Goal: Task Accomplishment & Management: Manage account settings

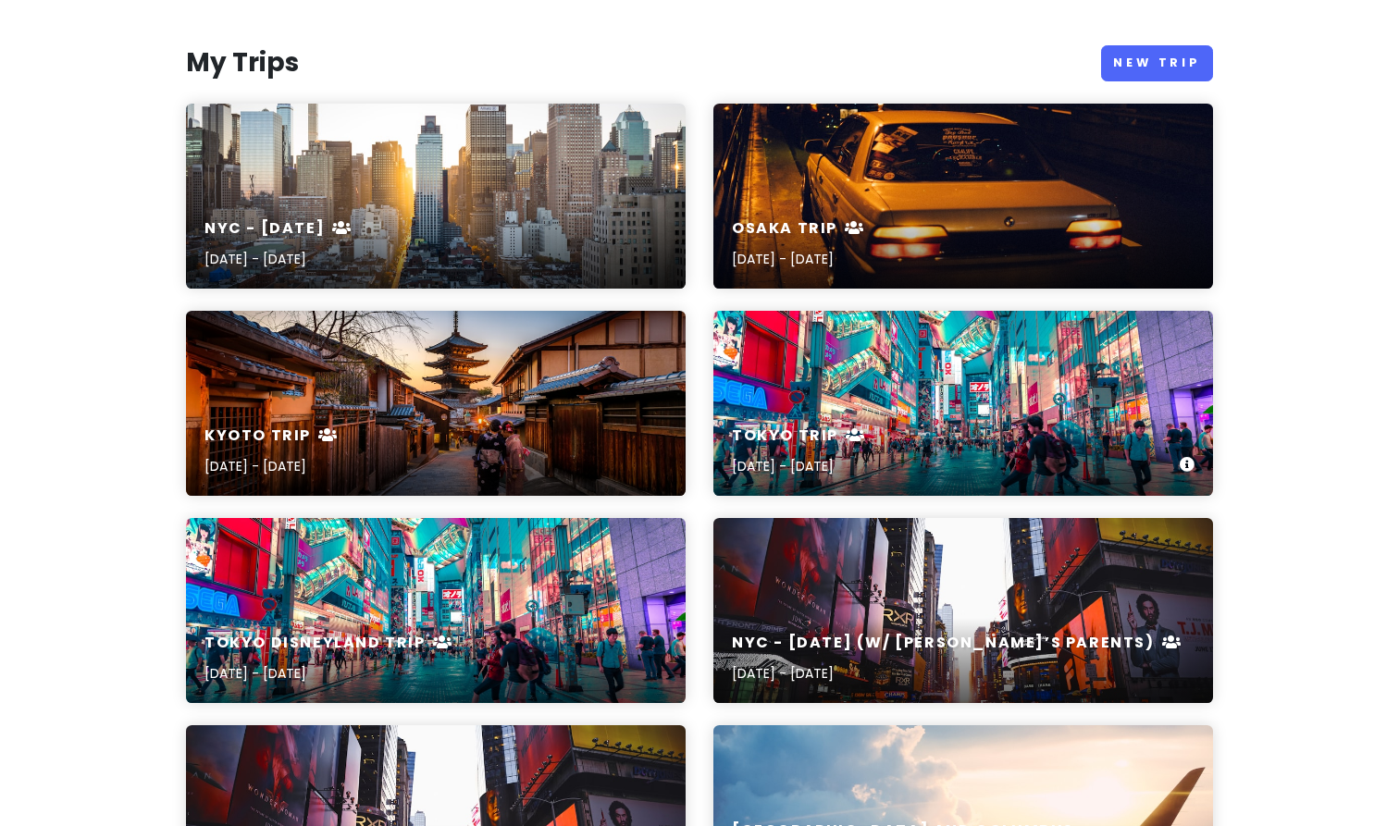
scroll to position [186, 0]
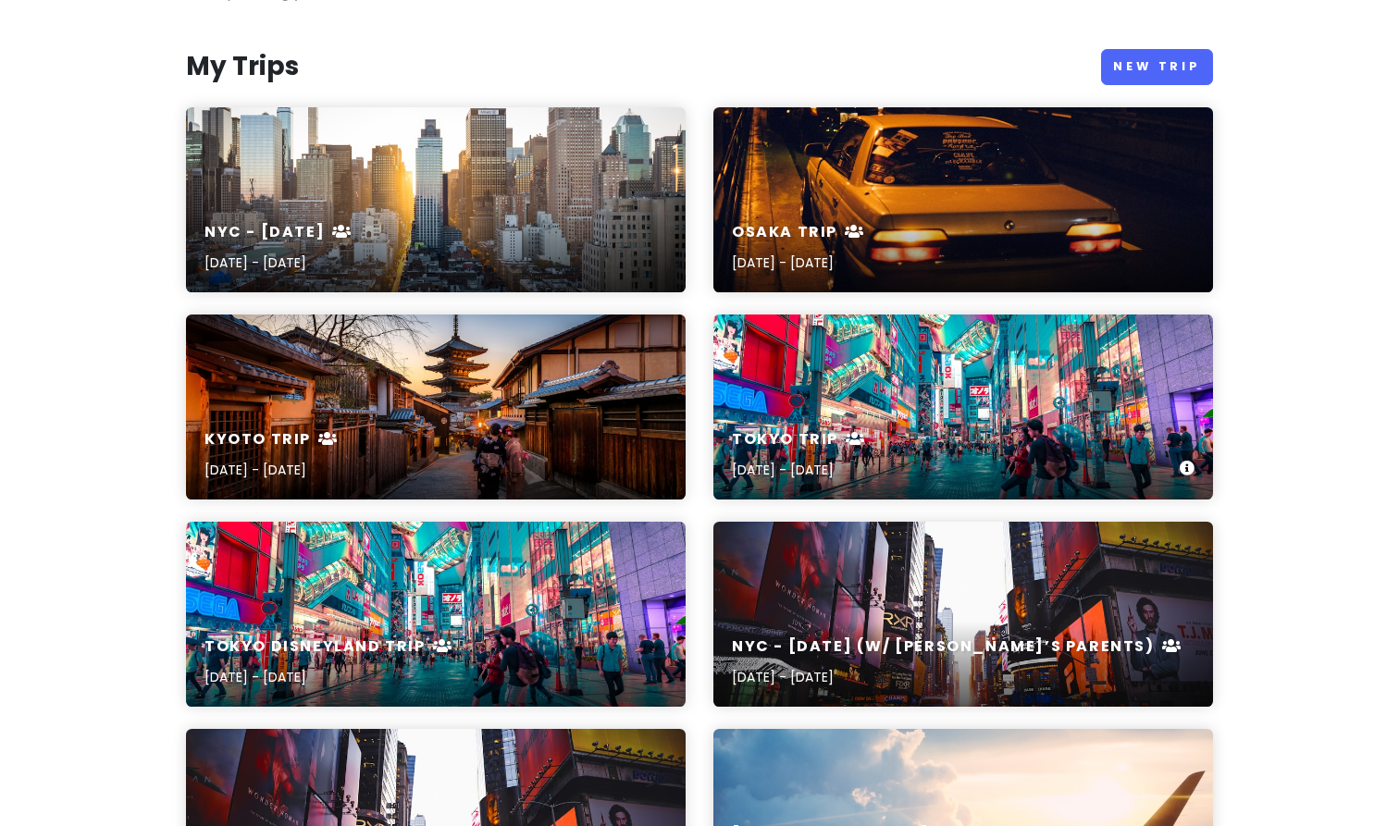
click at [814, 427] on div "Tokyo Trip [DATE] - [DATE]" at bounding box center [964, 456] width 500 height 88
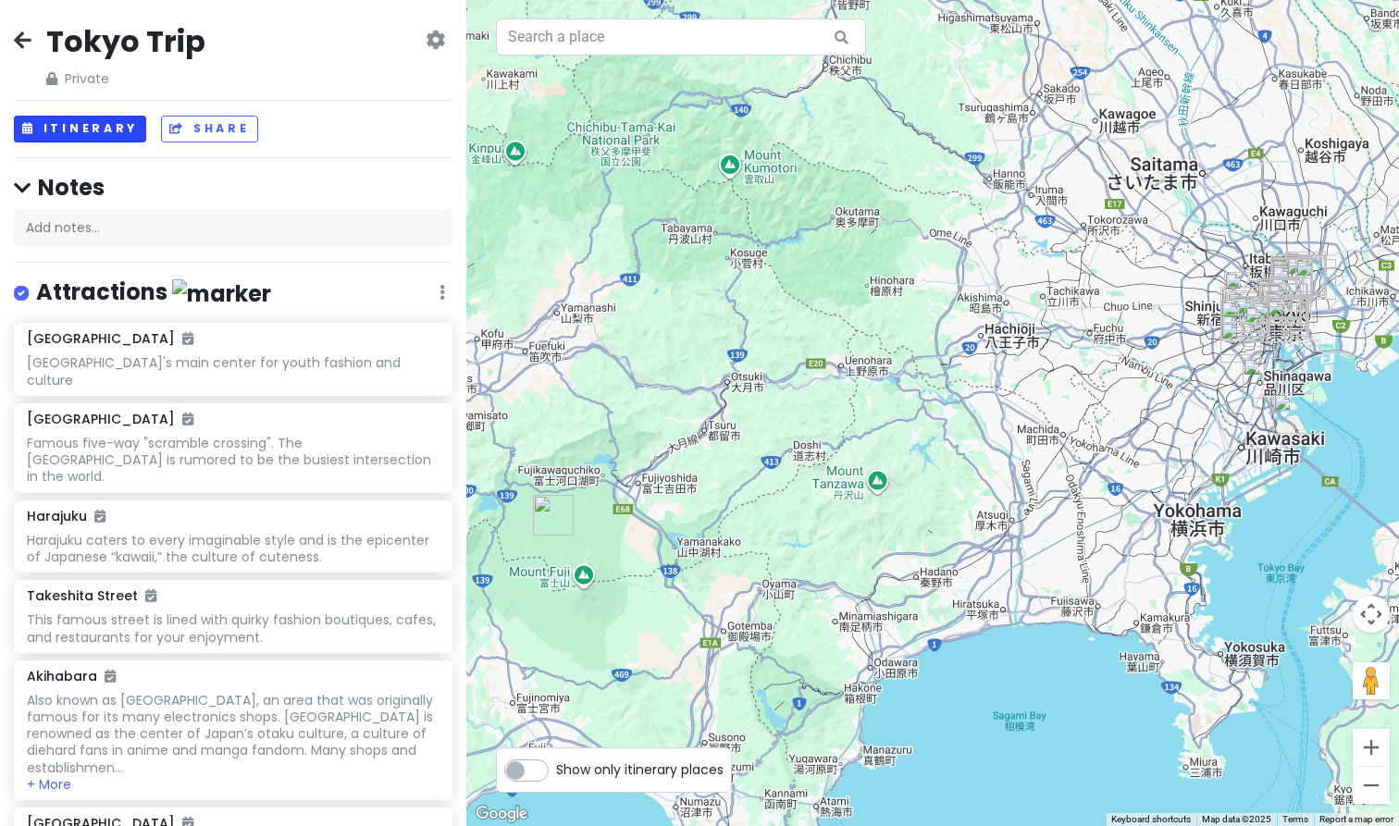
click at [71, 126] on button "Itinerary" at bounding box center [80, 129] width 132 height 27
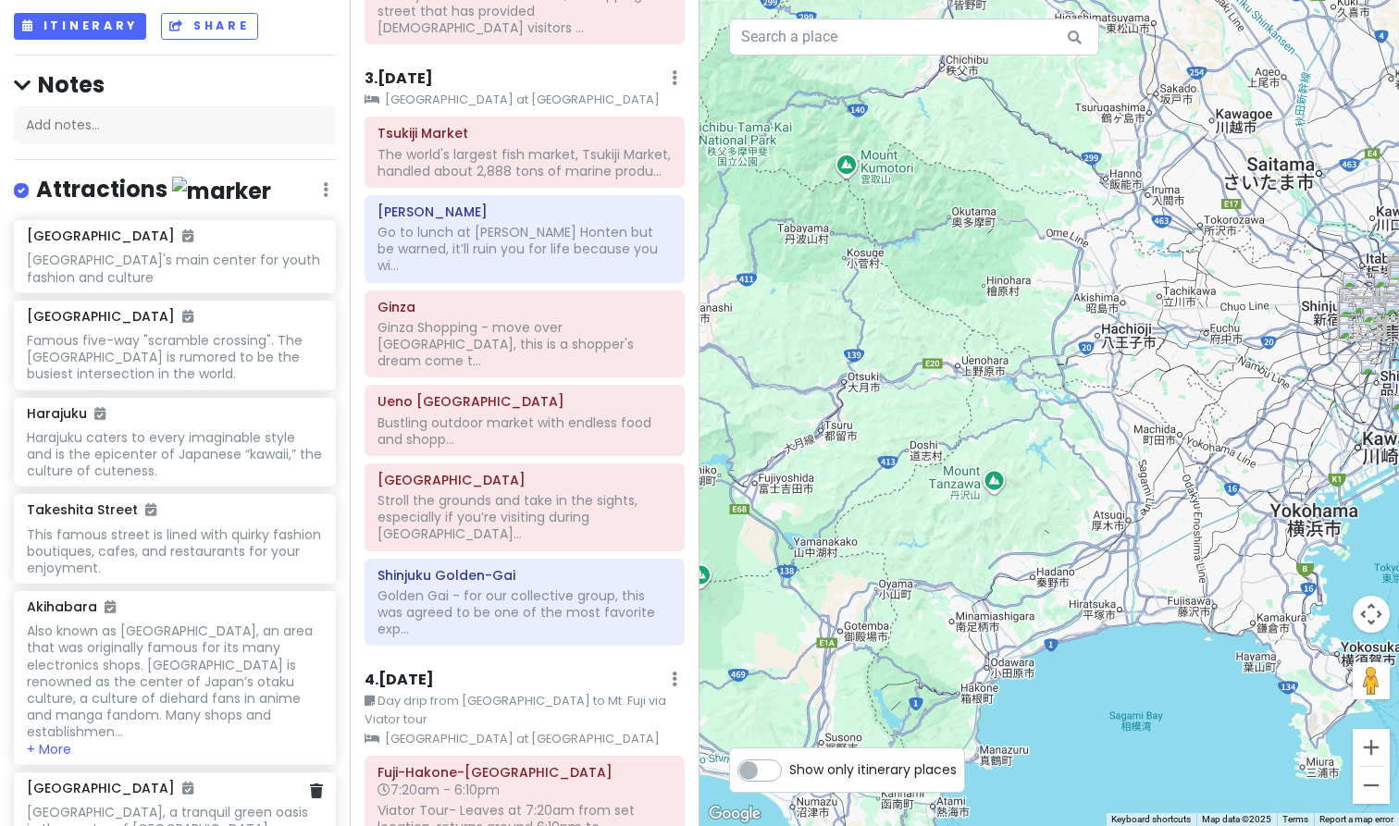
scroll to position [98, 0]
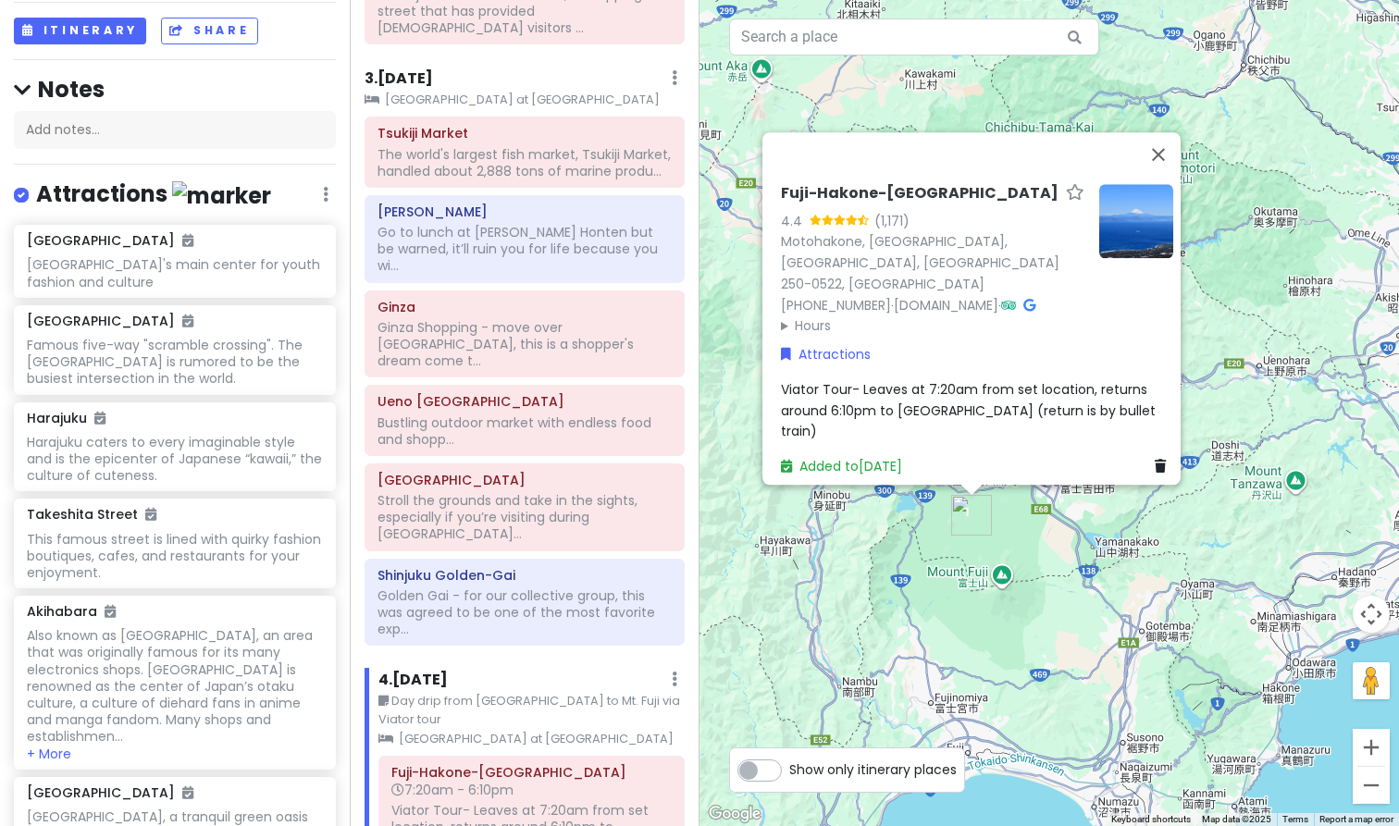
click at [983, 417] on span "Viator Tour- Leaves at 7:20am from set location, returns around 6:10pm to [GEOG…" at bounding box center [970, 410] width 379 height 60
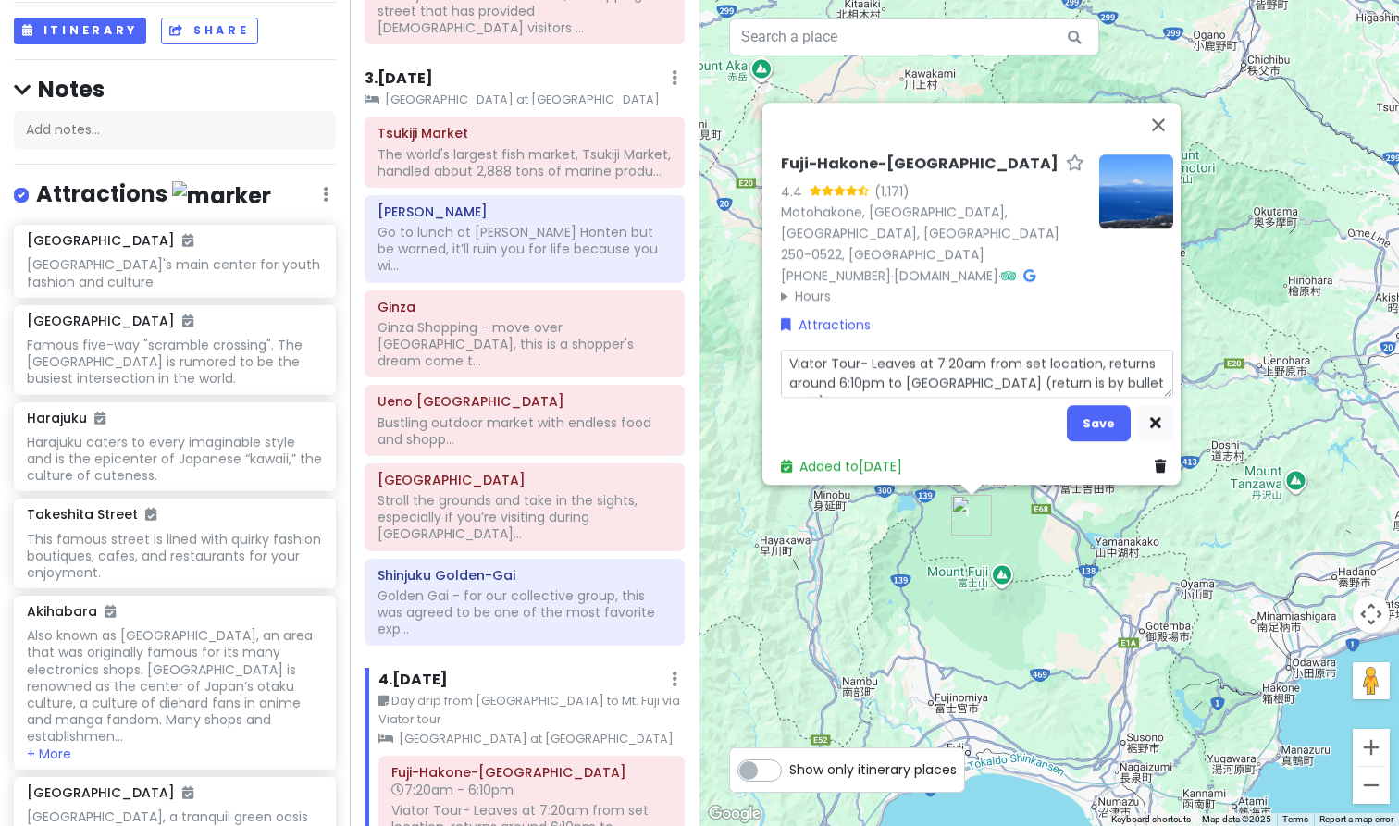
click at [1025, 357] on textarea "Viator Tour- Leaves at 7:20am from set location, returns around 6:10pm to [GEOG…" at bounding box center [977, 374] width 392 height 48
type textarea "x"
type textarea "Viator Tour- Leaves at 7:20am from M location, returns around 6:10pm to [GEOGRA…"
type textarea "x"
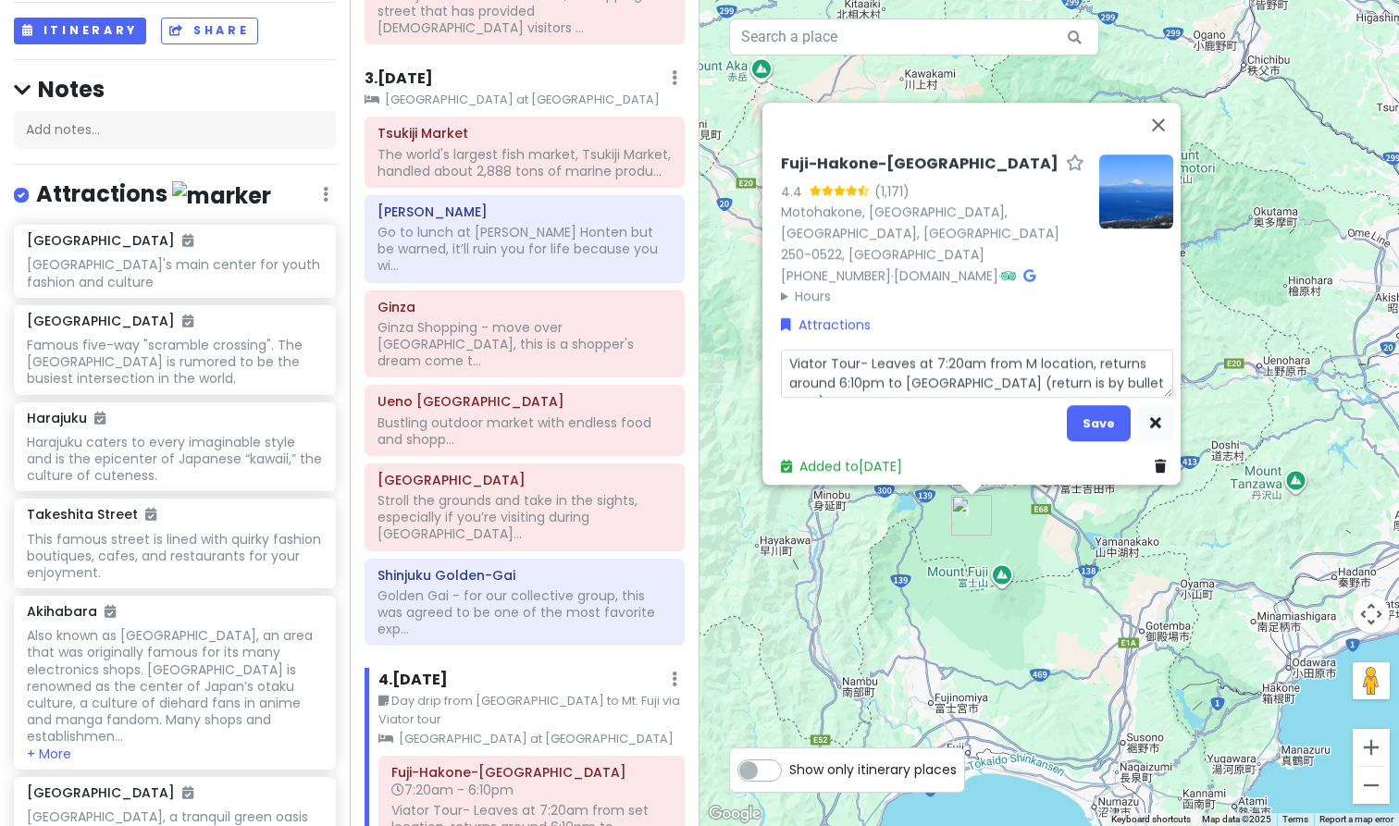
type textarea "Viator Tour- Leaves at 7:20am from [GEOGRAPHIC_DATA] location, returns around 6…"
type textarea "x"
type textarea "Viator Tour- Leaves at 7:20am from [GEOGRAPHIC_DATA] location, returns around 6…"
type textarea "x"
type textarea "Viator Tour- Leaves at 7:20am from Mats location, returns around 6:10pm to [GEO…"
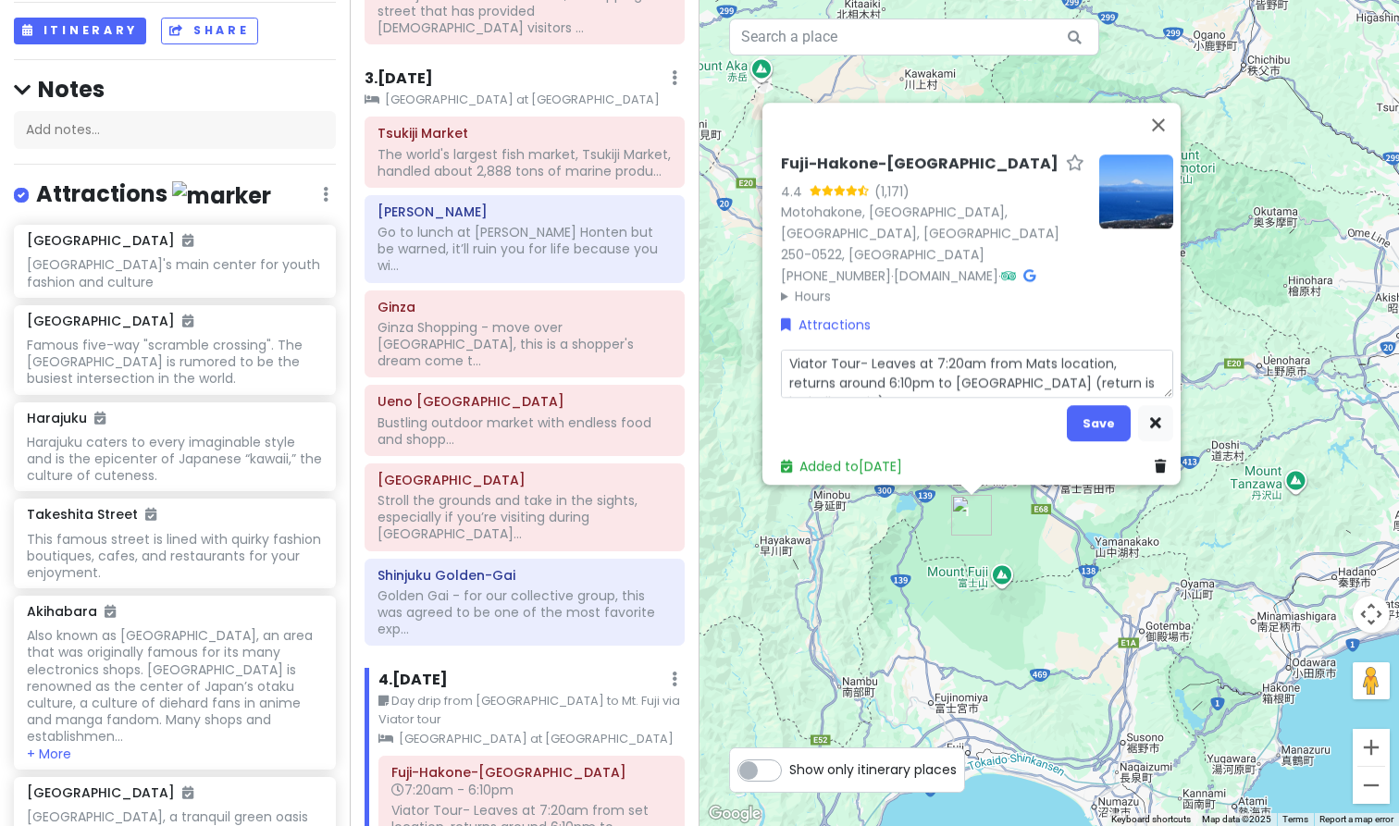
type textarea "x"
type textarea "Viator Tour- Leaves at 7:20am from [GEOGRAPHIC_DATA] location, returns around 6…"
type textarea "x"
type textarea "Viator Tour- Leaves at 7:20am from Mats location, returns around 6:10pm to [GEO…"
type textarea "x"
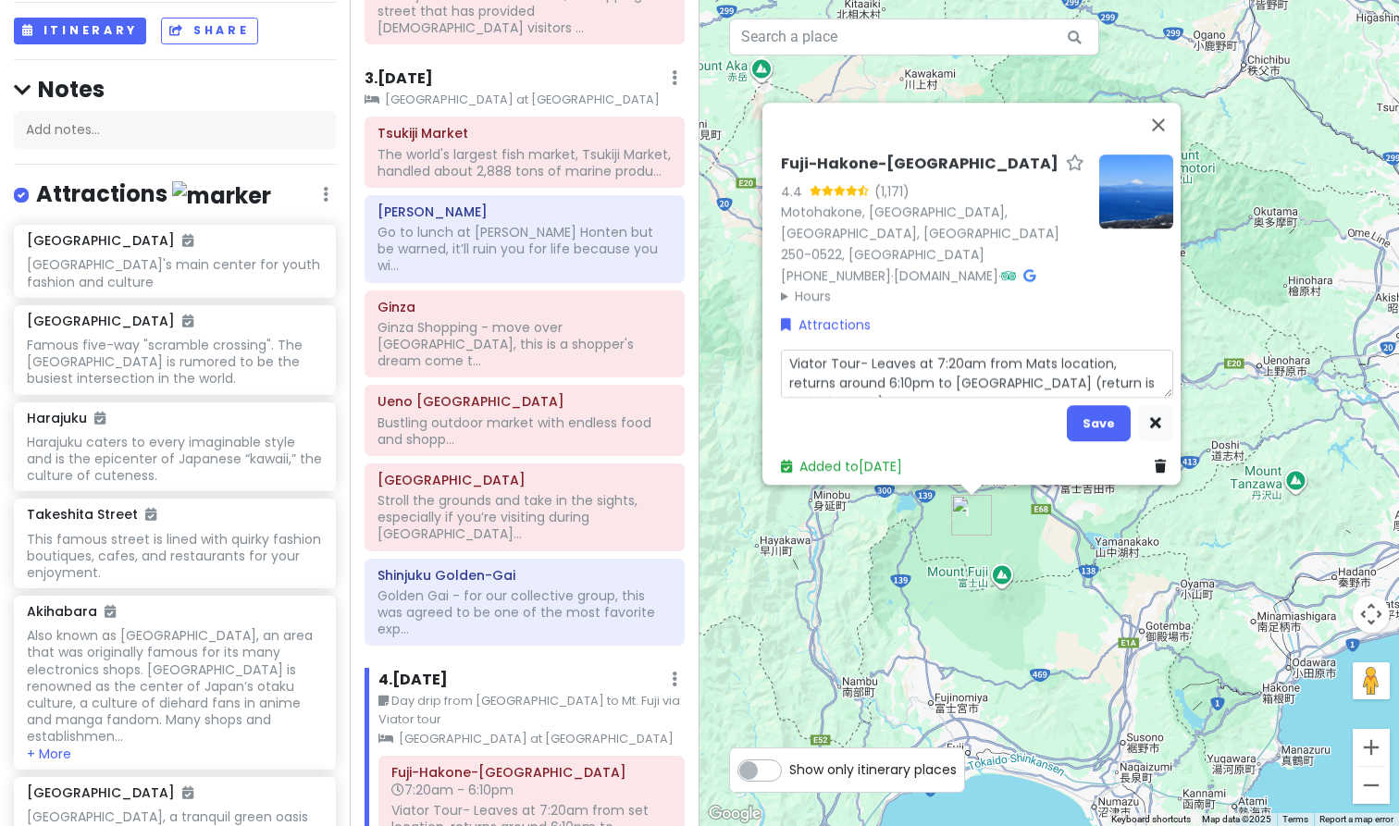
type textarea "Viator Tour- Leaves at 7:20am from [GEOGRAPHIC_DATA] location, returns around 6…"
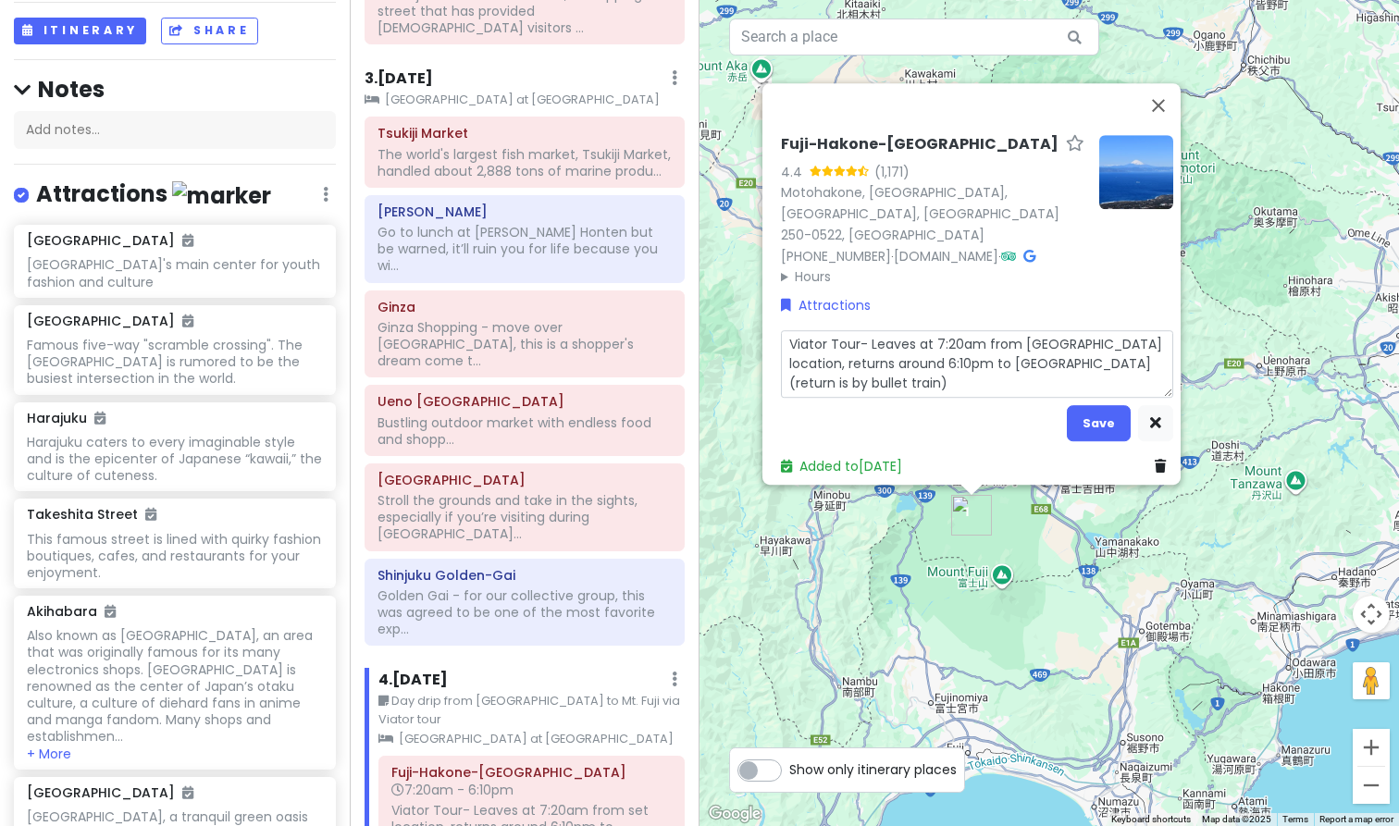
type textarea "x"
type textarea "Viator Tour- Leaves at 7:20am from [GEOGRAPHIC_DATA] location, returns around 6…"
type textarea "x"
type textarea "Viator Tour- Leaves at 7:20am from [GEOGRAPHIC_DATA] location, returns around 6…"
type textarea "x"
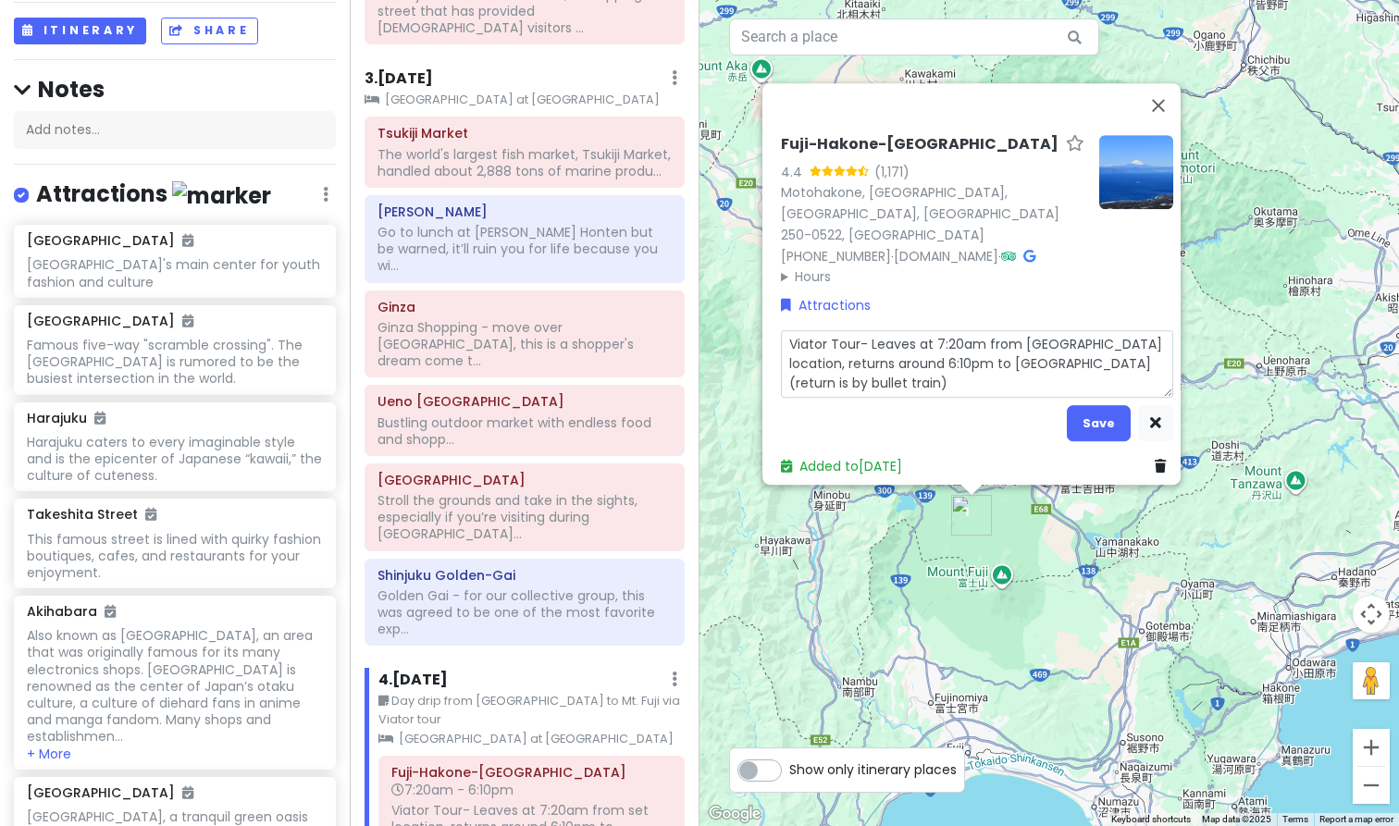
type textarea "Viator Tour- Leaves at 7:20am from [GEOGRAPHIC_DATA] location, returns around 6…"
type textarea "x"
type textarea "Viator Tour- Leaves at 7:20am from [GEOGRAPHIC_DATA] G location, returns around…"
type textarea "x"
type textarea "Viator Tour- Leaves at 7:20am from [GEOGRAPHIC_DATA] location, returns around 6…"
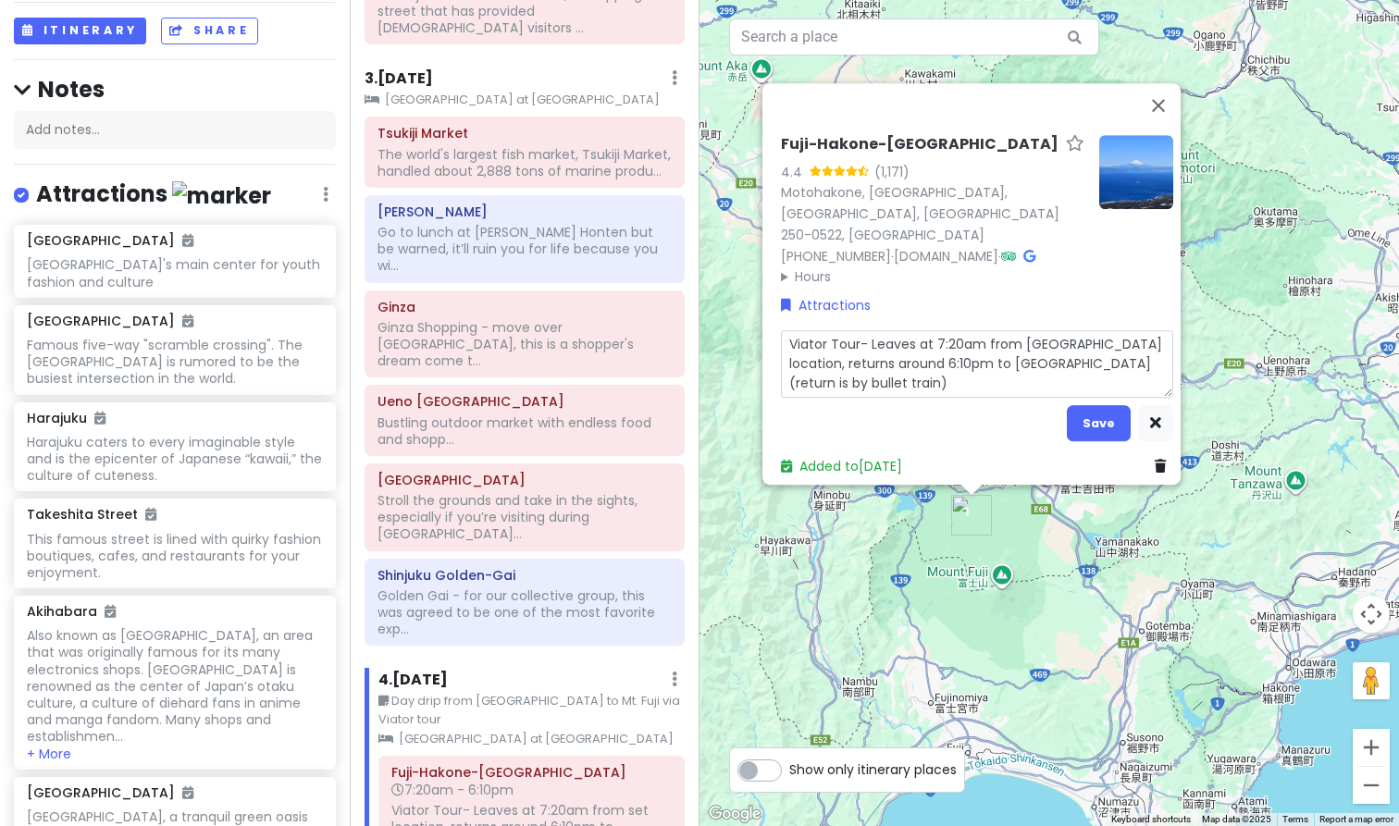
type textarea "x"
type textarea "Viator Tour- Leaves at 7:20am from [GEOGRAPHIC_DATA] location, returns around 6…"
type textarea "x"
type textarea "Viator Tour- Leaves at 7:20am from [GEOGRAPHIC_DATA] location, returns around 6…"
type textarea "x"
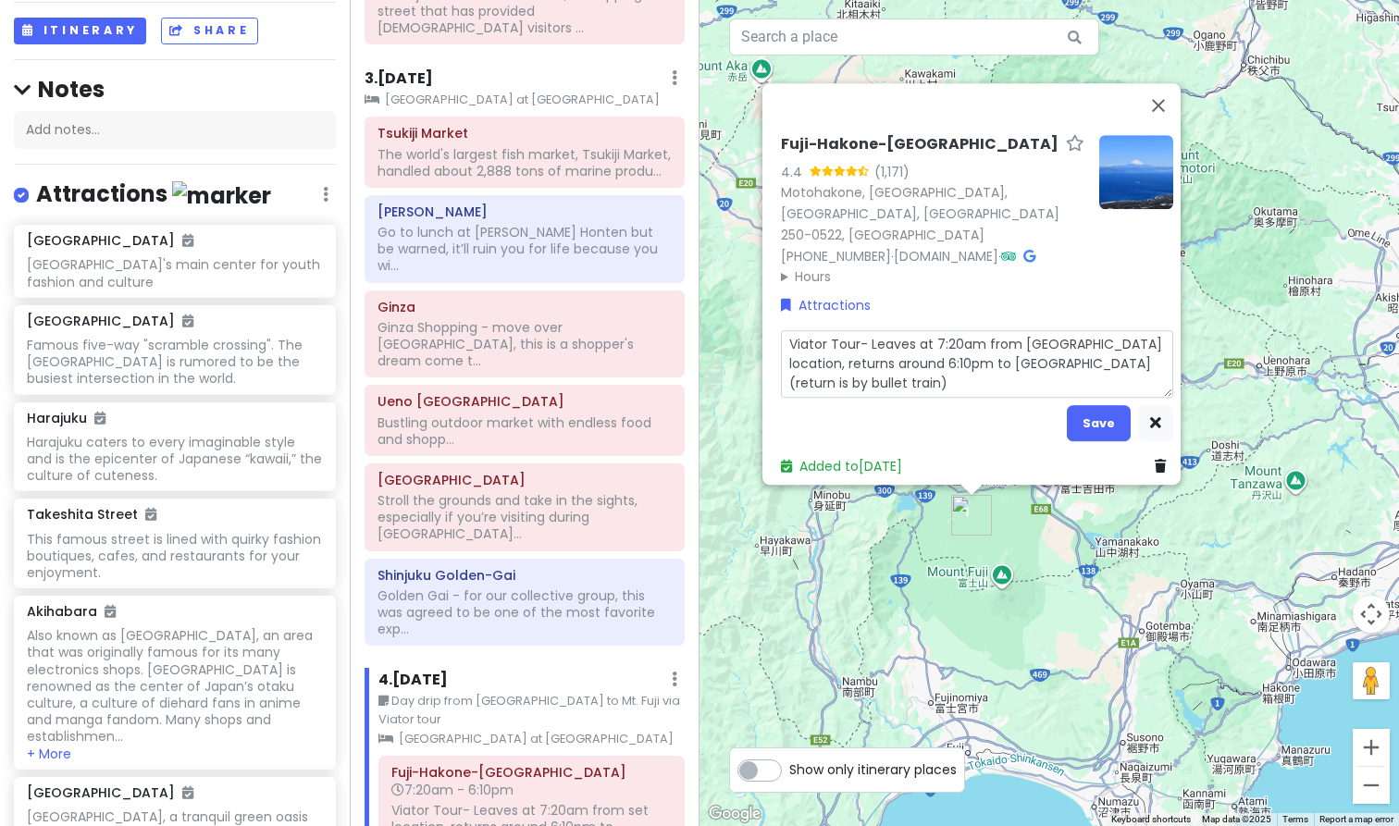
type textarea "Viator Tour- Leaves at 7:20am from [GEOGRAPHIC_DATA] location, returns around 6…"
type textarea "x"
type textarea "Viator Tour- Leaves at 7:20am from [PERSON_NAME], returns around 6:10pm to [GEO…"
type textarea "x"
type textarea "Viator Tour- Leaves at 7:20am from [PERSON_NAME], returns around 6:10pm to [GEO…"
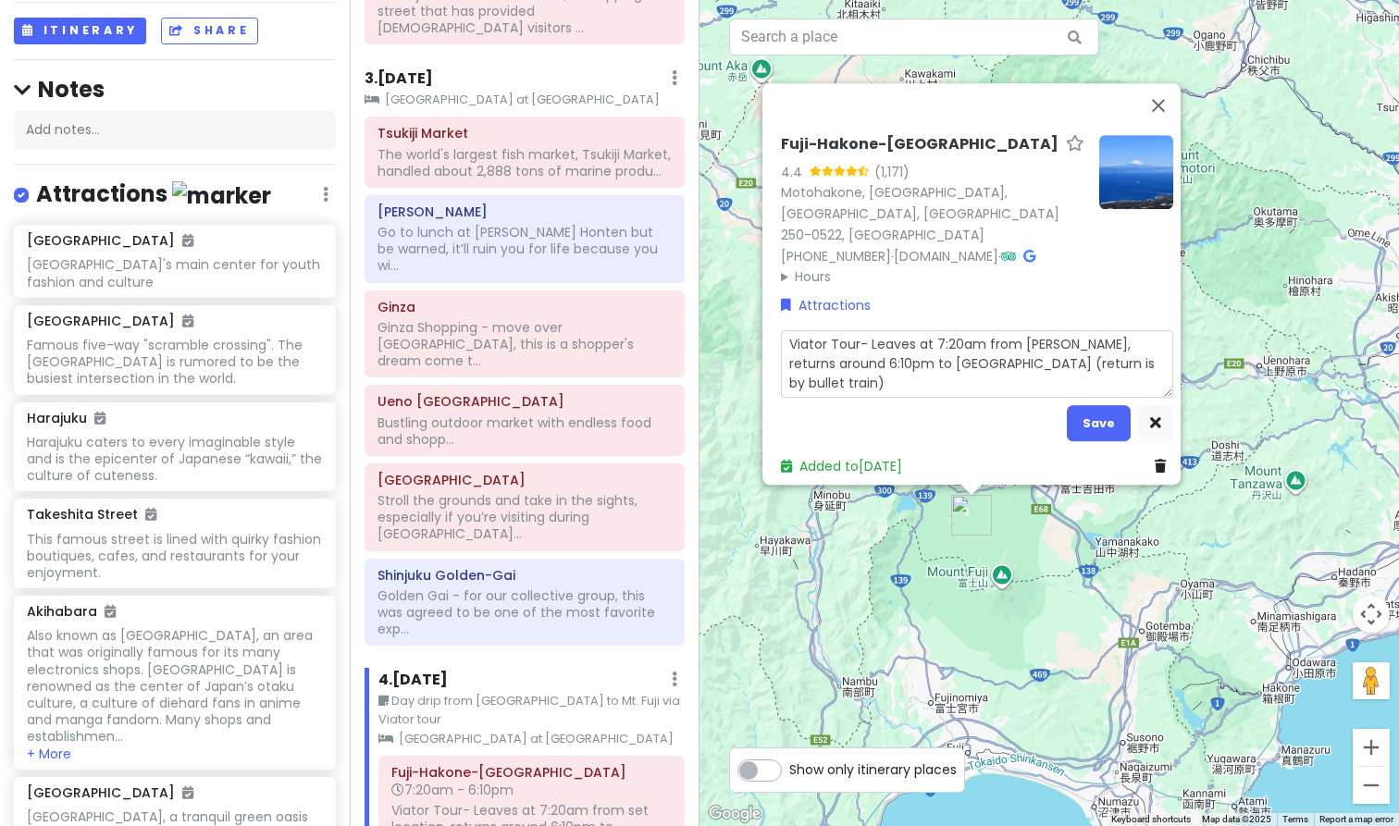
type textarea "x"
type textarea "Viator Tour- Leaves at 7:20am from [GEOGRAPHIC_DATA], returns around 6:10pm to …"
type textarea "x"
type textarea "Viator Tour- Leaves at 7:20am from [GEOGRAPHIC_DATA], returns around 6:10pm to …"
type textarea "x"
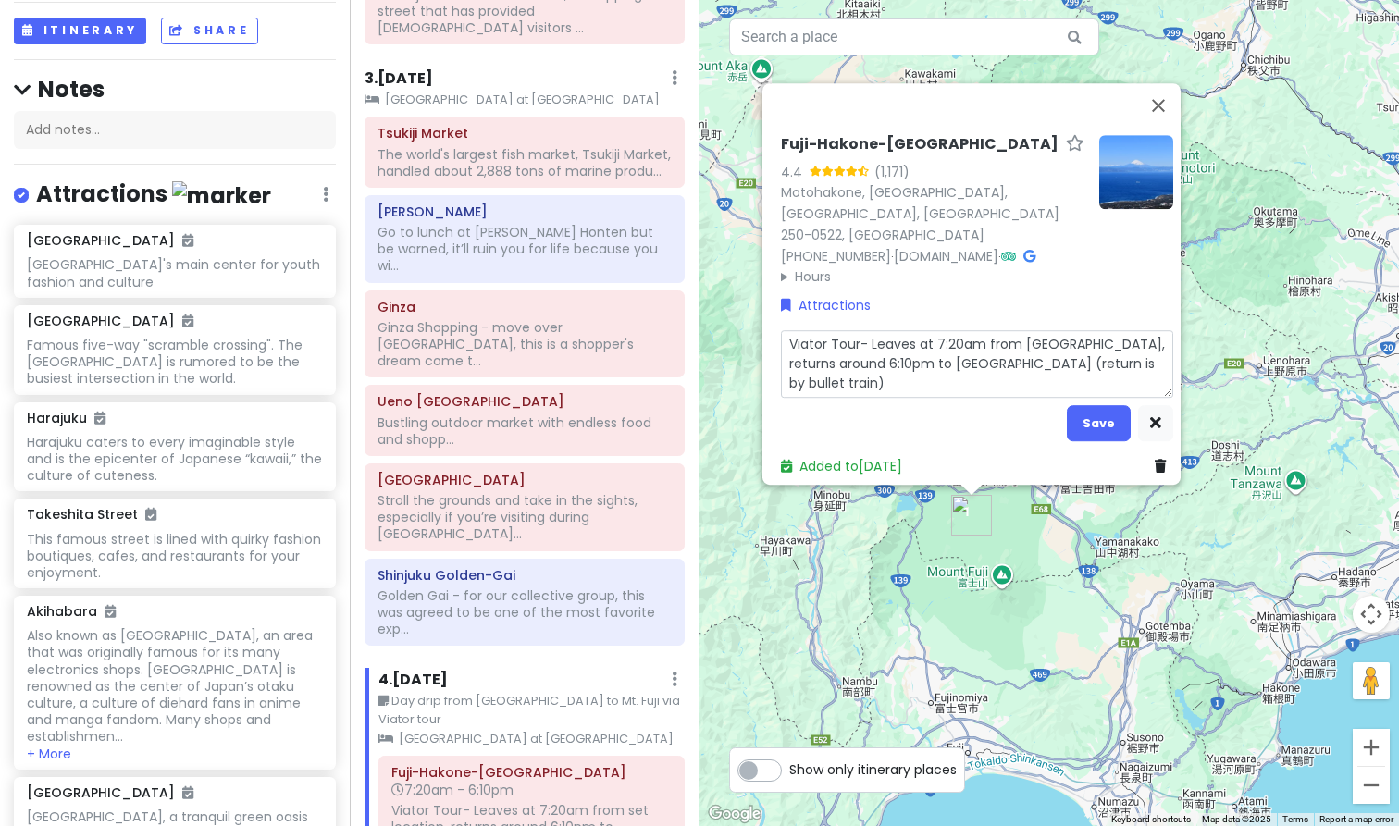
type textarea "Viator Tour- Leaves at 7:20am from [PERSON_NAME], returns around 6:10pm to [GEO…"
type textarea "x"
type textarea "Viator Tour- Leaves at 7:20am from [PERSON_NAME], returns around 6:10pm to [GEO…"
type textarea "x"
type textarea "Viator Tour- Leaves at 7:20am from [GEOGRAPHIC_DATA], returns around 6:10pm to …"
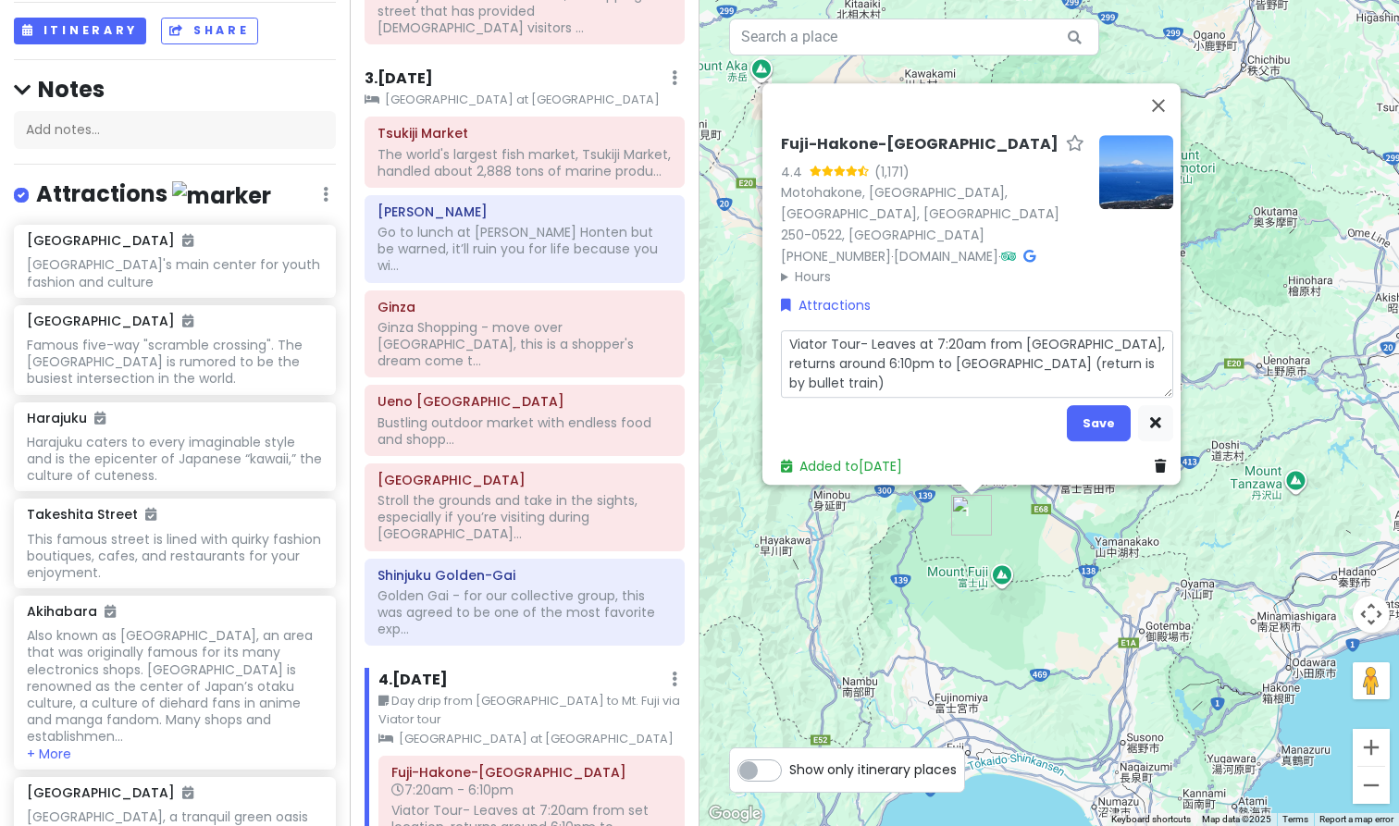
type textarea "x"
type textarea "Viator Tour- Leaves at 7:20am from [PERSON_NAME], returns around 6:10pm to [GEO…"
type textarea "x"
type textarea "Viator Tour- Leaves at 7:20am from [GEOGRAPHIC_DATA], returns around 6:10pm to …"
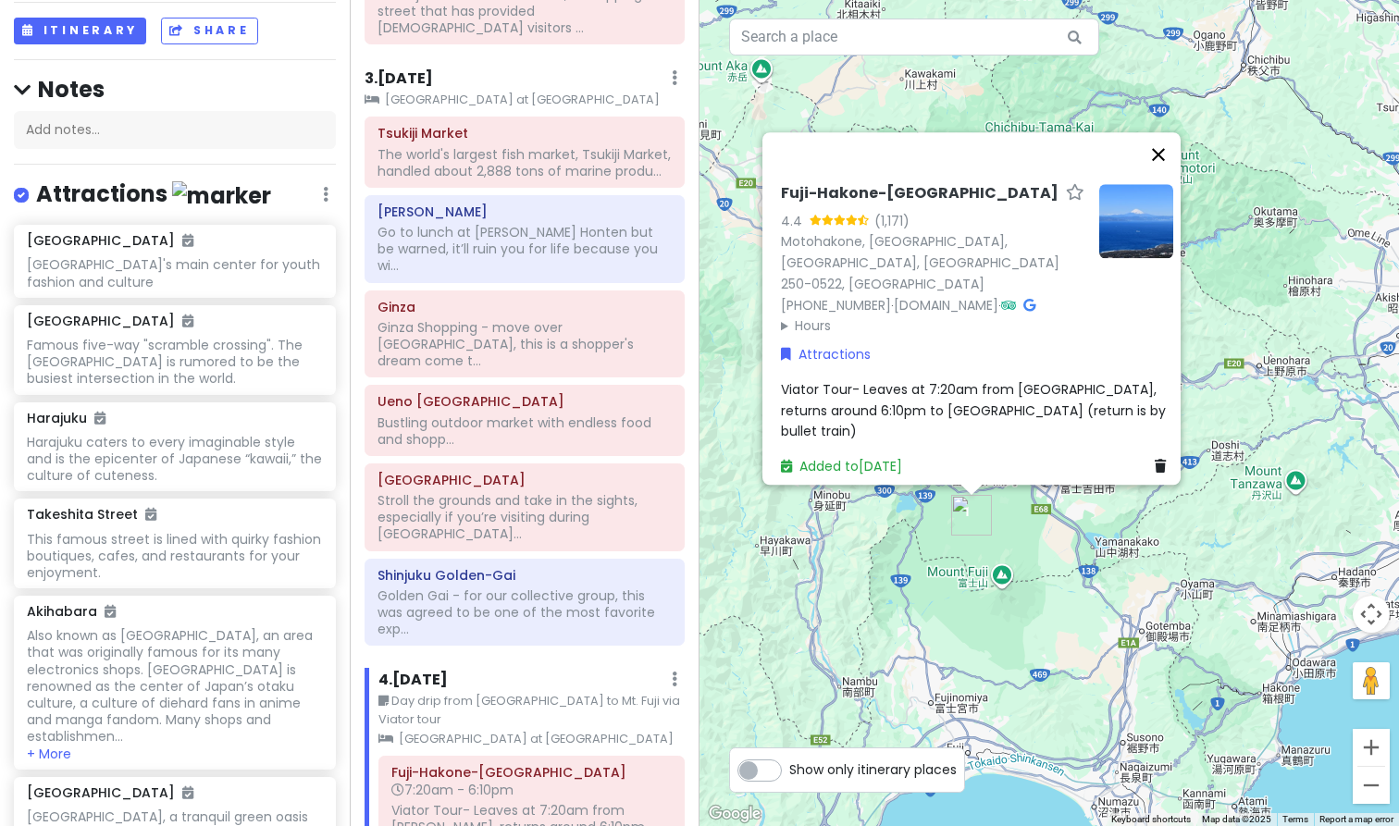
click at [1176, 177] on button "Close" at bounding box center [1158, 154] width 44 height 44
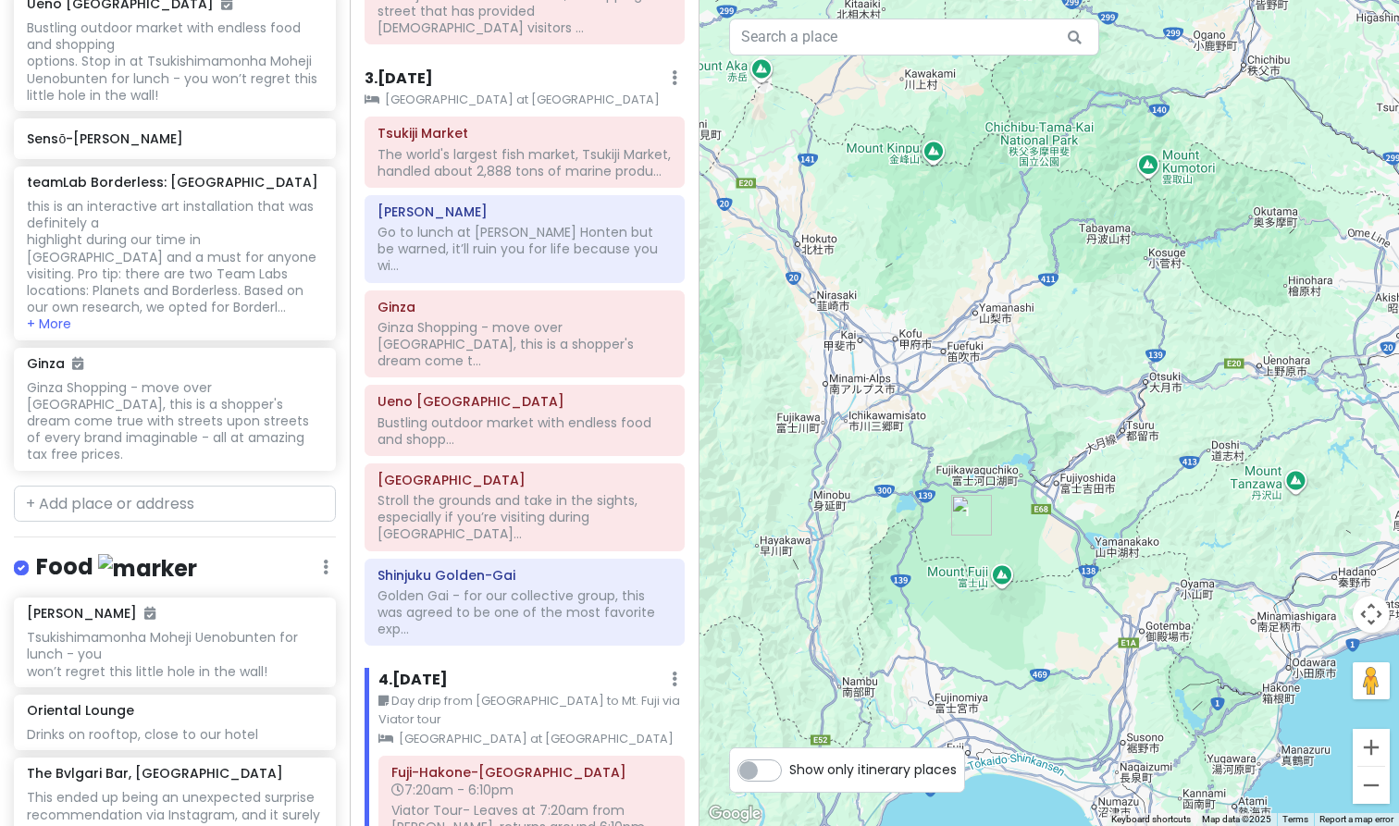
scroll to position [2732, 0]
click at [170, 484] on input "text" at bounding box center [175, 502] width 322 height 37
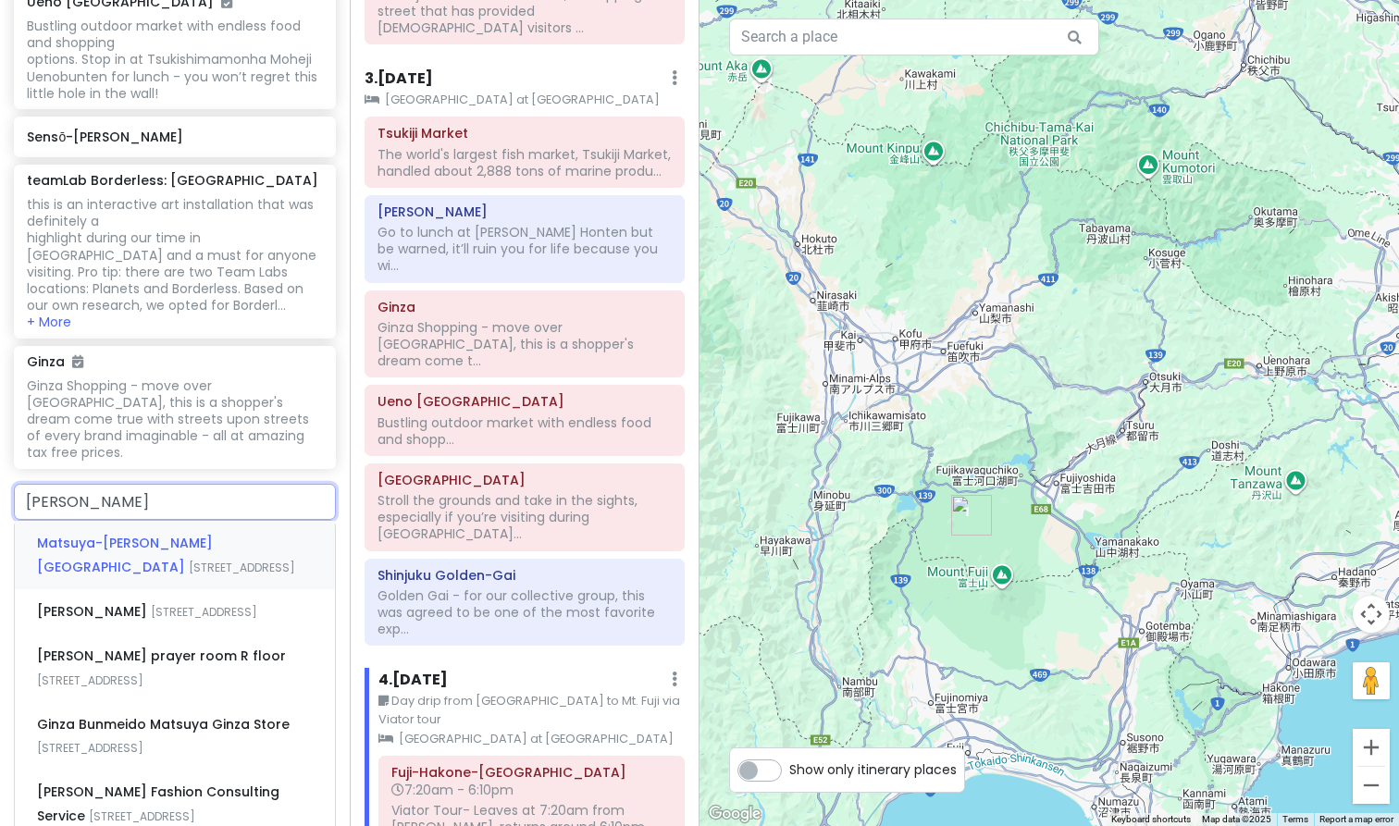
type input "[PERSON_NAME]"
drag, startPoint x: 170, startPoint y: 345, endPoint x: 179, endPoint y: 454, distance: 109.5
click at [189, 560] on span "[STREET_ADDRESS]" at bounding box center [242, 568] width 106 height 16
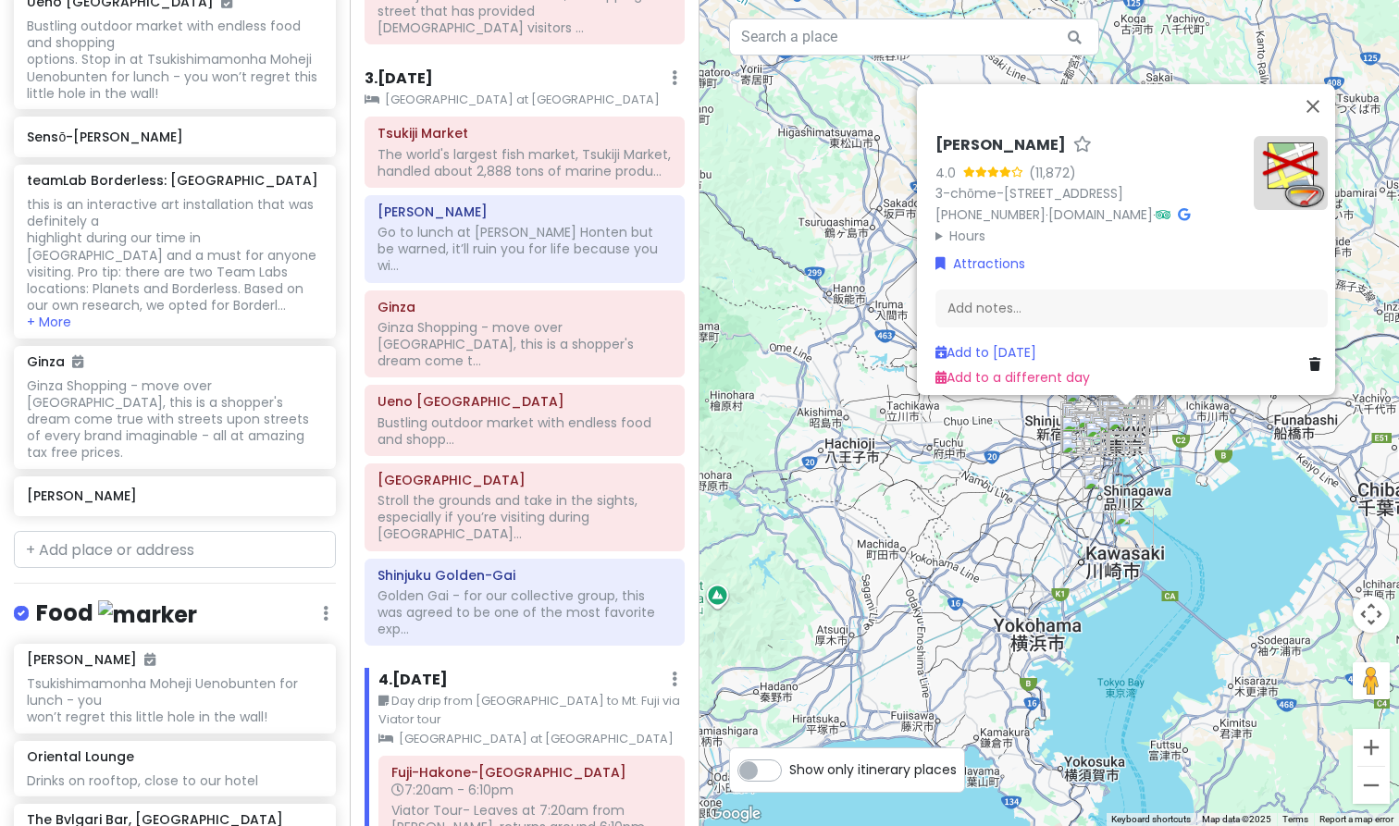
click at [1232, 570] on div "[PERSON_NAME] 4.0 (11,872) 3-chōme-6-1 Ginza, [GEOGRAPHIC_DATA] 104-8130, [GEOG…" at bounding box center [1050, 413] width 700 height 826
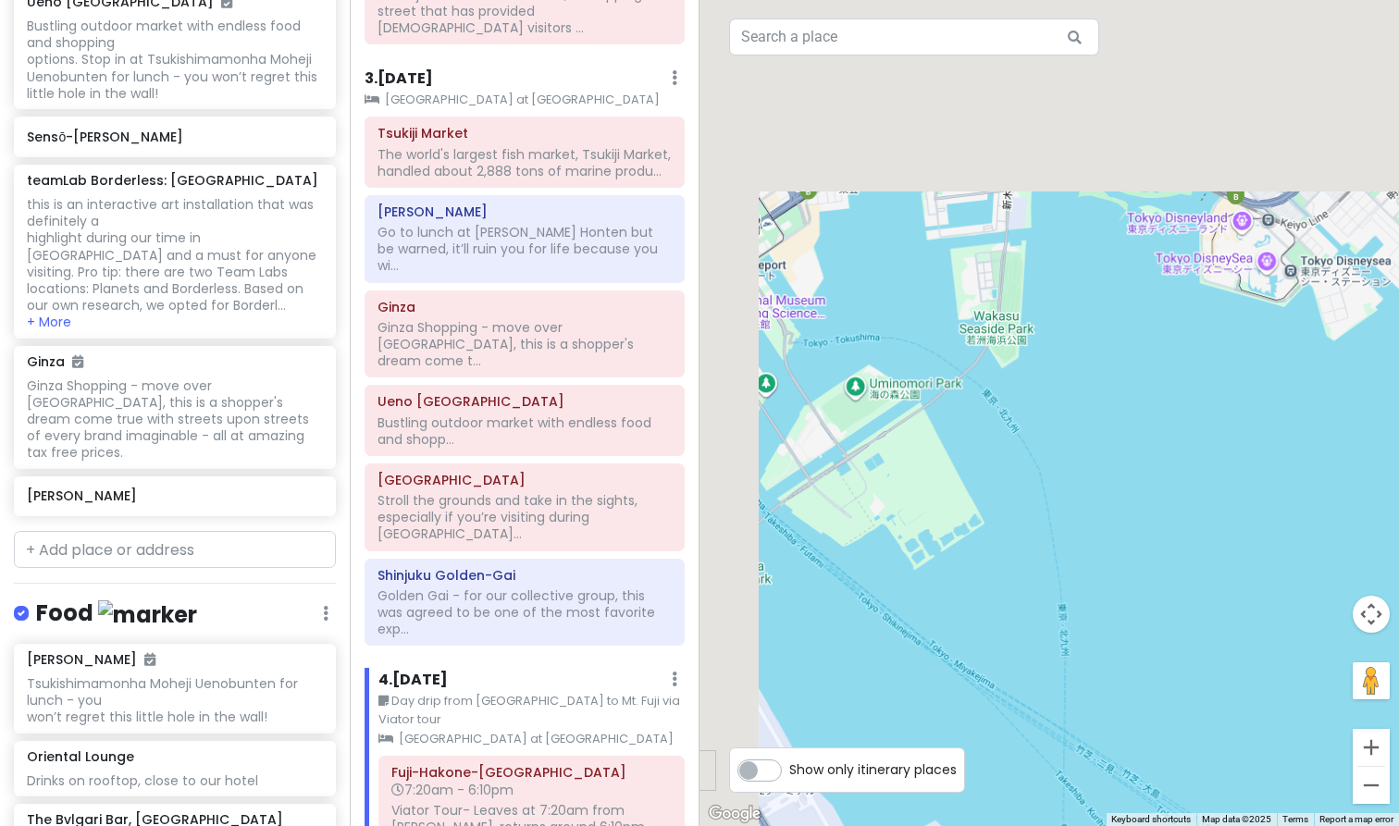
drag, startPoint x: 1037, startPoint y: 317, endPoint x: 1298, endPoint y: 722, distance: 482.6
click at [1298, 722] on div at bounding box center [1050, 413] width 700 height 826
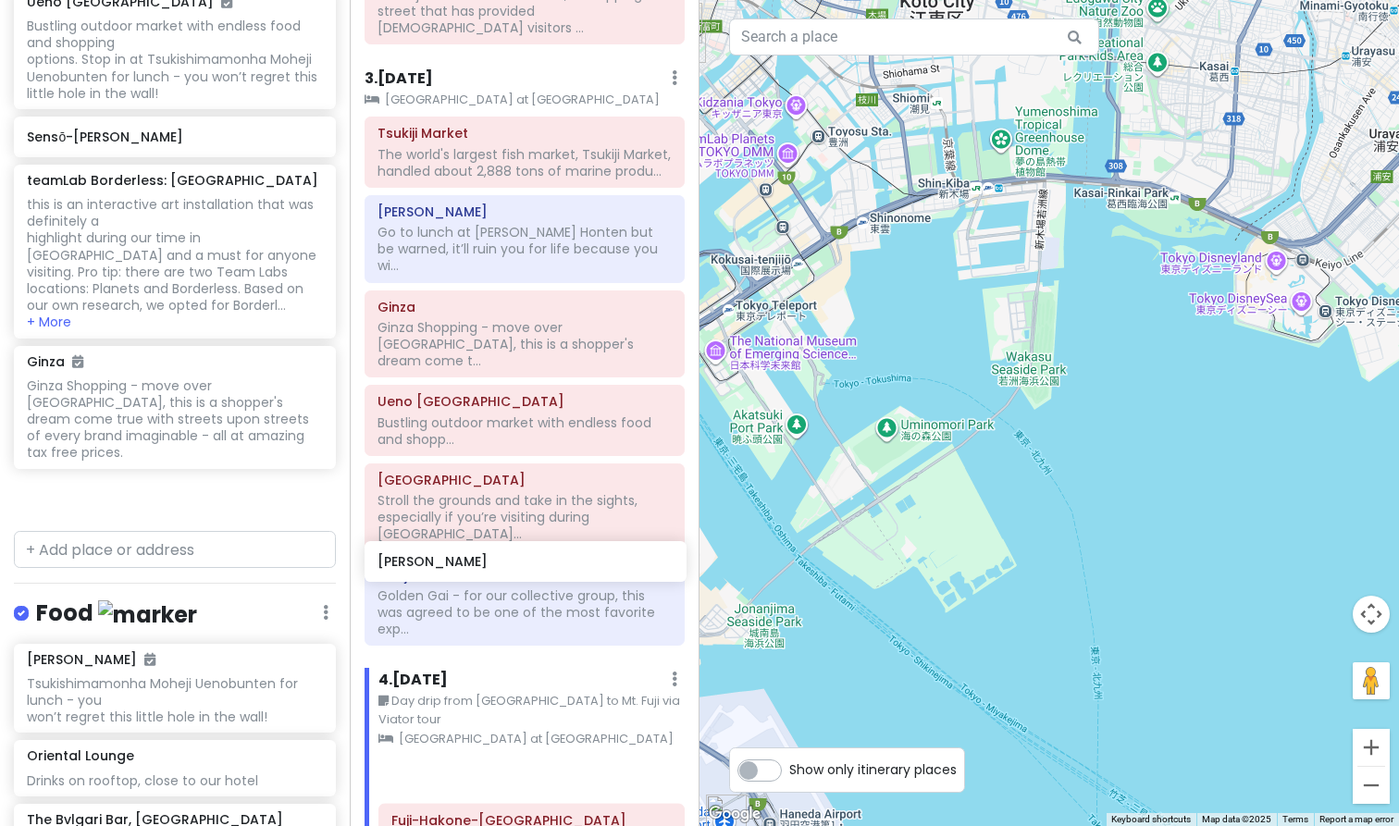
drag, startPoint x: 107, startPoint y: 337, endPoint x: 458, endPoint y: 562, distance: 416.7
click at [458, 562] on div "Tokyo Trip Private Change Dates Make a Copy Delete Trip Go Pro ⚡️ Give Feedback…" at bounding box center [699, 413] width 1399 height 826
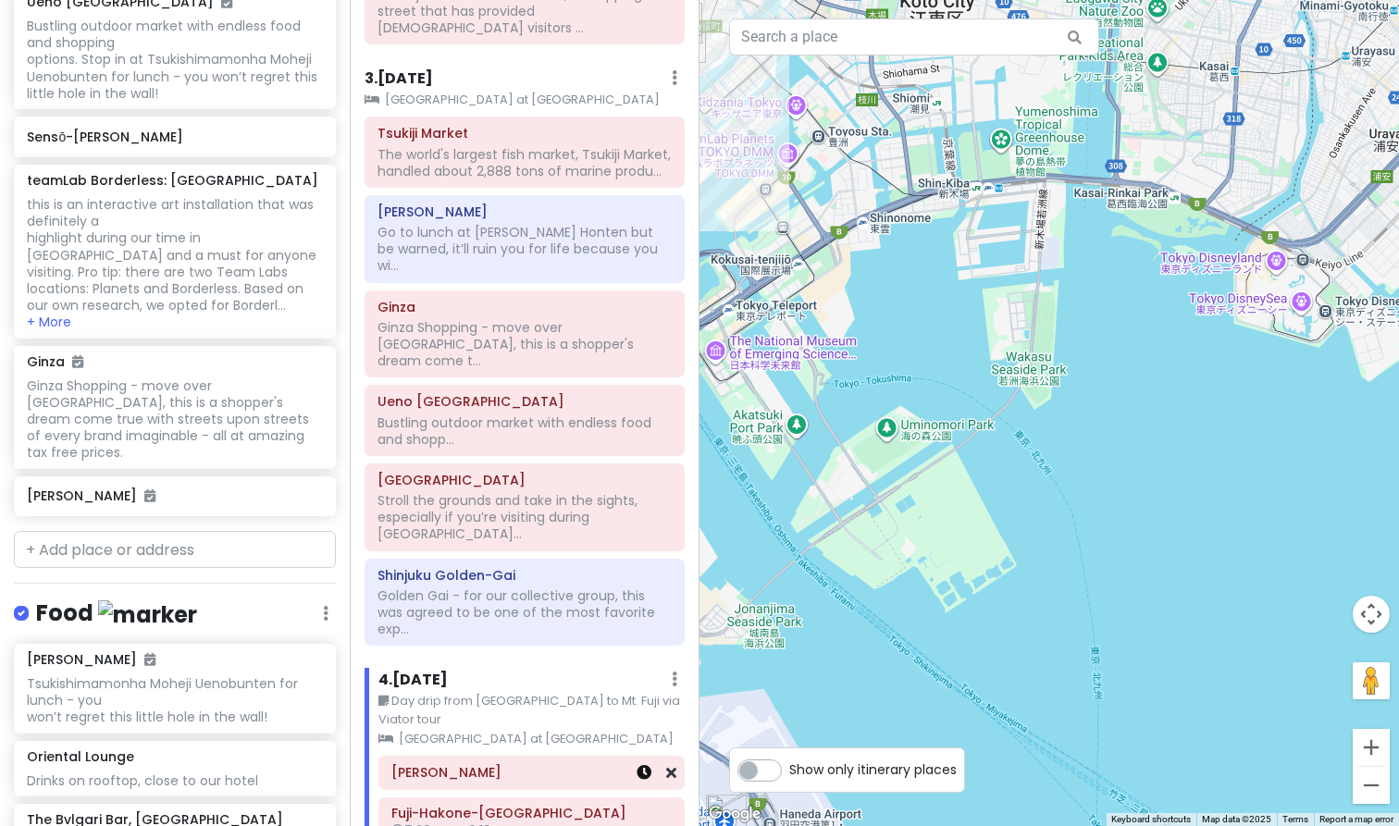
click at [642, 765] on icon at bounding box center [644, 772] width 15 height 15
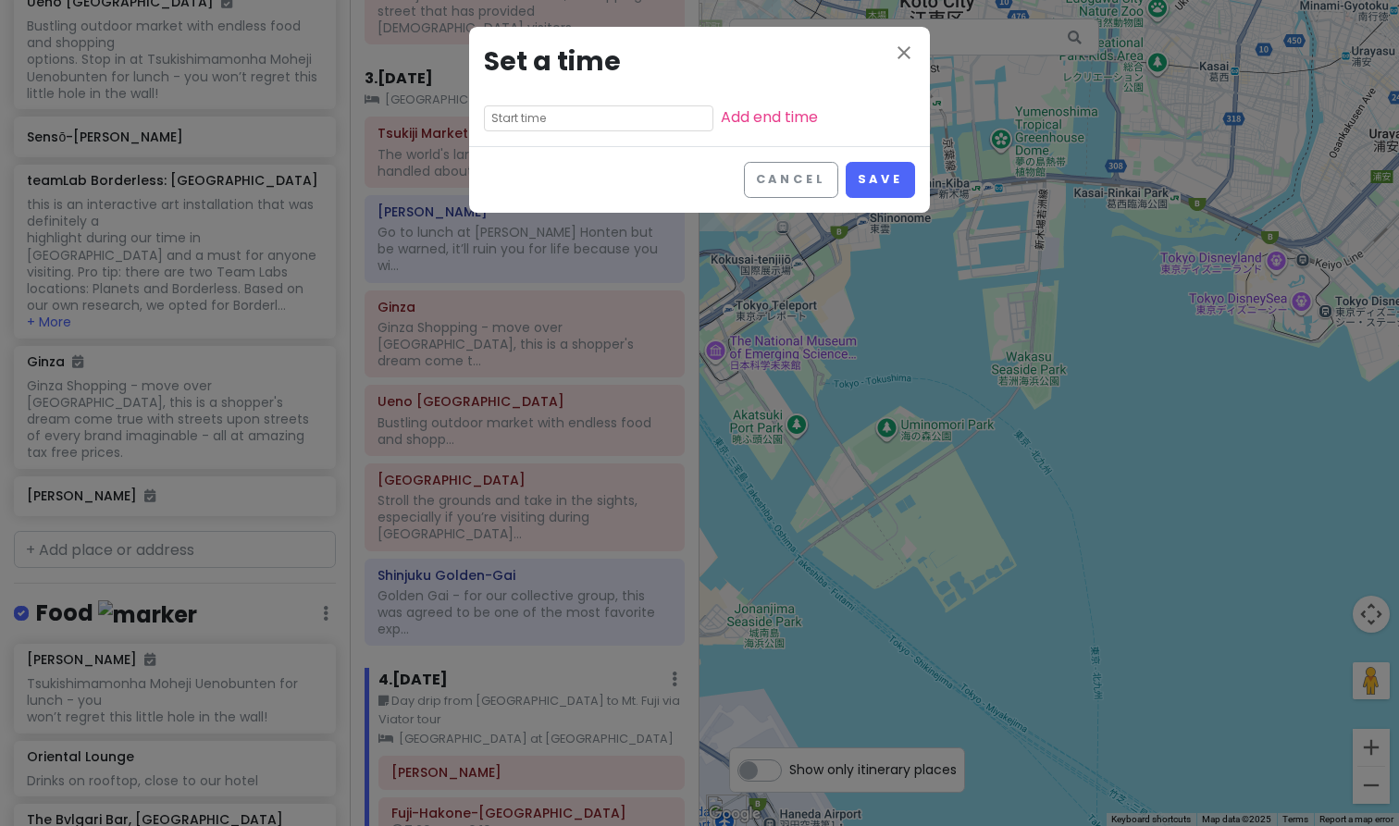
click at [585, 102] on div "close Set a time Add end time" at bounding box center [699, 86] width 461 height 119
click at [576, 118] on input "text" at bounding box center [599, 119] width 230 height 26
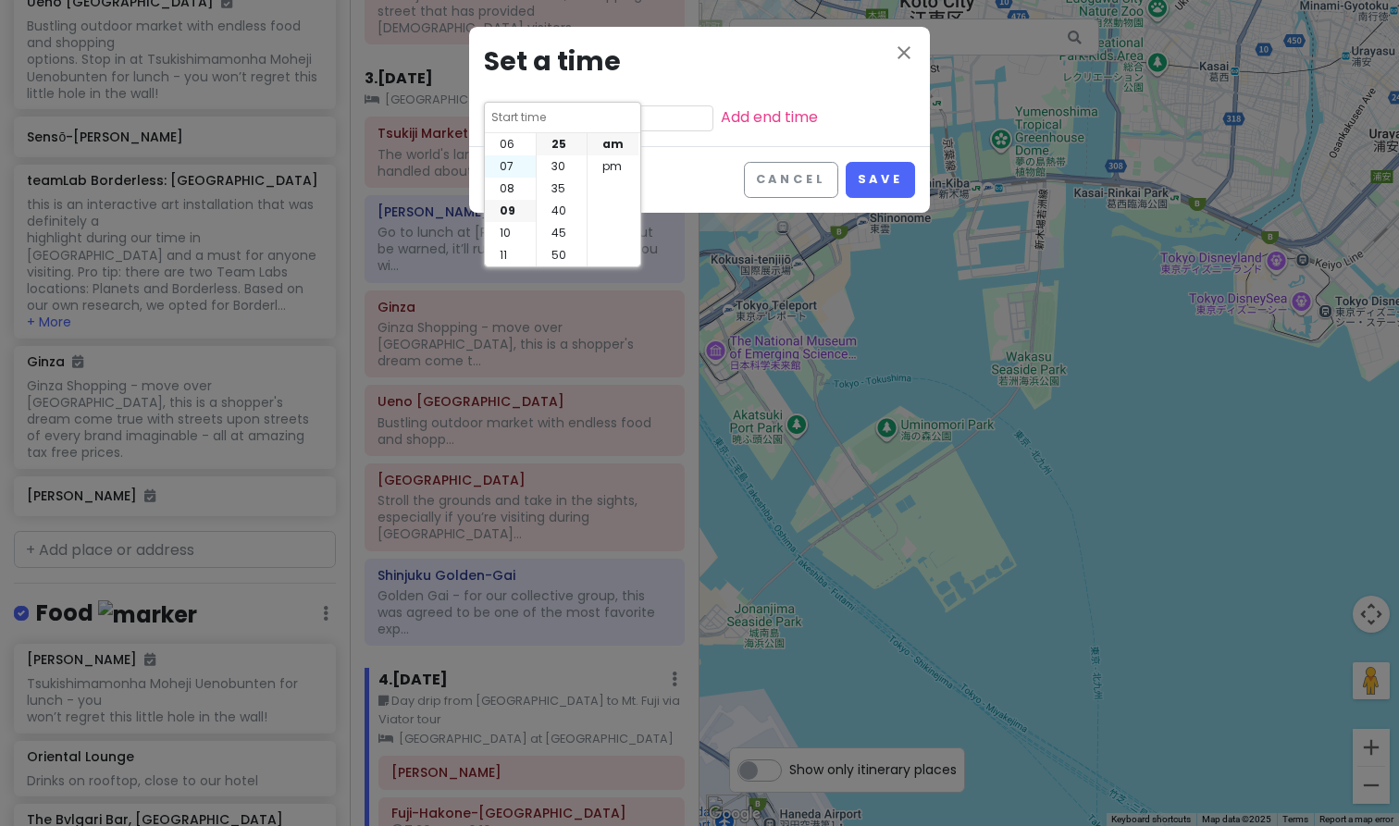
click at [515, 169] on li "07" at bounding box center [510, 166] width 51 height 22
type input "7:25 am"
click at [563, 147] on li "00" at bounding box center [562, 144] width 50 height 22
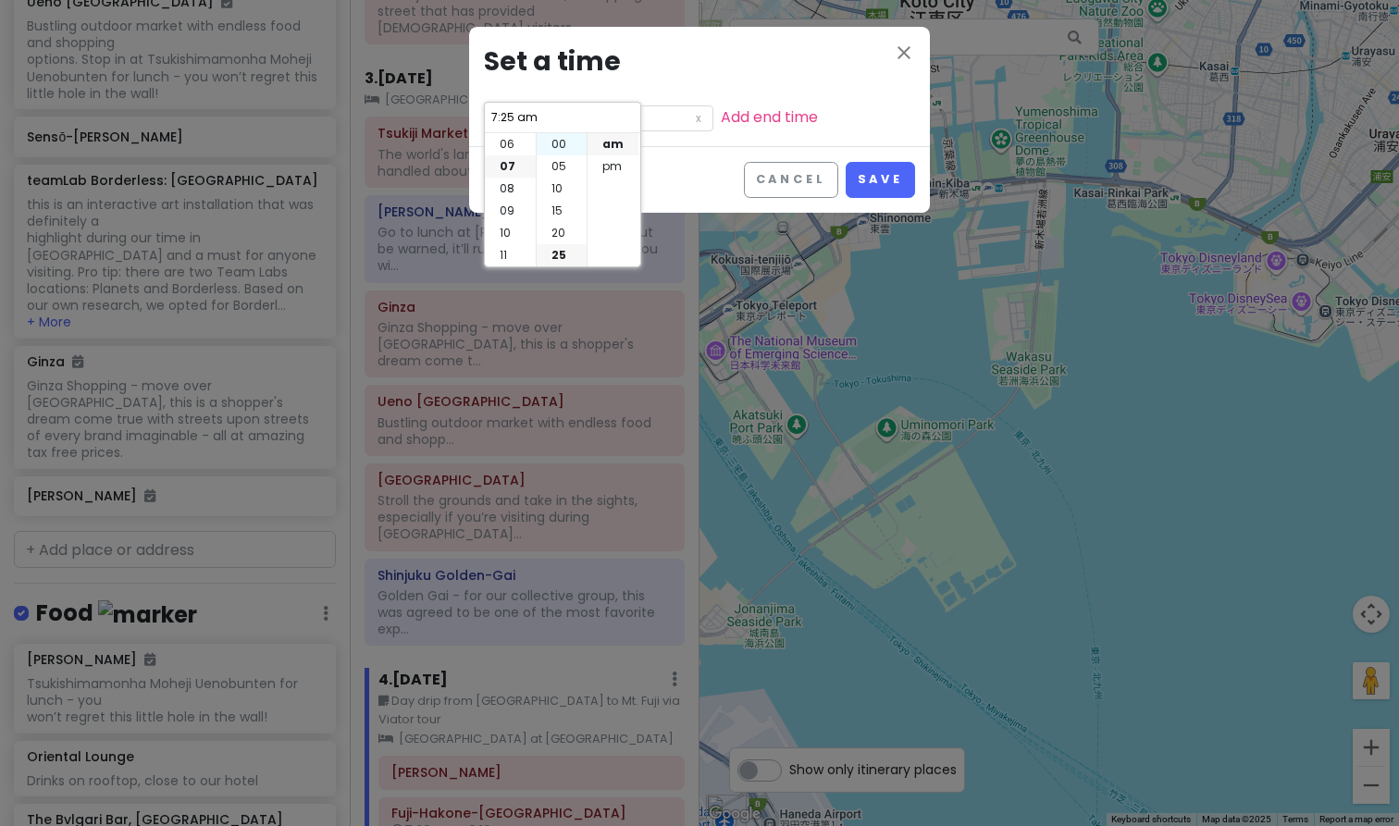
type input "7:00 am"
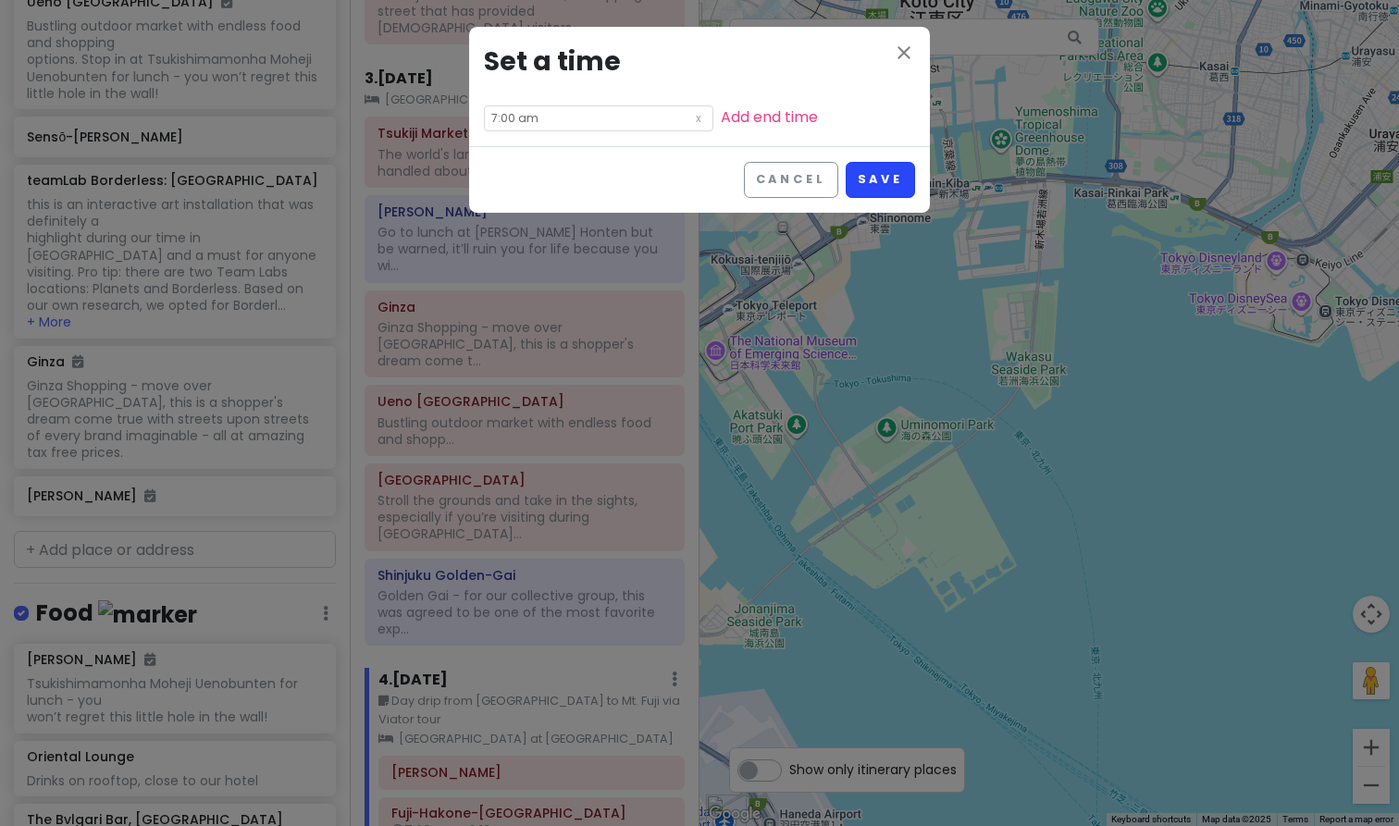
click at [892, 185] on button "Save" at bounding box center [880, 180] width 69 height 36
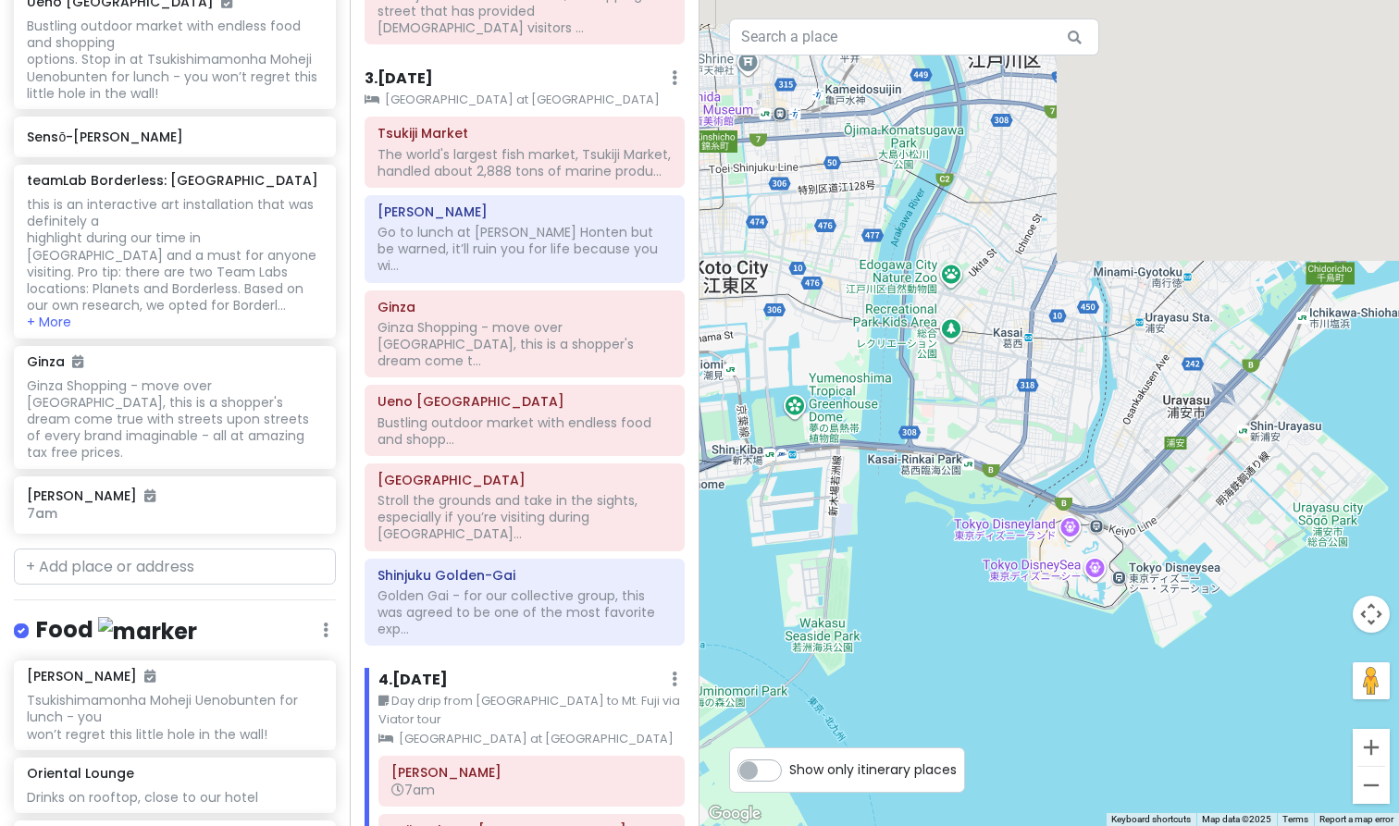
drag, startPoint x: 1129, startPoint y: 309, endPoint x: 916, endPoint y: 613, distance: 370.8
click at [916, 613] on div at bounding box center [1050, 413] width 700 height 826
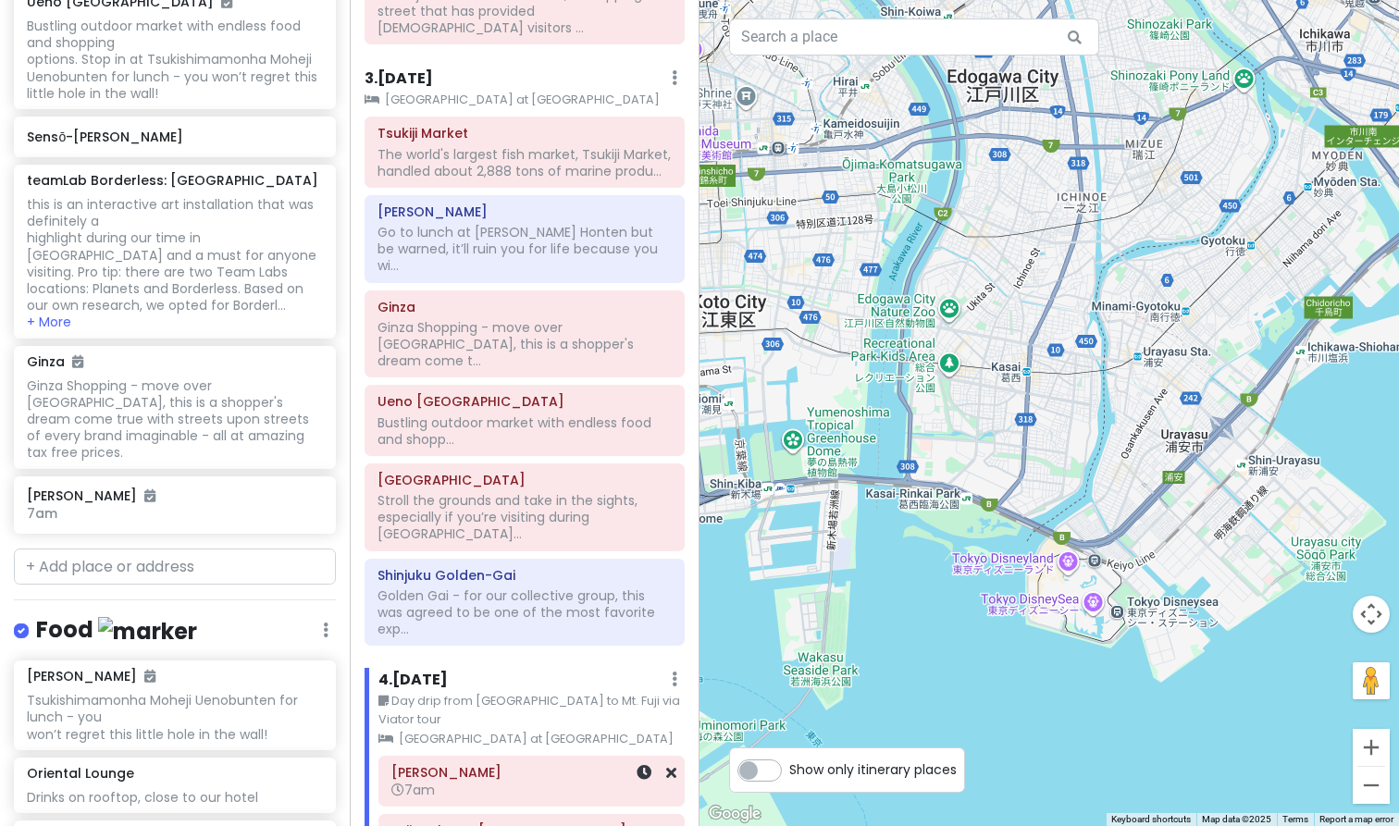
click at [476, 764] on h6 "[PERSON_NAME]" at bounding box center [531, 772] width 280 height 17
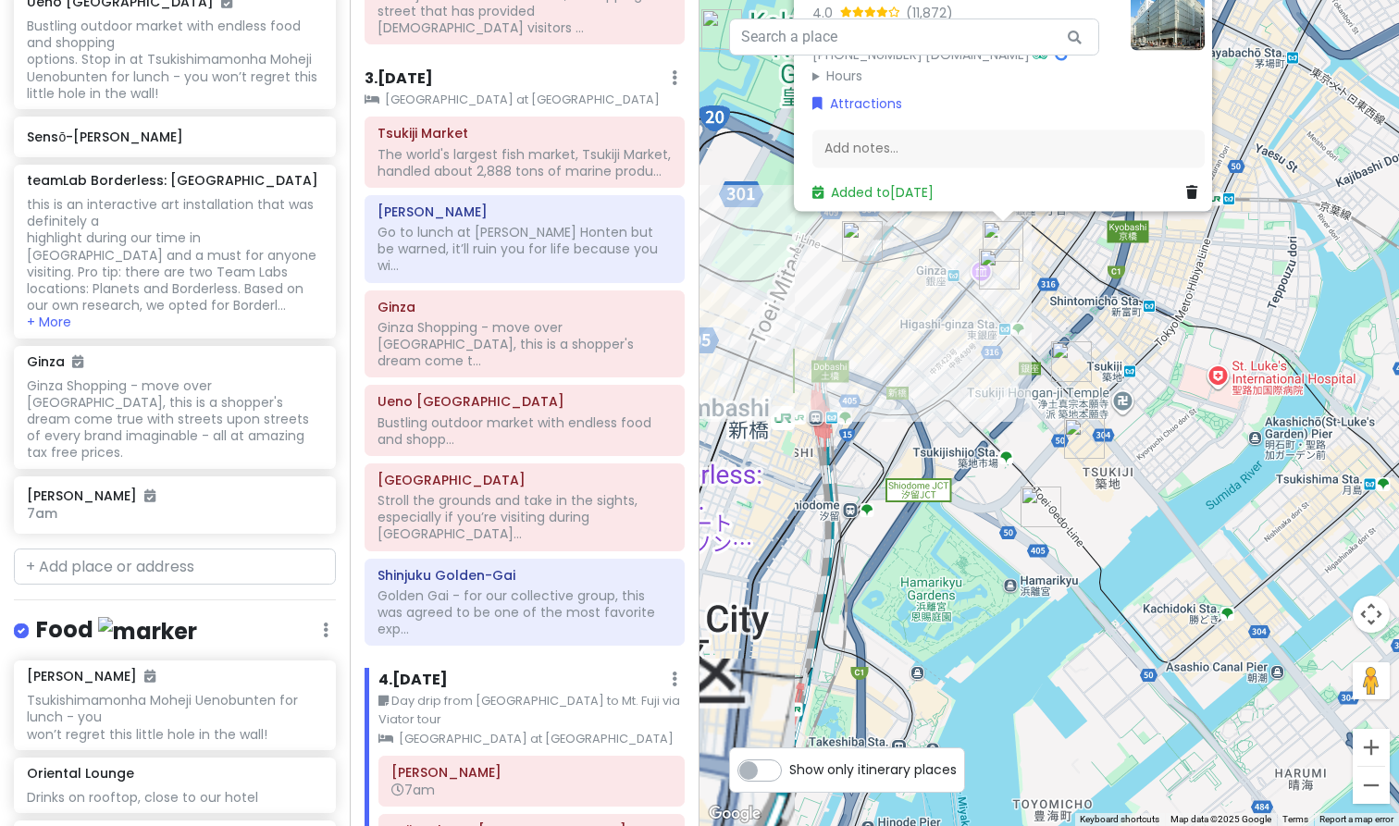
drag, startPoint x: 1049, startPoint y: 525, endPoint x: 1334, endPoint y: 649, distance: 310.0
click at [1334, 649] on div "[PERSON_NAME] 4.0 (11,872) 3-chōme-6-1 Ginza, [GEOGRAPHIC_DATA] 104-8130, [GEOG…" at bounding box center [1050, 413] width 700 height 826
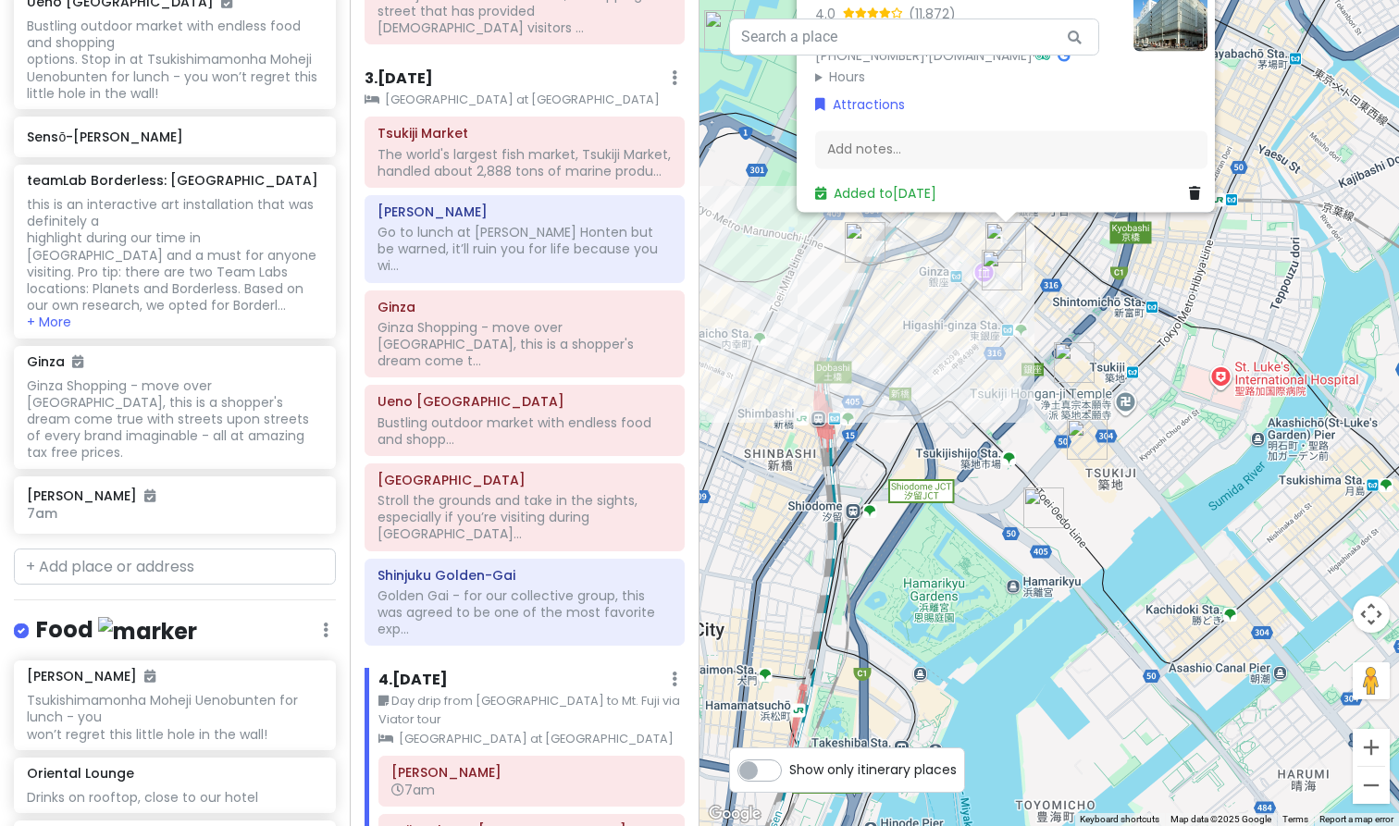
click at [981, 399] on div "[PERSON_NAME] 4.0 (11,872) 3-chōme-6-1 Ginza, [GEOGRAPHIC_DATA] 104-8130, [GEOG…" at bounding box center [1050, 413] width 700 height 826
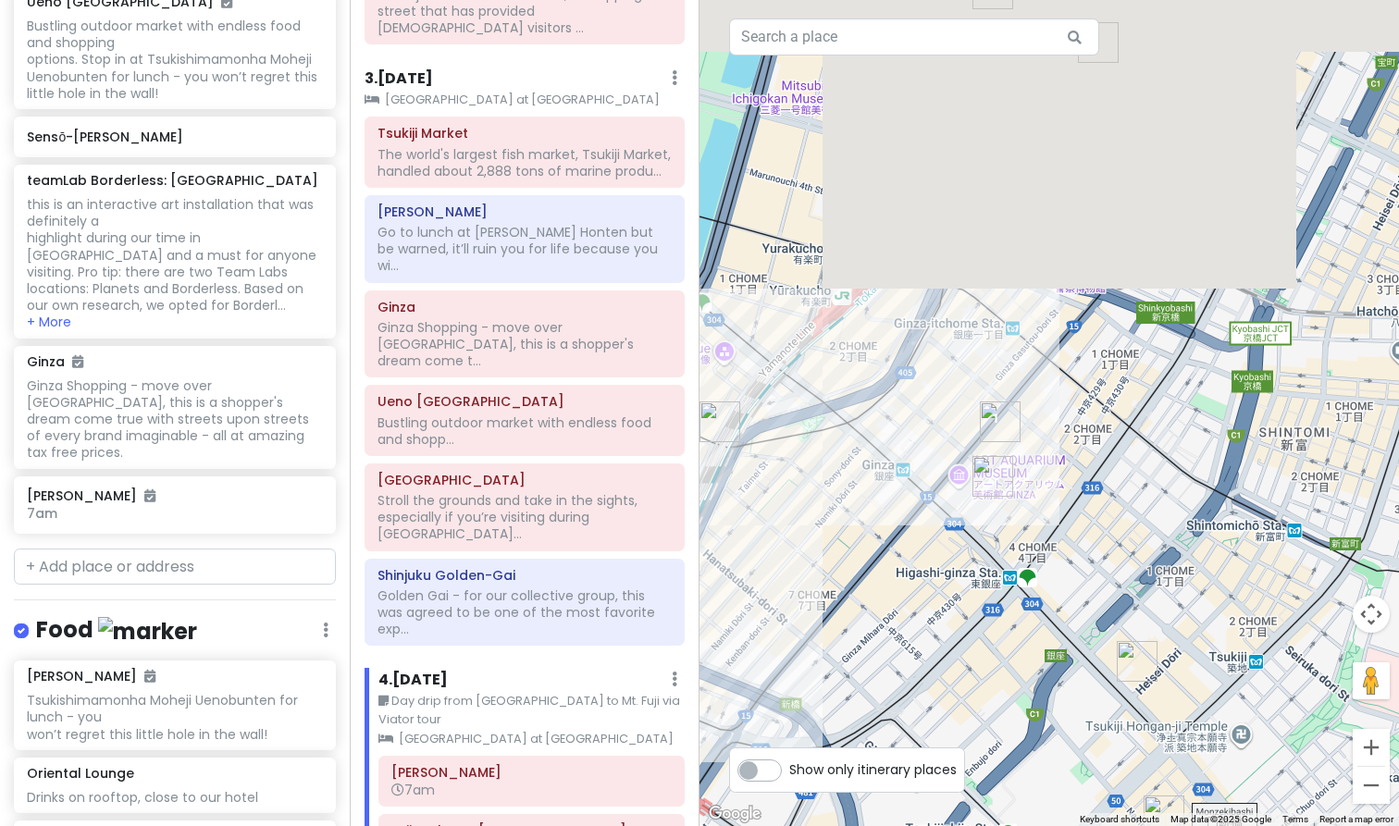
drag, startPoint x: 1010, startPoint y: 352, endPoint x: 986, endPoint y: 689, distance: 338.7
click at [986, 689] on div at bounding box center [1050, 413] width 700 height 826
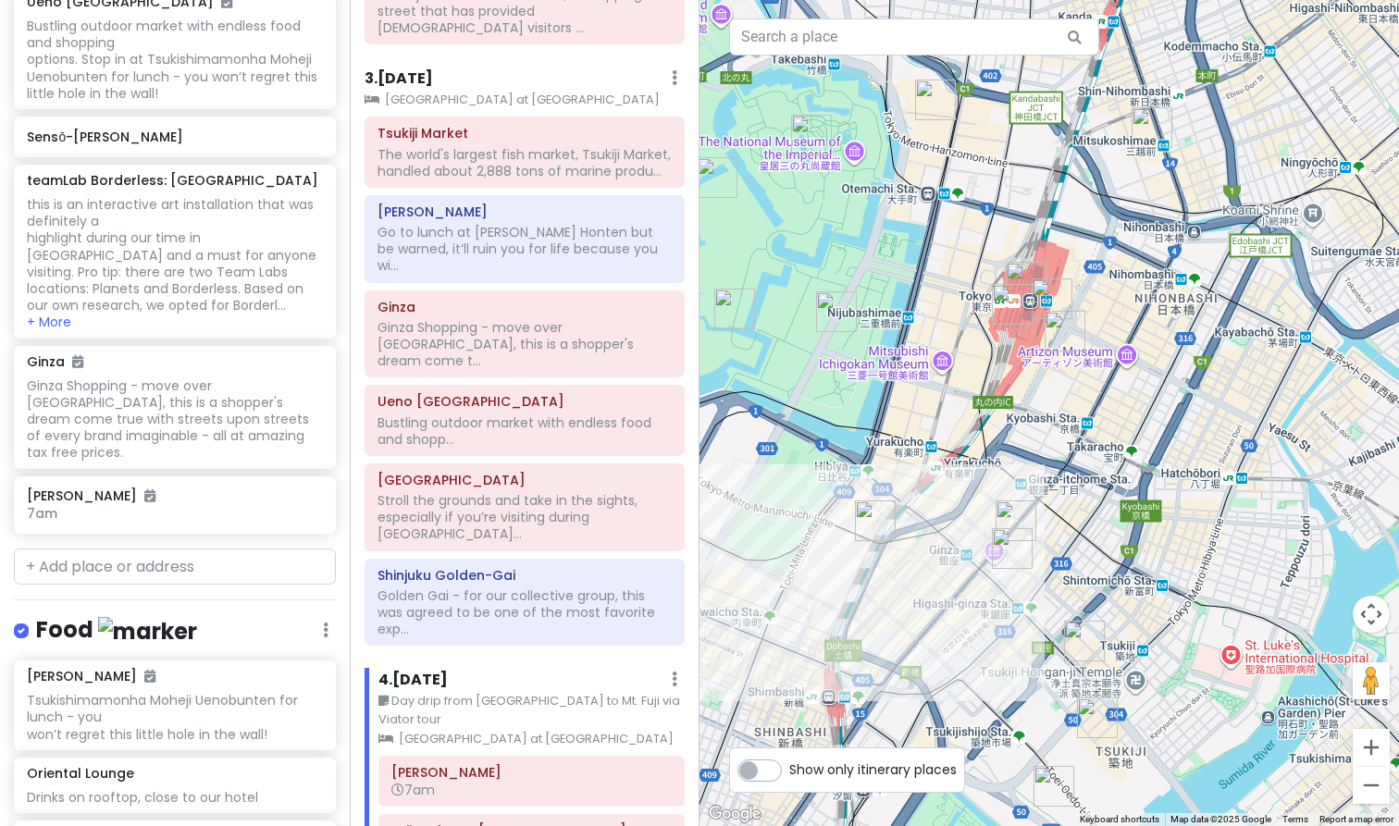
click at [1013, 515] on img "Matsuya Ginza" at bounding box center [1016, 521] width 41 height 41
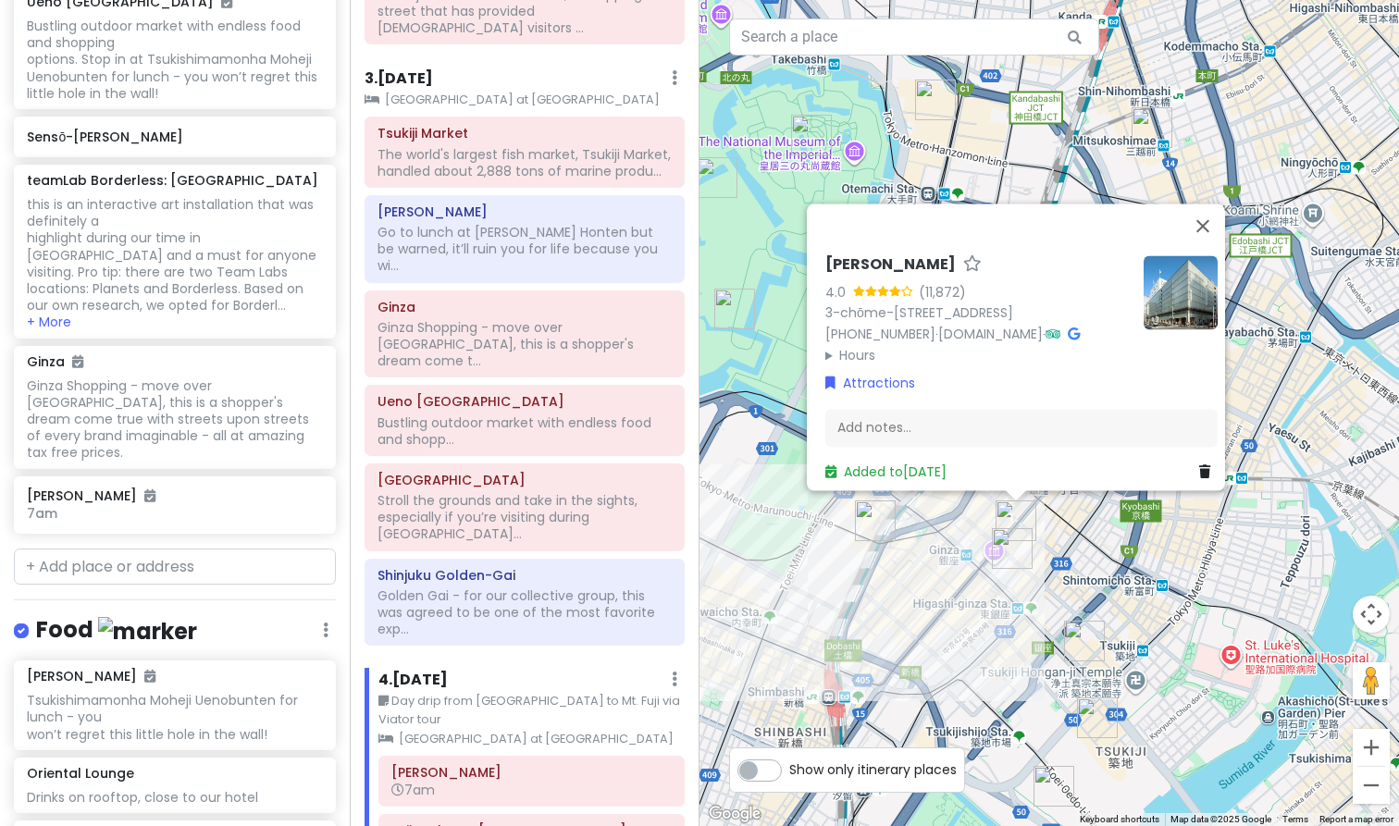
click at [1010, 550] on img "Ginza" at bounding box center [1012, 548] width 41 height 41
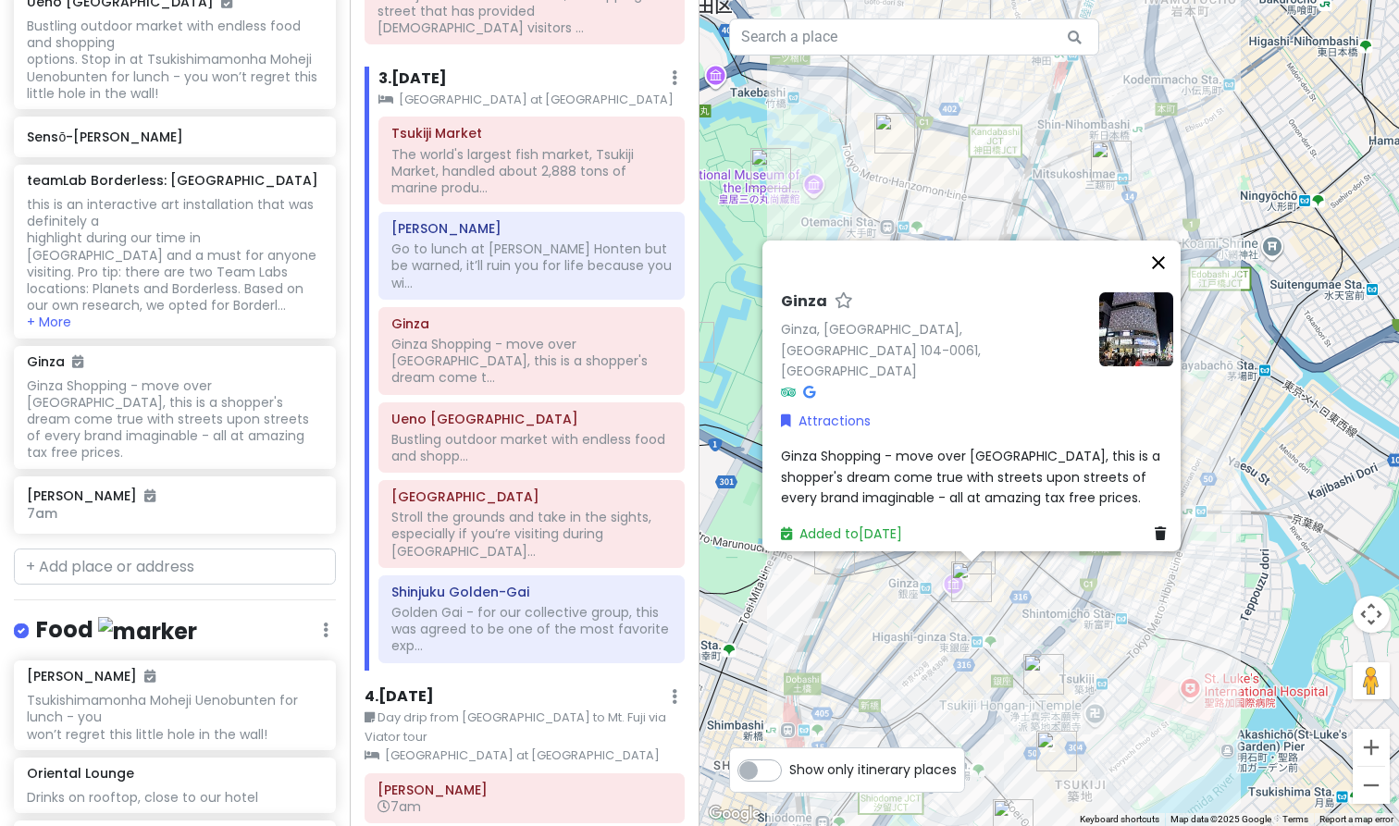
click at [1174, 285] on button "Close" at bounding box center [1158, 263] width 44 height 44
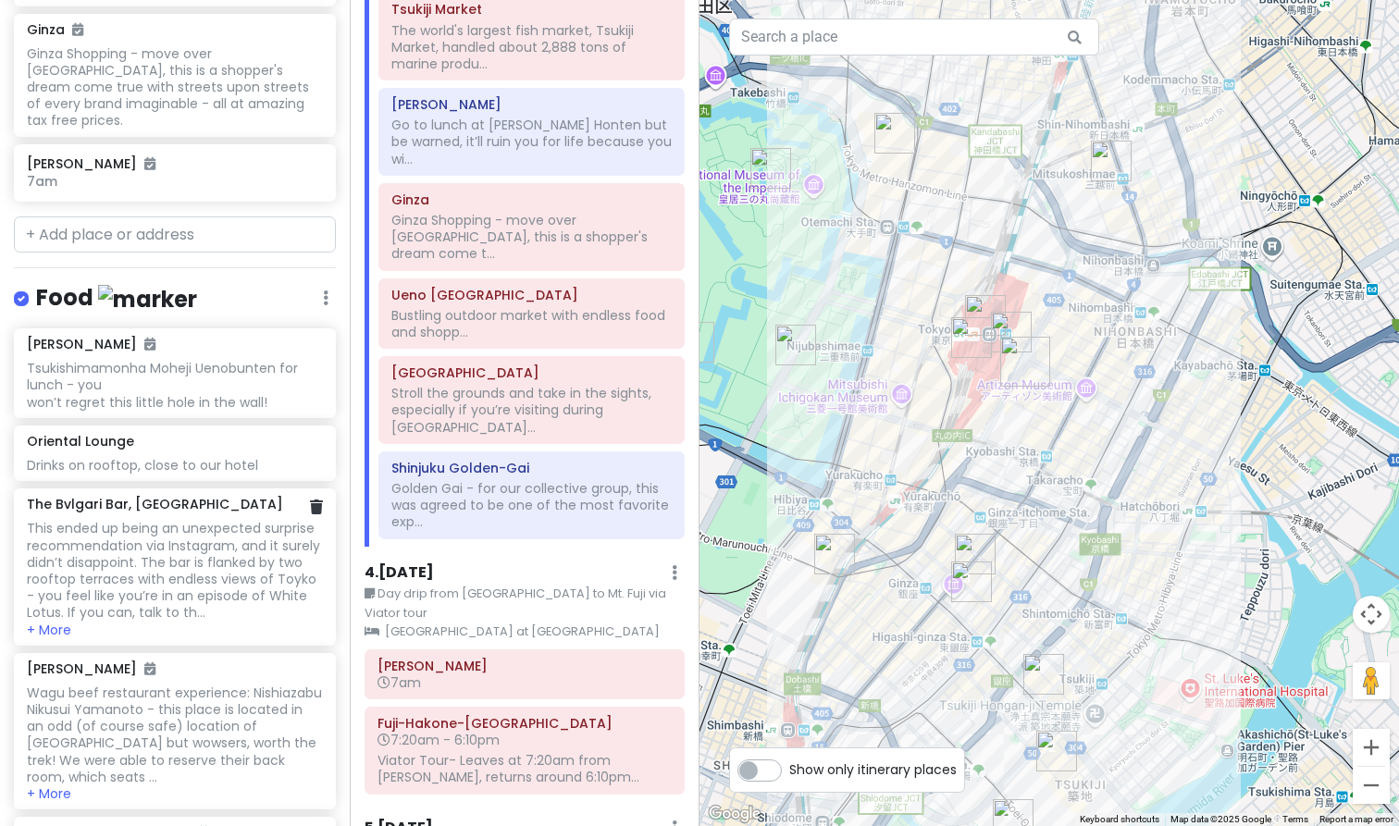
scroll to position [3062, 0]
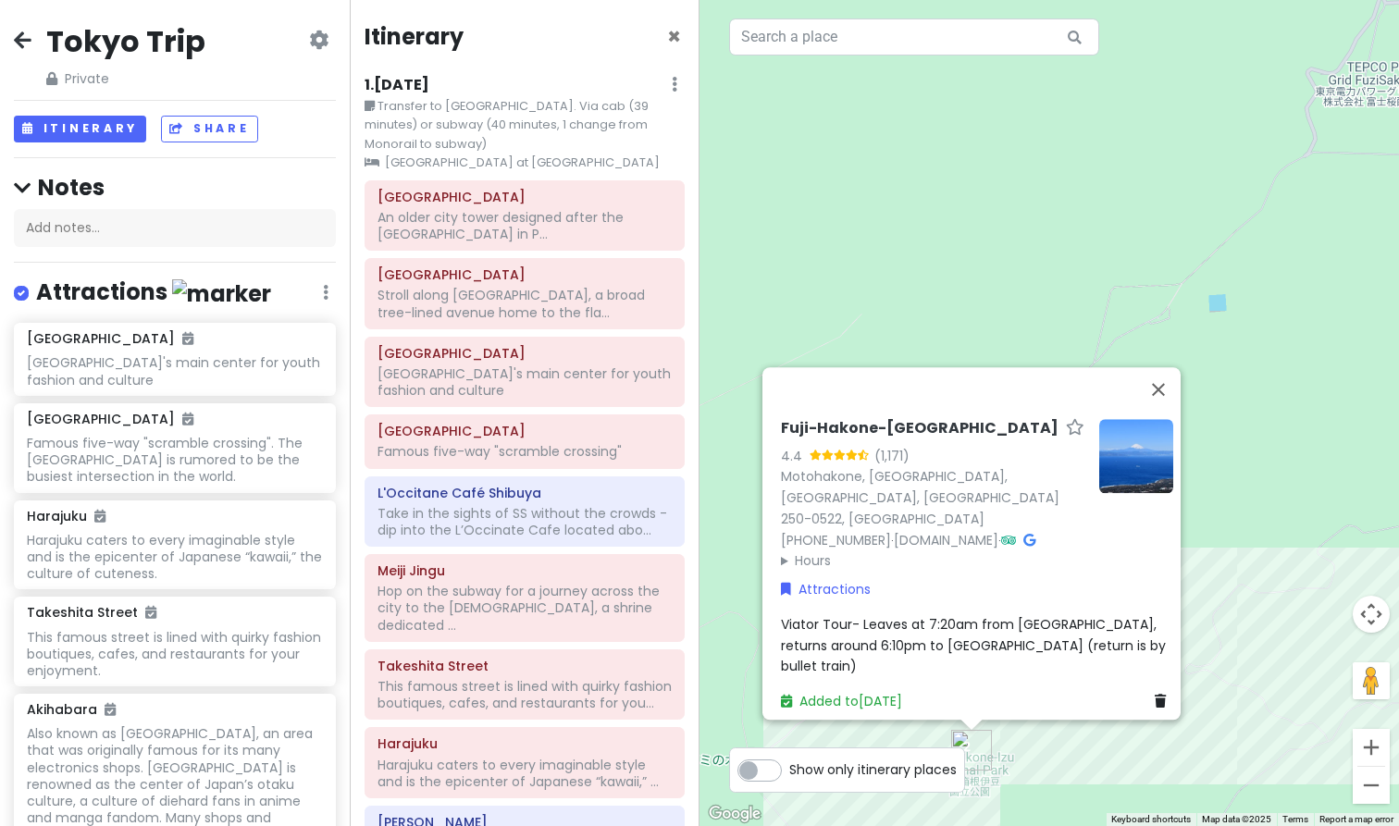
scroll to position [0, 0]
click at [27, 41] on icon at bounding box center [23, 39] width 18 height 15
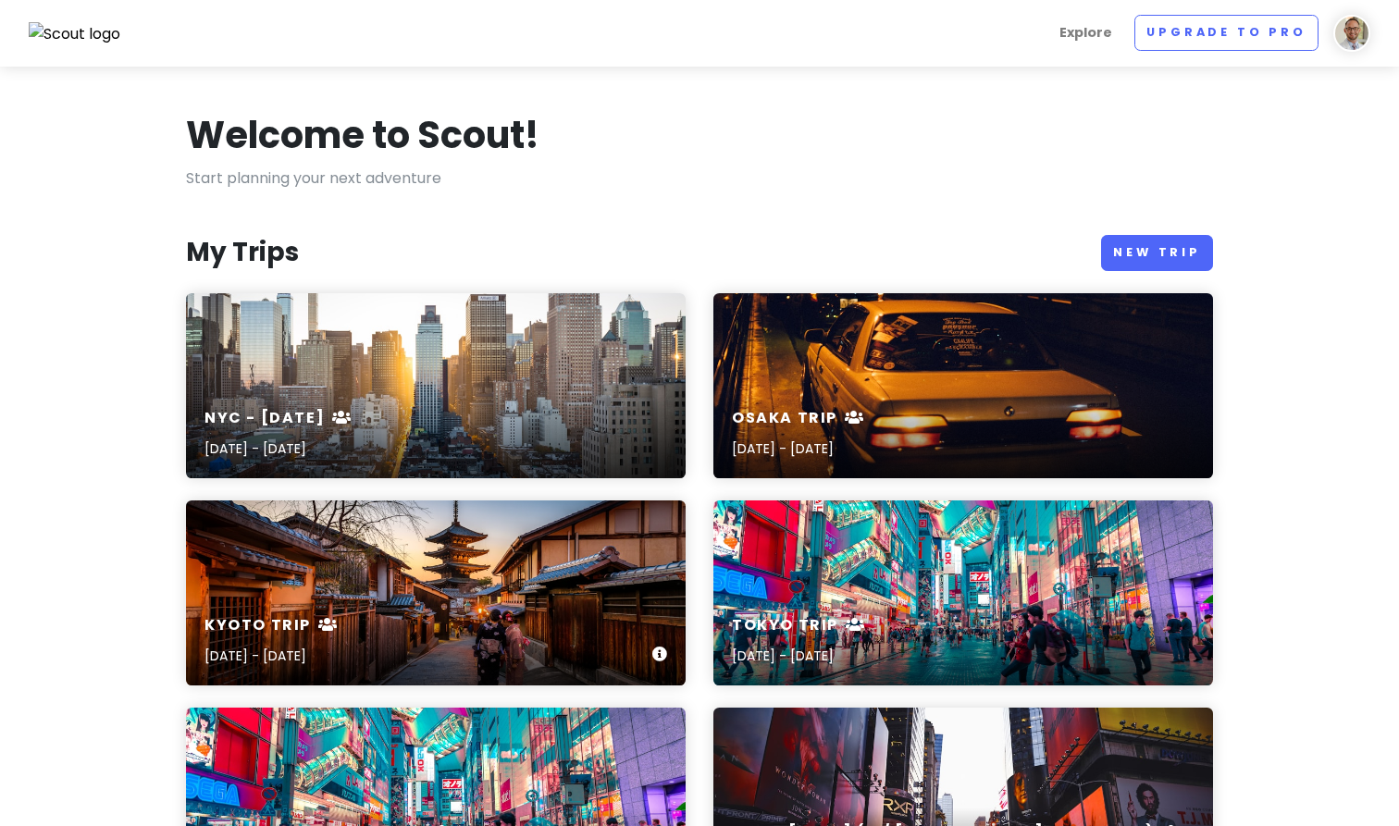
click at [450, 608] on div "Kyoto Trip [DATE] - [DATE]" at bounding box center [436, 642] width 500 height 88
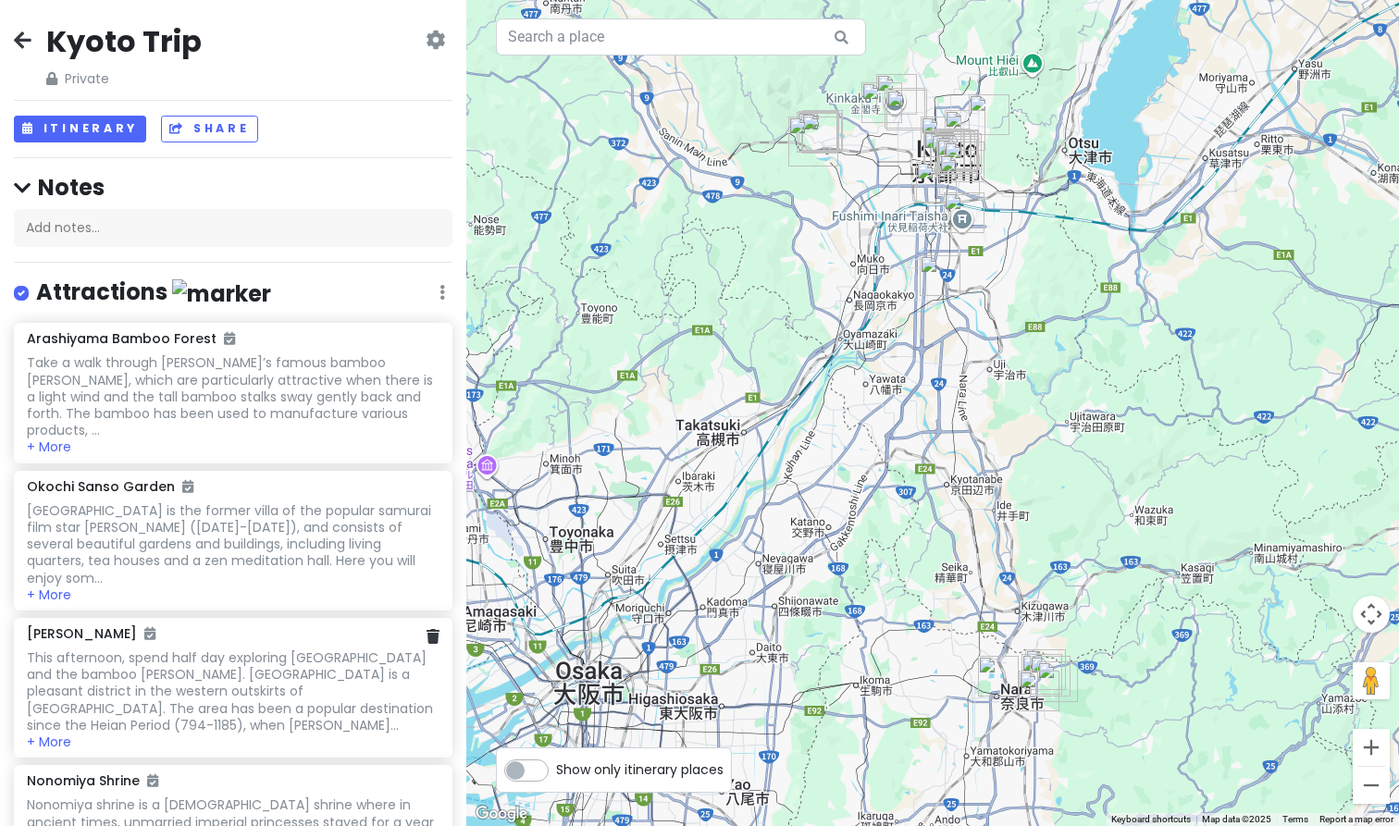
drag, startPoint x: 379, startPoint y: 642, endPoint x: 290, endPoint y: 409, distance: 249.9
click at [118, 131] on button "Itinerary" at bounding box center [80, 128] width 132 height 27
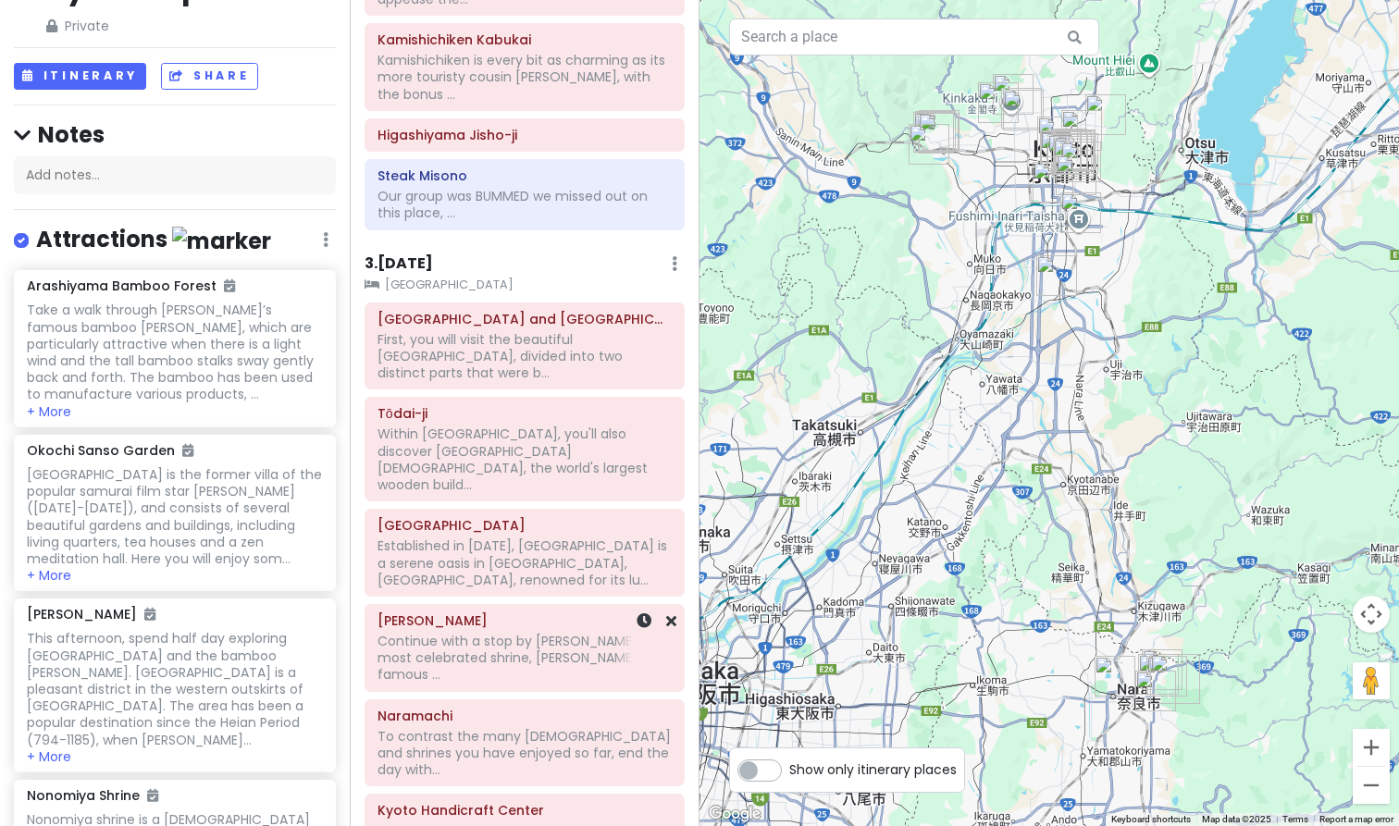
scroll to position [1446, 0]
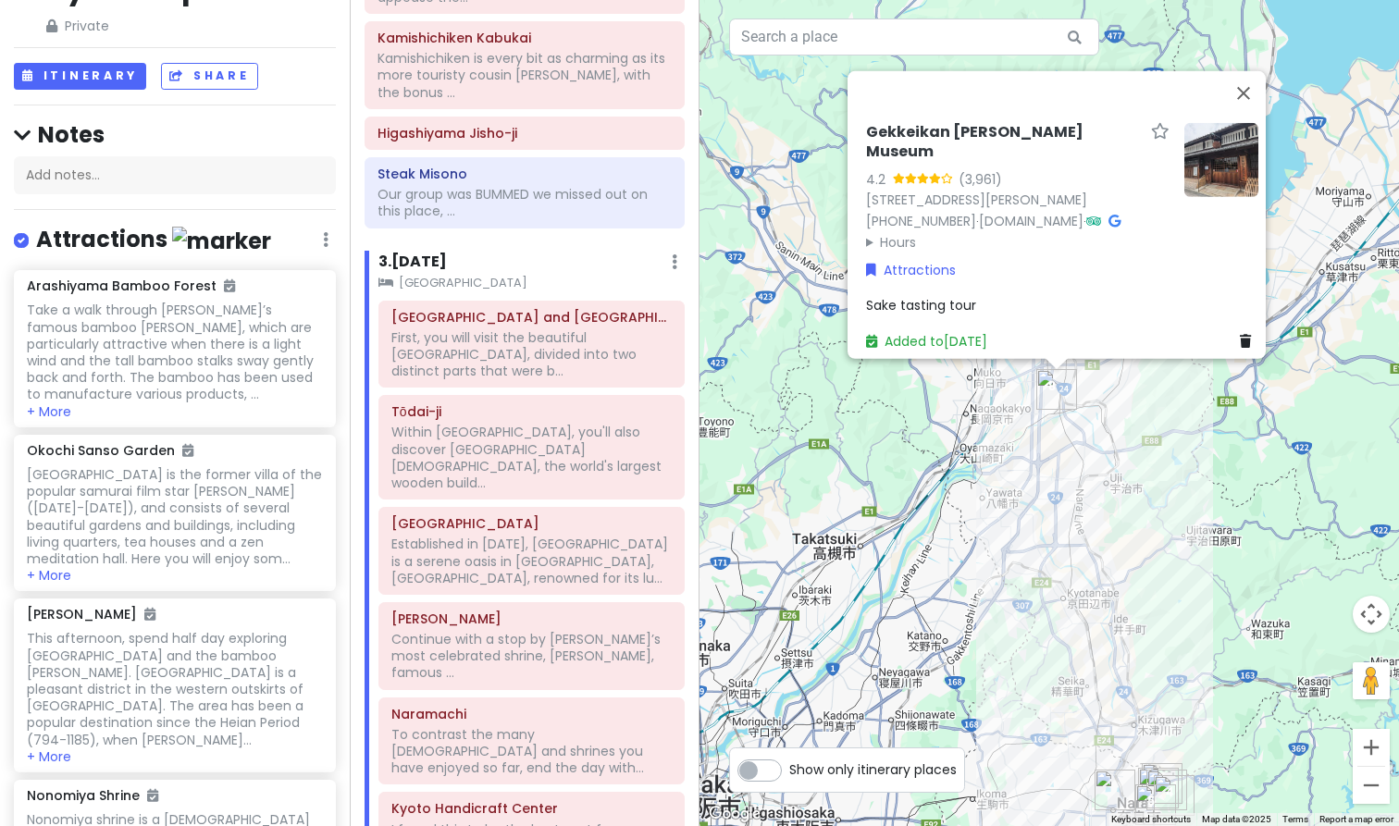
click at [960, 296] on span "Sake tasting tour" at bounding box center [921, 305] width 110 height 19
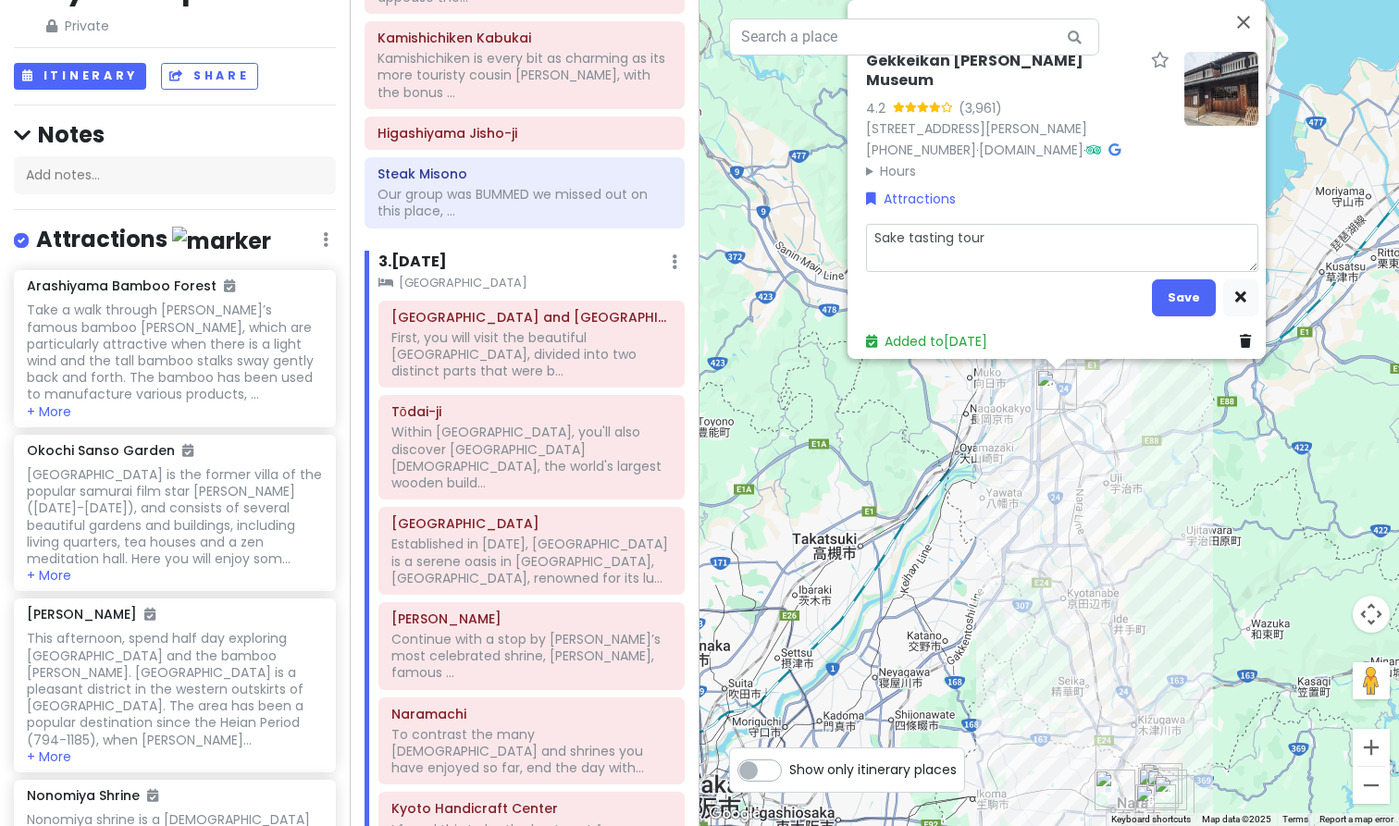
click at [1033, 231] on textarea "Sake tasting tour" at bounding box center [1062, 248] width 392 height 48
type textarea "x"
type textarea "Sake tasting tour"
type textarea "x"
type textarea "Sake tasting tour m"
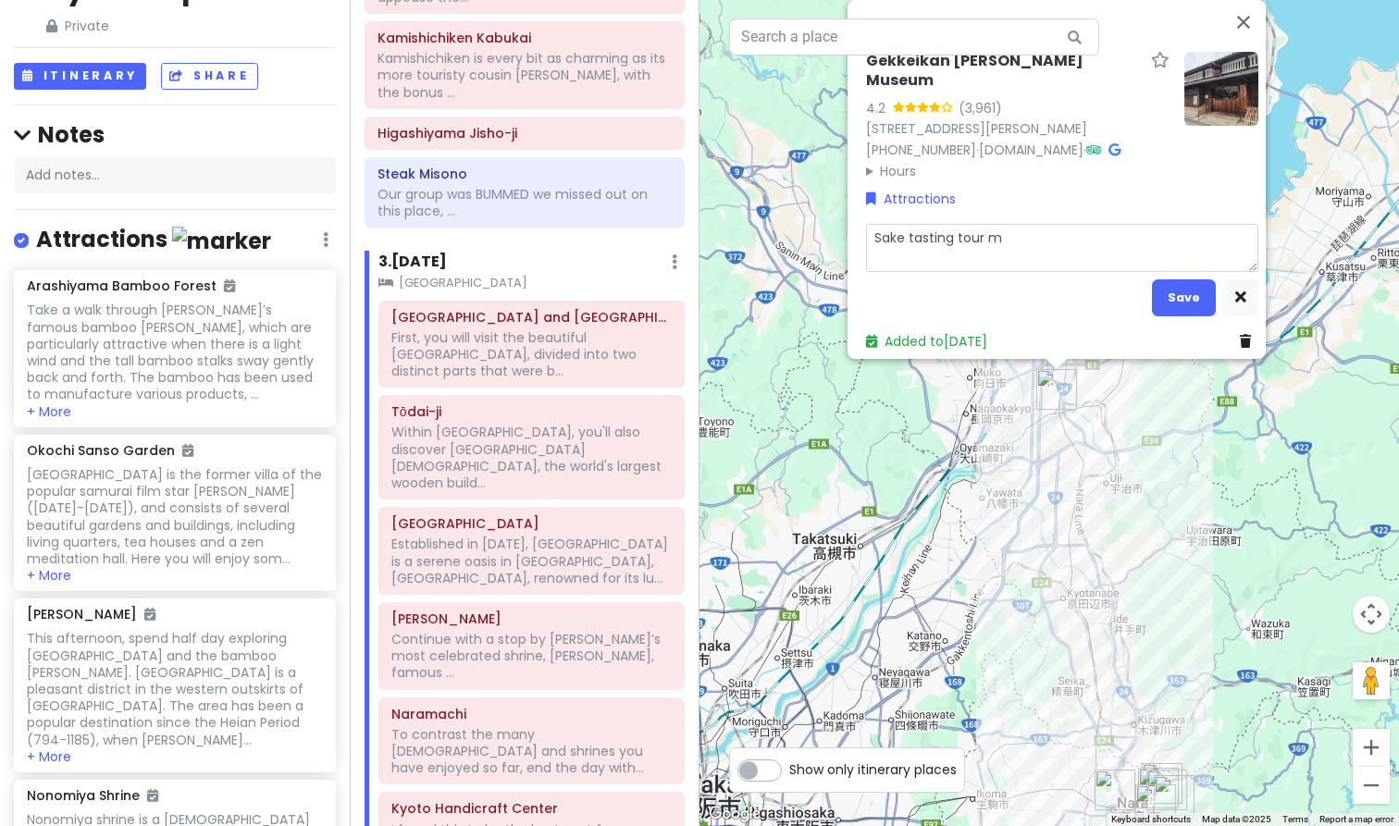
type textarea "x"
type textarea "Sake tasting tour me"
type textarea "x"
type textarea "Sake tasting tour mee"
type textarea "x"
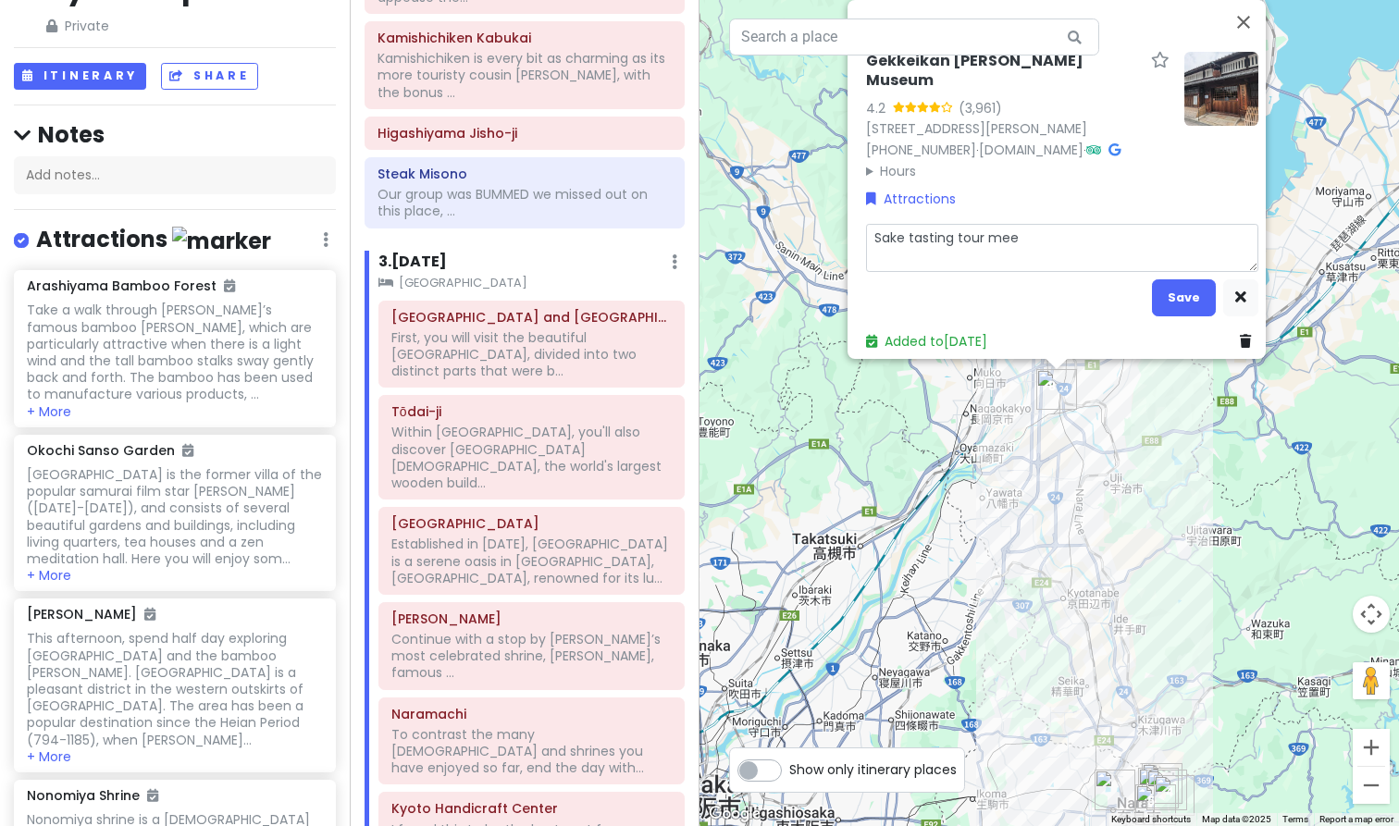
type textarea "Sake tasting tour meet"
type textarea "x"
type textarea "Sake tasting tour meeti"
type textarea "x"
type textarea "Sake tasting tour meetin"
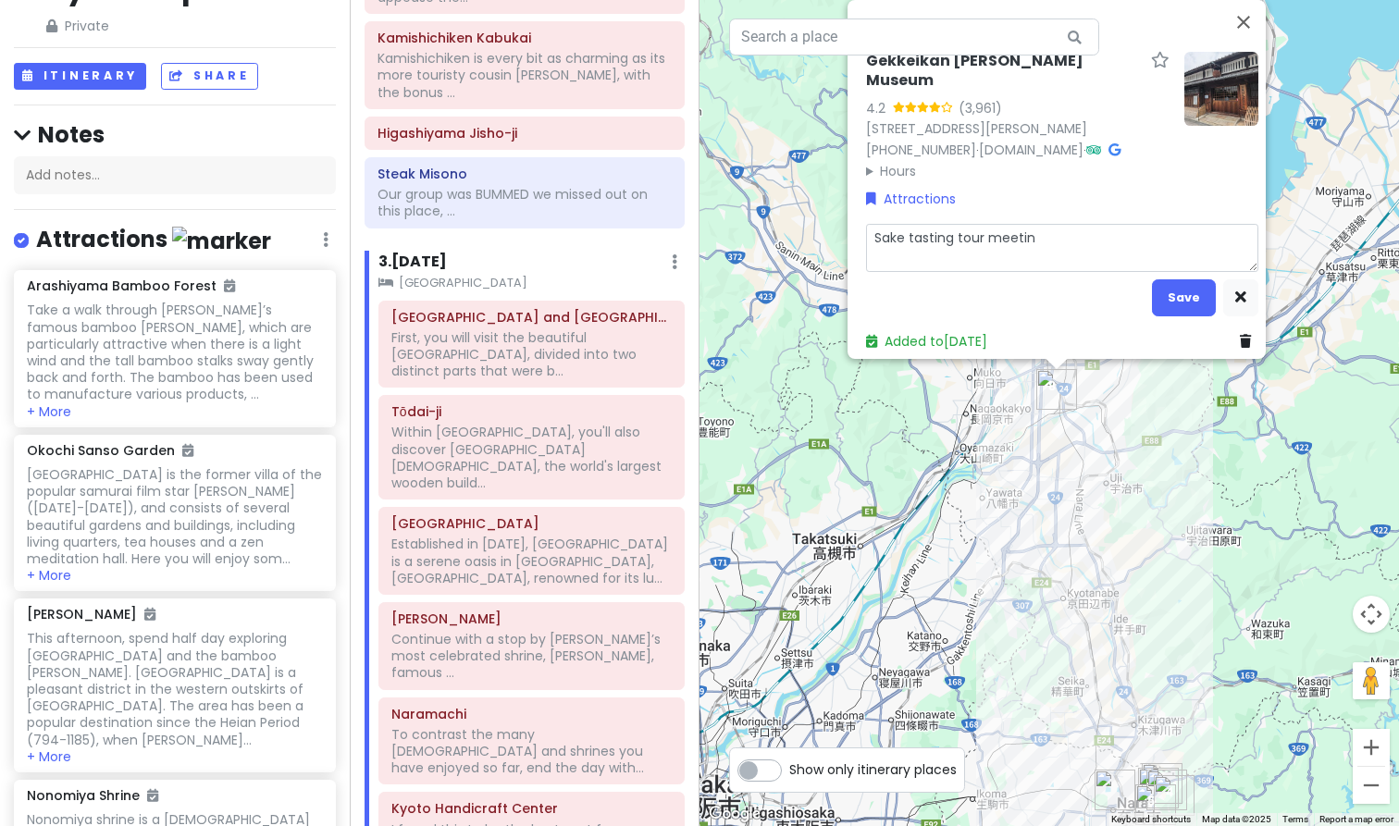
type textarea "x"
type textarea "Sake tasting tour meeting"
type textarea "x"
type textarea "Sake tasting tour meeting"
type textarea "x"
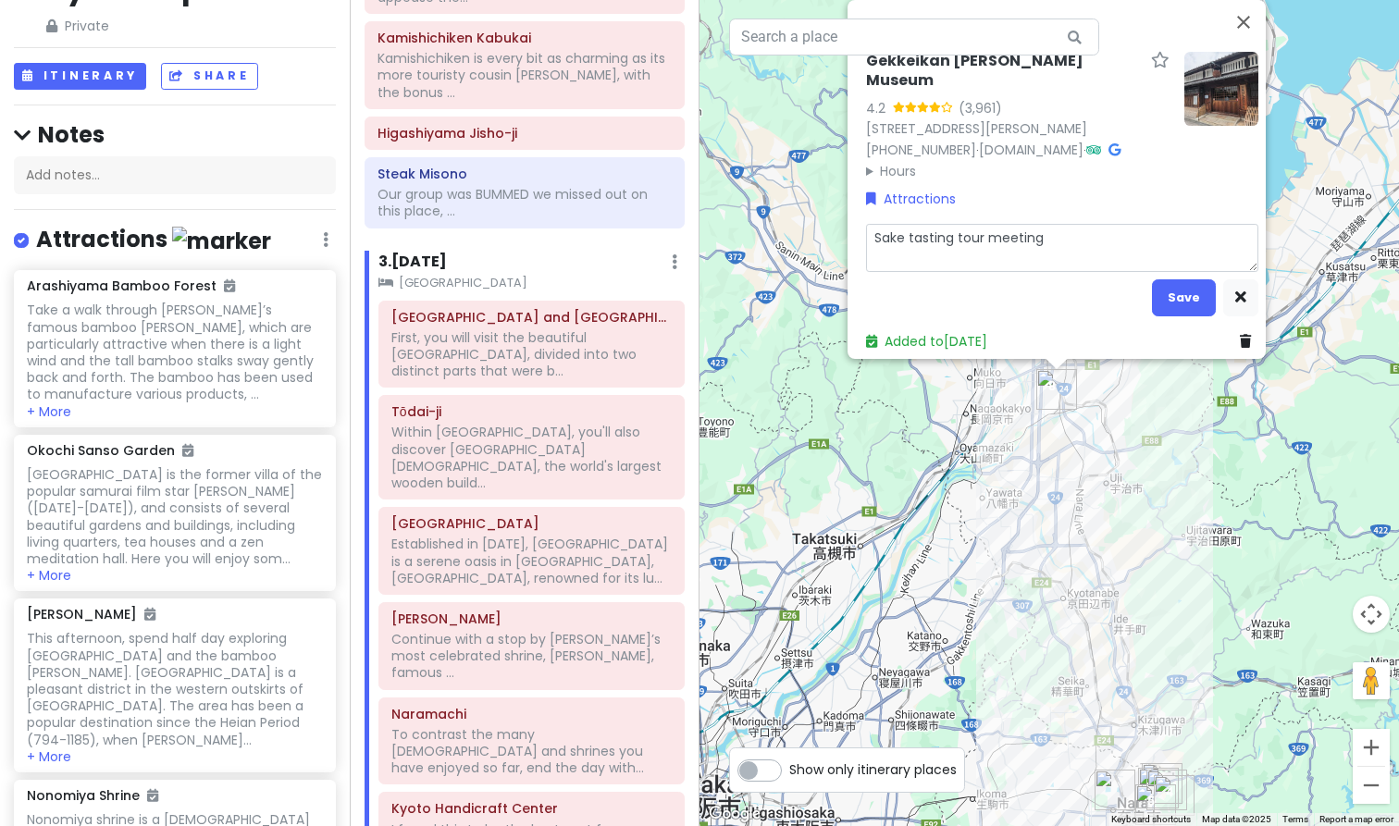
type textarea "Sake tasting tour meeting p"
type textarea "x"
type textarea "Sake tasting tour meeting pl"
type textarea "x"
type textarea "Sake tasting tour meeting pla"
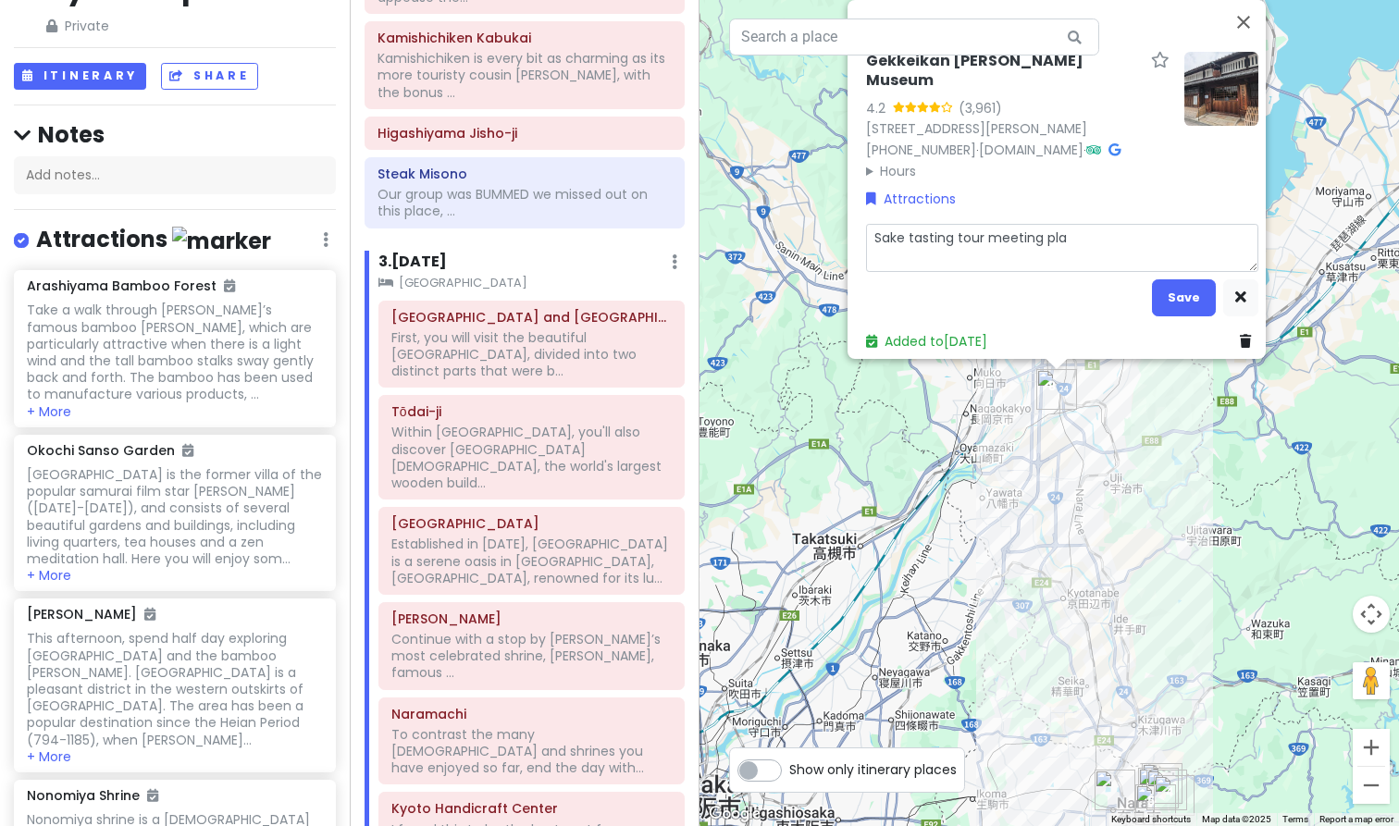
type textarea "x"
type textarea "Sake tasting tour meeting plac"
type textarea "x"
type textarea "Sake tasting tour meeting place"
type textarea "x"
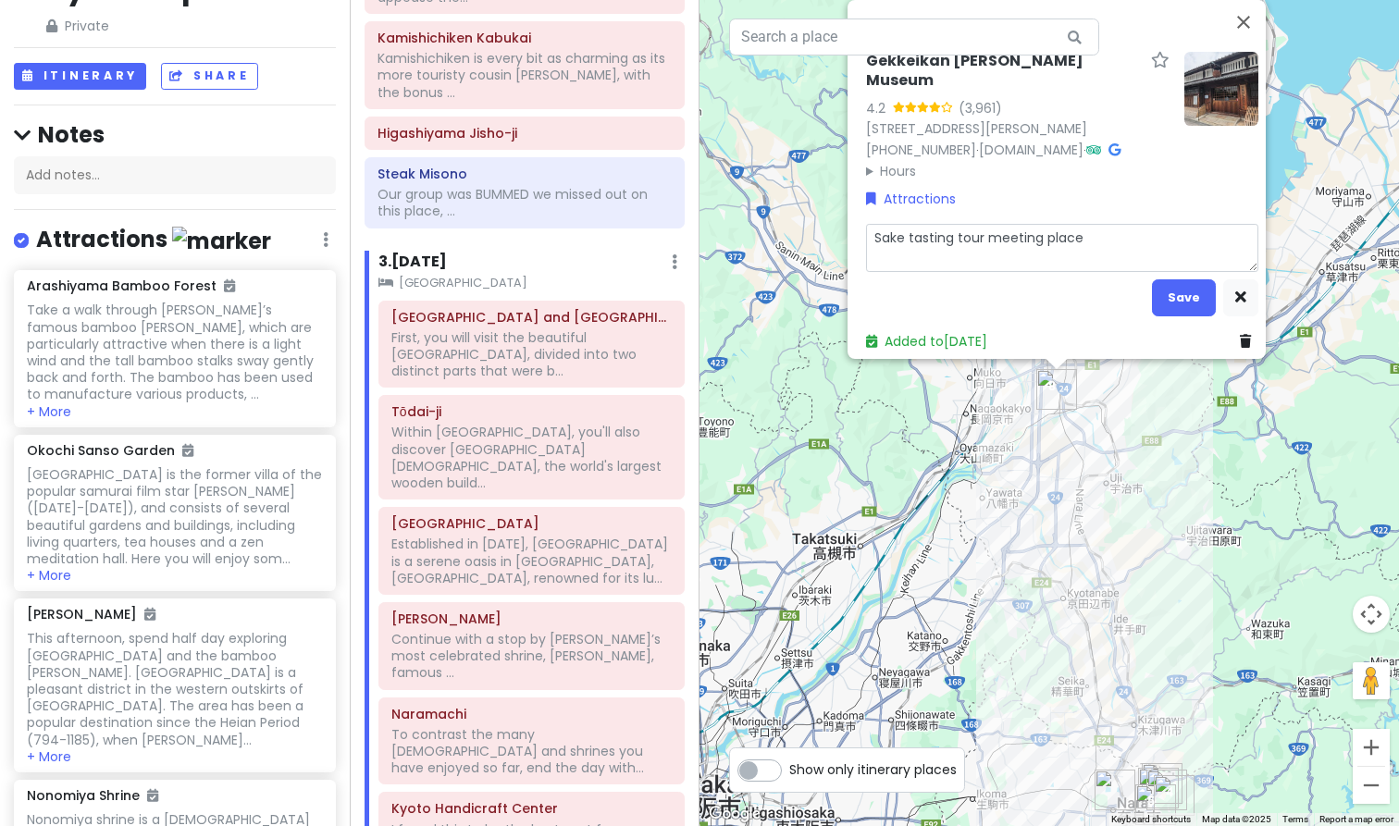
type textarea "Sake tasting tour meeting place-"
type textarea "x"
type textarea "Sake tasting tour meeting place-"
type textarea "x"
type textarea "Sake tasting tour meeting place- m"
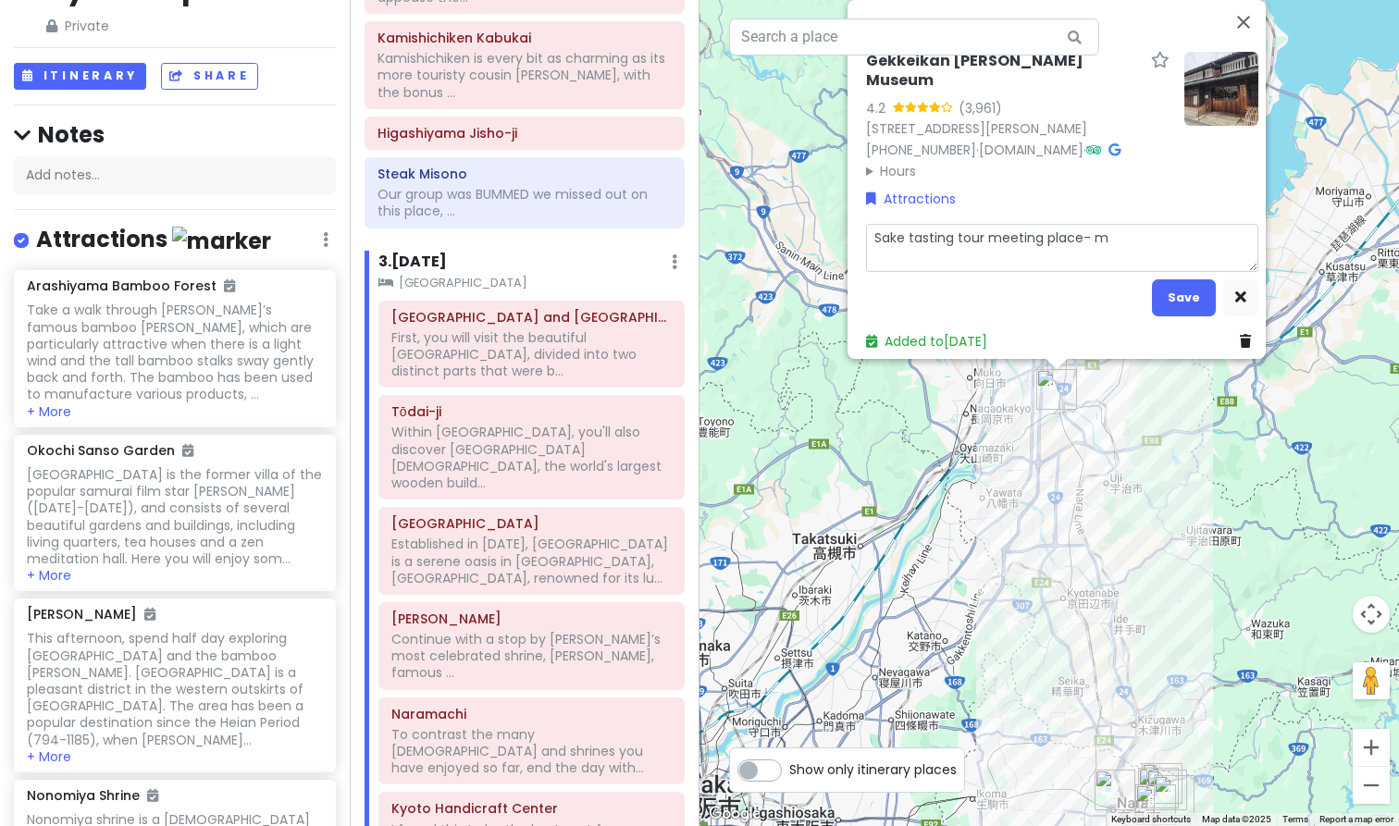
type textarea "x"
type textarea "Sake tasting tour meeting place- me"
type textarea "x"
type textarea "Sake tasting tour meeting place- mee"
type textarea "x"
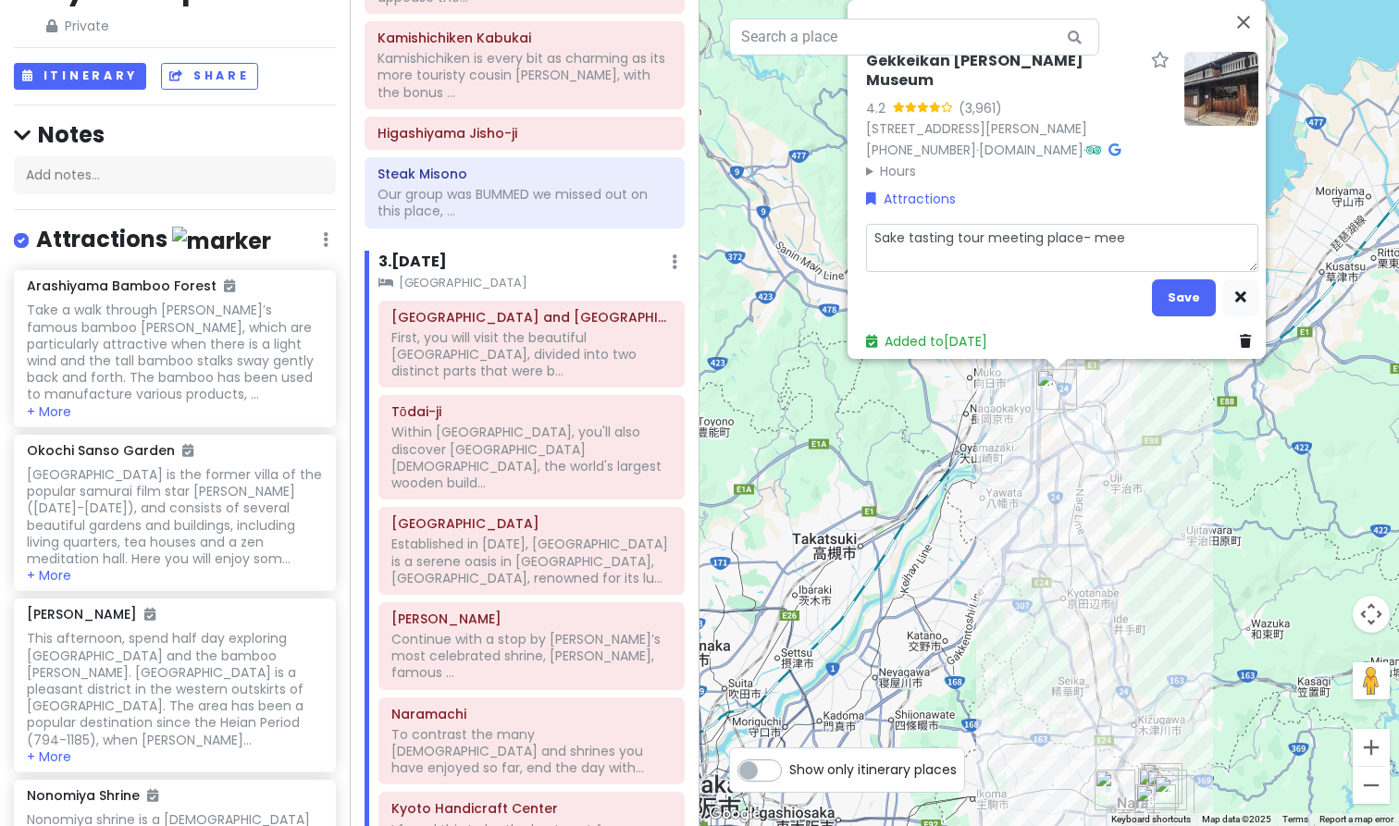
type textarea "Sake tasting tour meeting place- meet"
type textarea "x"
type textarea "Sake tasting tour meeting place- meet"
type textarea "x"
type textarea "Sake tasting tour meeting place- meet t"
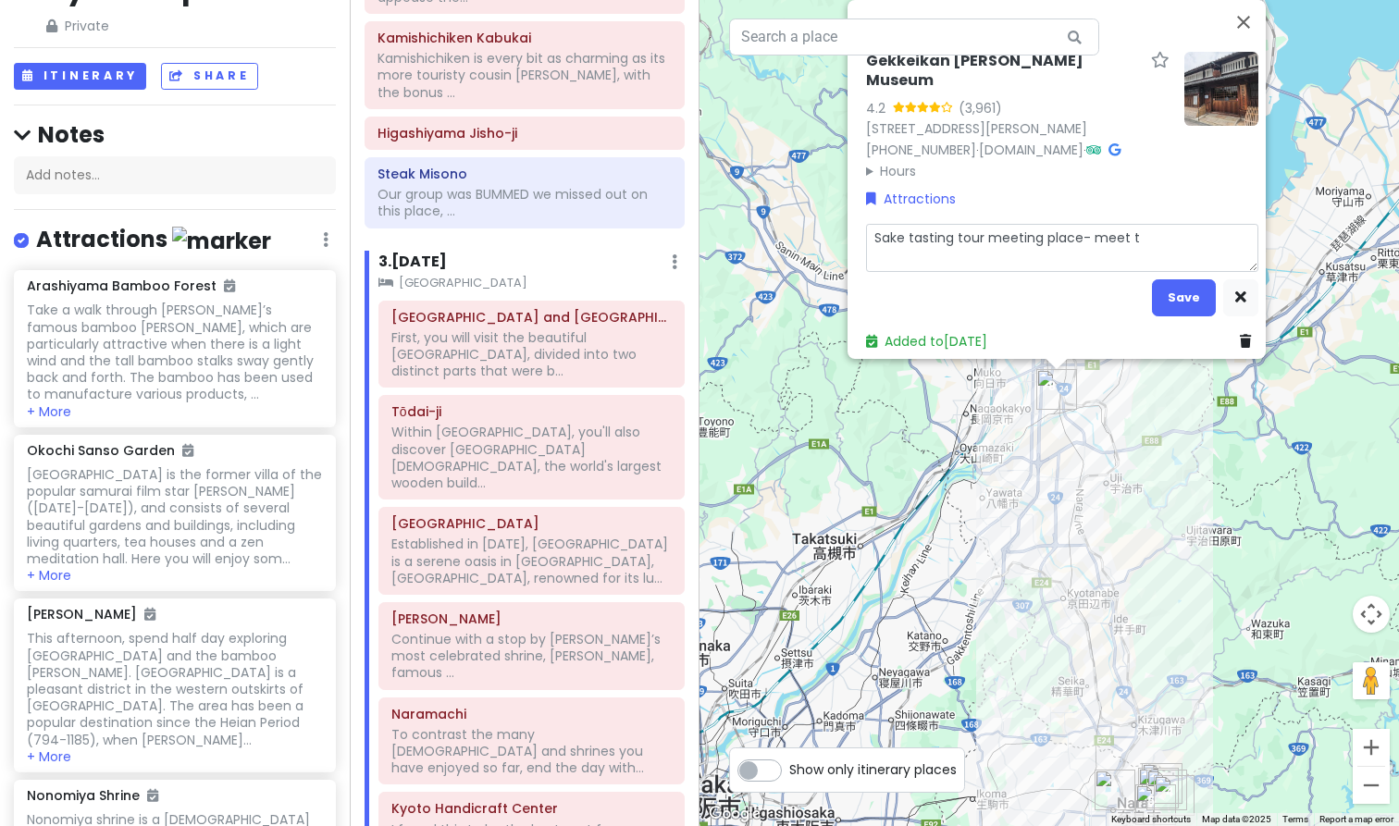
type textarea "x"
type textarea "Sake tasting tour meeting place- meet [PERSON_NAME]"
type textarea "x"
type textarea "Sake tasting tour meeting place- meet the"
type textarea "x"
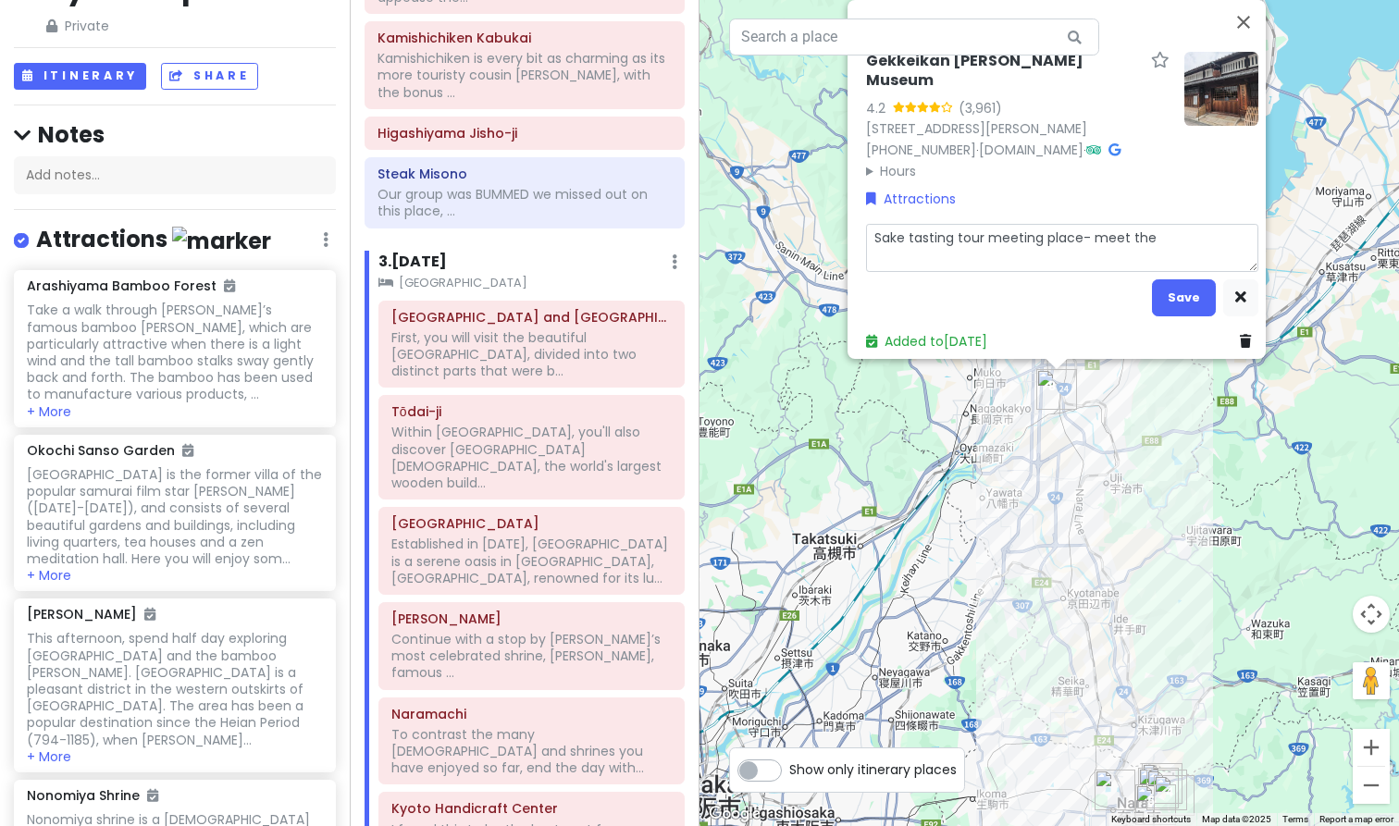
type textarea "Sake tasting tour meeting place- meet the"
type textarea "x"
type textarea "Sake tasting tour meeting place- meet the g"
type textarea "x"
type textarea "Sake tasting tour meeting place- meet the gu"
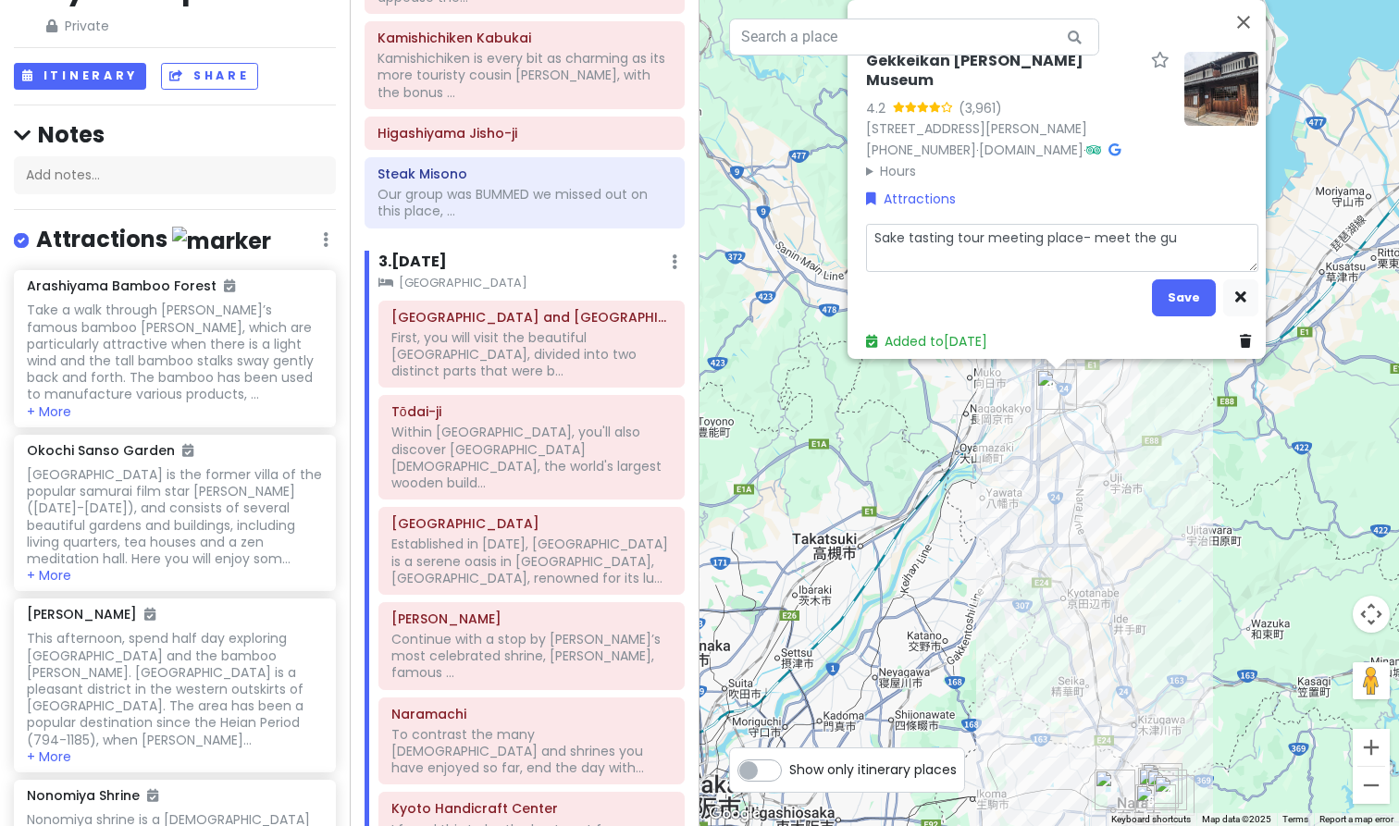
type textarea "x"
type textarea "Sake tasting tour meeting place- meet the gui"
type textarea "x"
type textarea "Sake tasting tour meeting place- meet the guid"
type textarea "x"
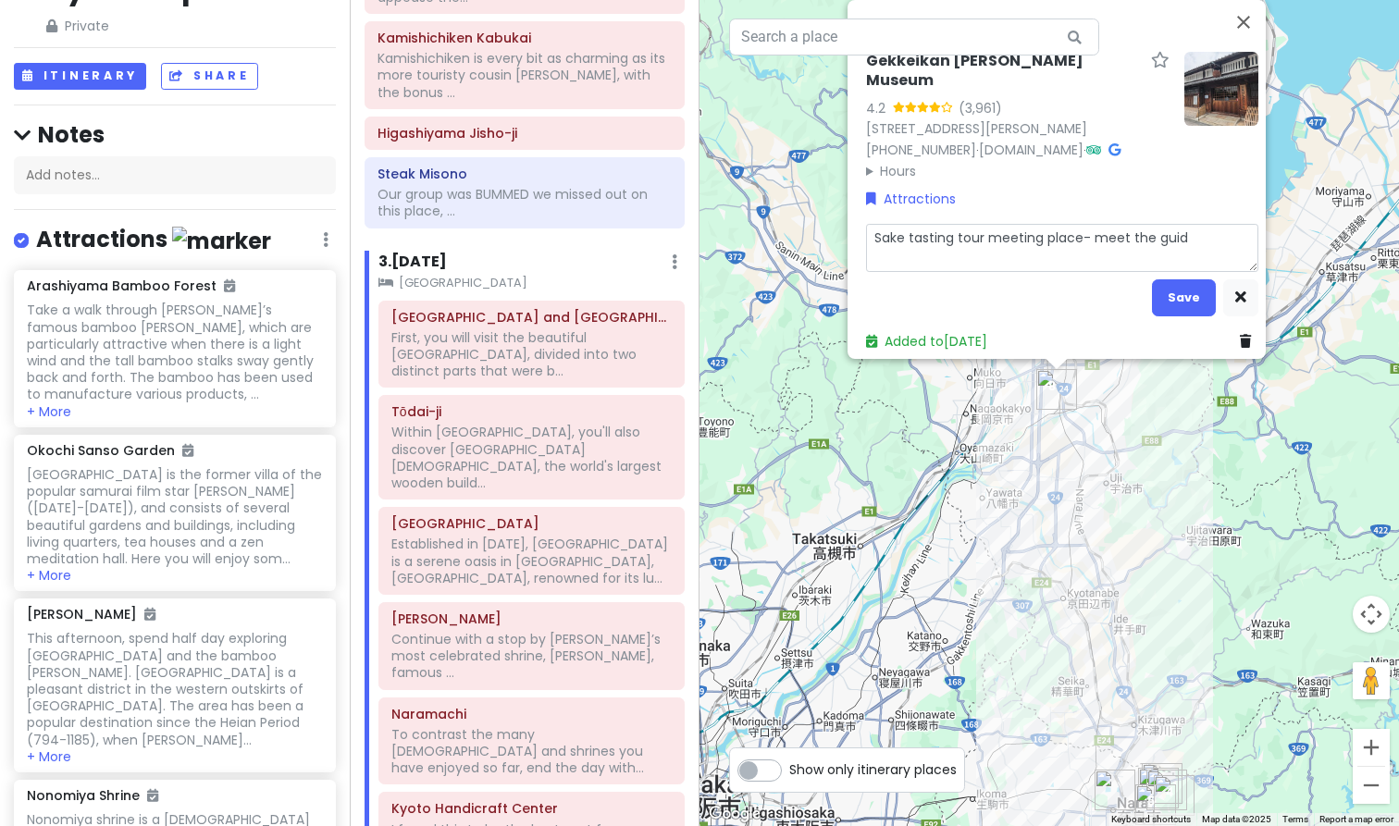
type textarea "Sake tasting tour meeting place- meet the guide"
type textarea "x"
type textarea "Sake tasting tour meeting place- meet the guide"
type textarea "x"
type textarea "Sake tasting tour meeting place- meet the guide i"
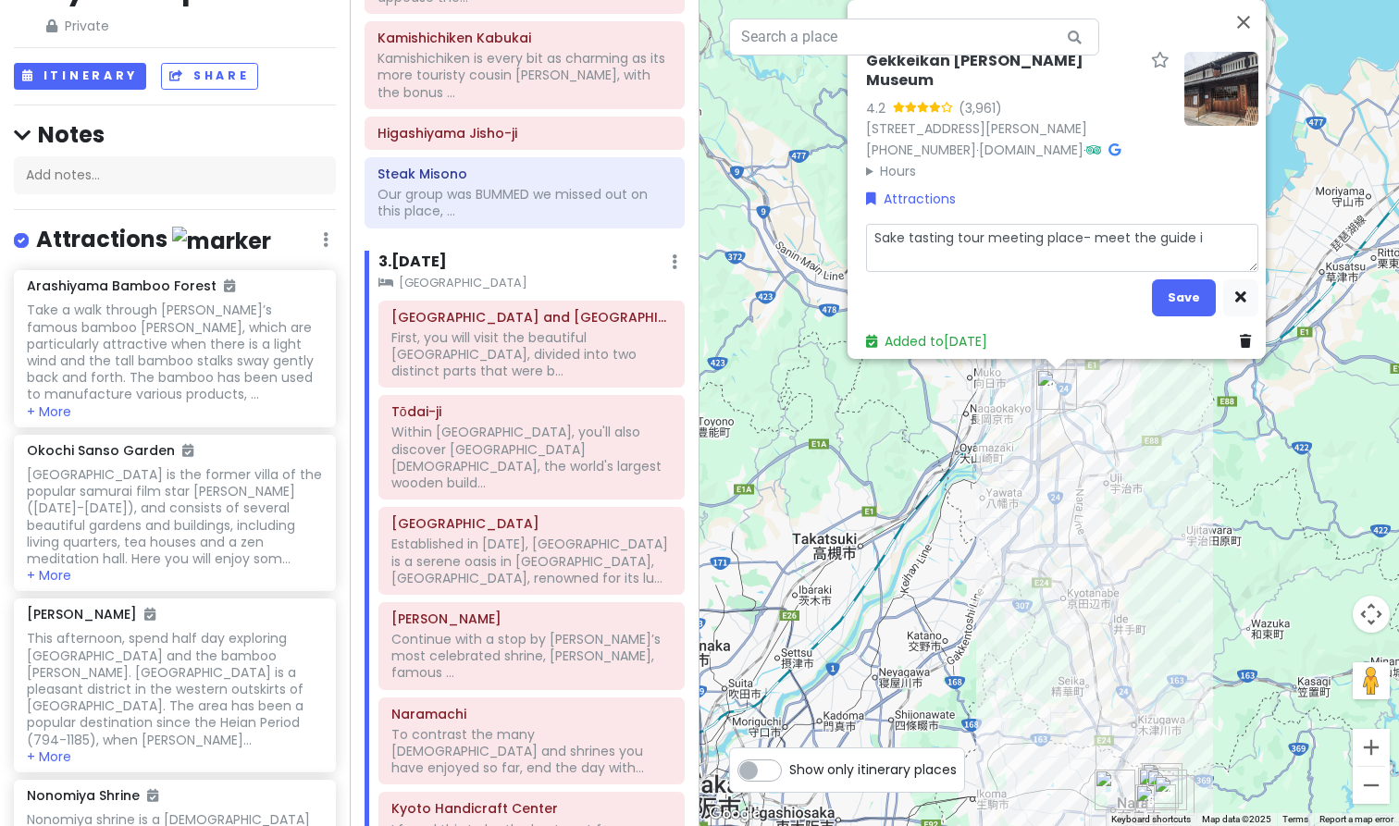
type textarea "x"
type textarea "Sake tasting tour meeting place- meet the guide in"
type textarea "x"
type textarea "Sake tasting tour meeting place- meet the guide ins"
type textarea "x"
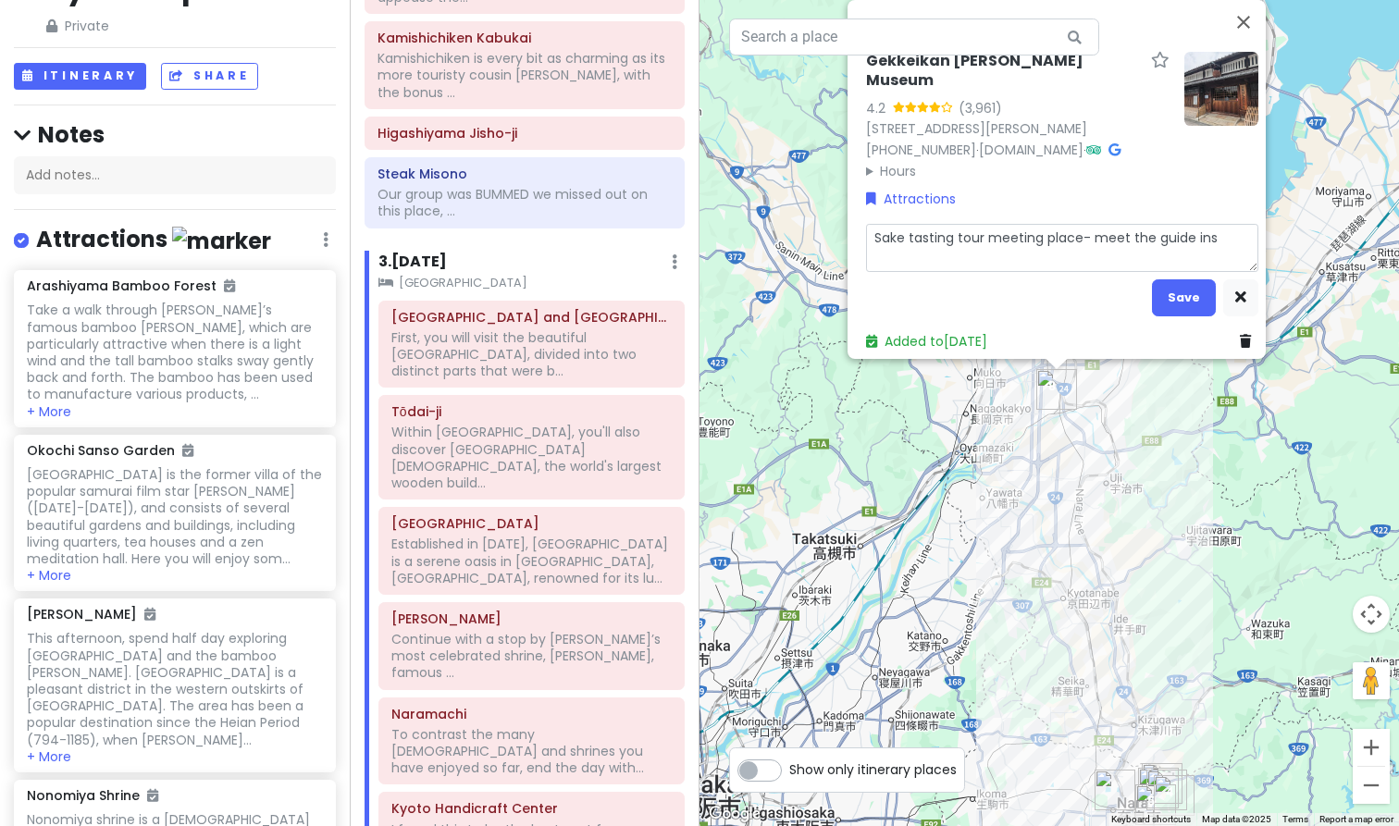
type textarea "Sake tasting tour meeting place- meet the guide insi"
type textarea "x"
type textarea "Sake tasting tour meeting place- meet the guide insid"
type textarea "x"
type textarea "Sake tasting tour meeting place- meet the guide inside"
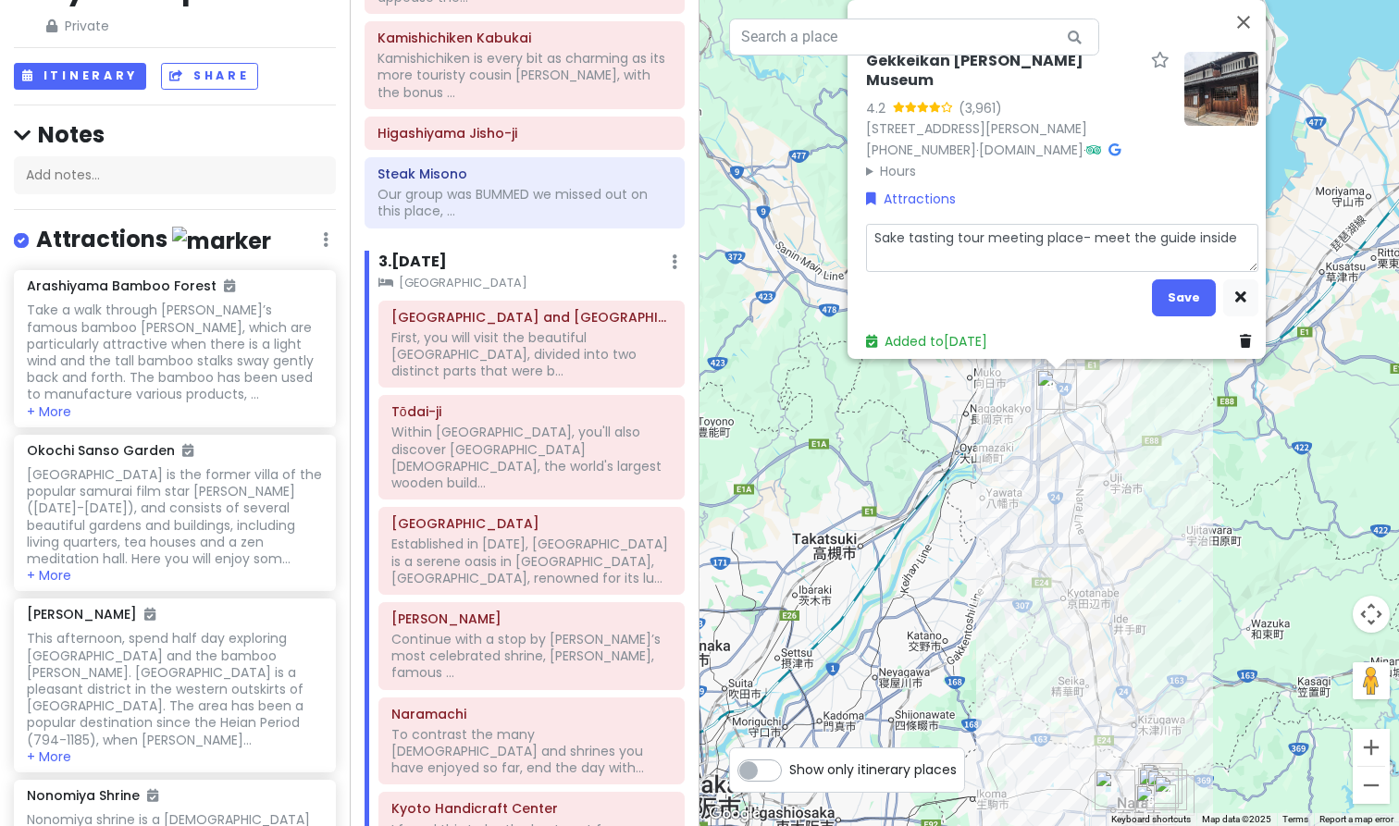
type textarea "x"
type textarea "Sake tasting tour meeting place- meet the guide inside"
type textarea "x"
type textarea "Sake tasting tour meeting place- meet the guide inside t"
type textarea "x"
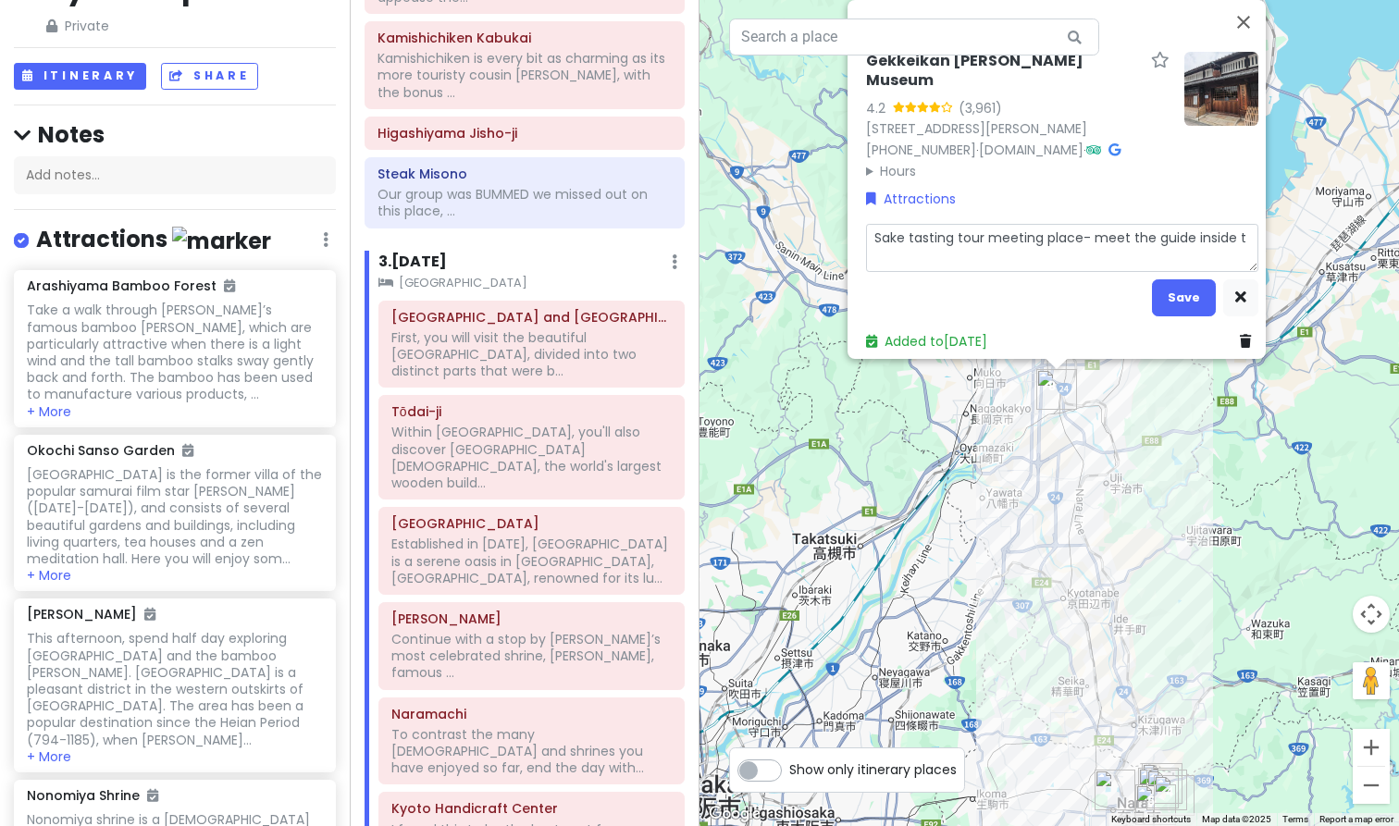
type textarea "Sake tasting tour meeting place- meet the guide inside th"
type textarea "x"
type textarea "Sake tasting tour meeting place- meet the guide inside the"
type textarea "x"
type textarea "Sake tasting tour meeting place- meet the guide inside the"
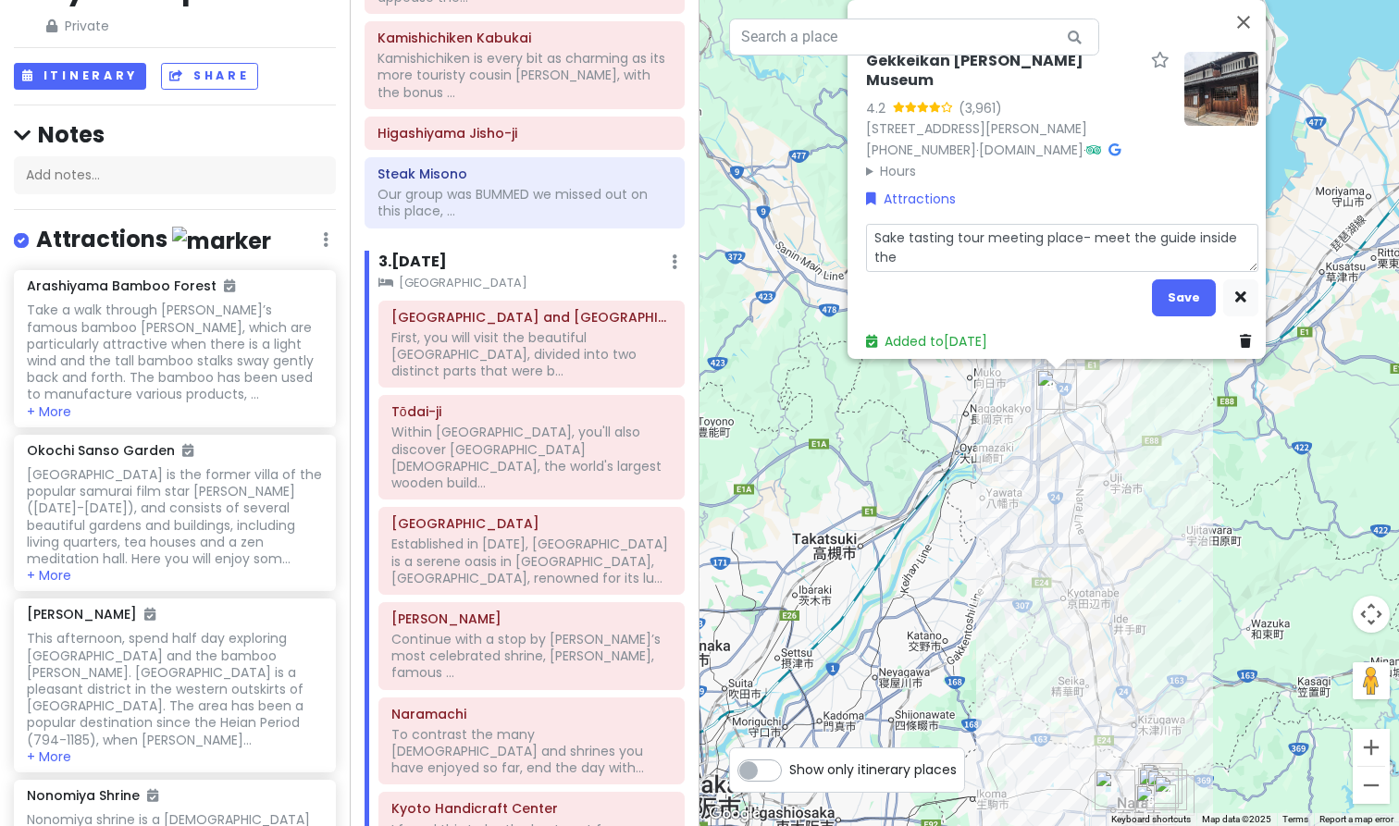
type textarea "x"
type textarea "Sake tasting tour meeting place- meet the guide inside the m"
type textarea "x"
type textarea "Sake tasting tour meeting place- meet the guide inside the mu"
type textarea "x"
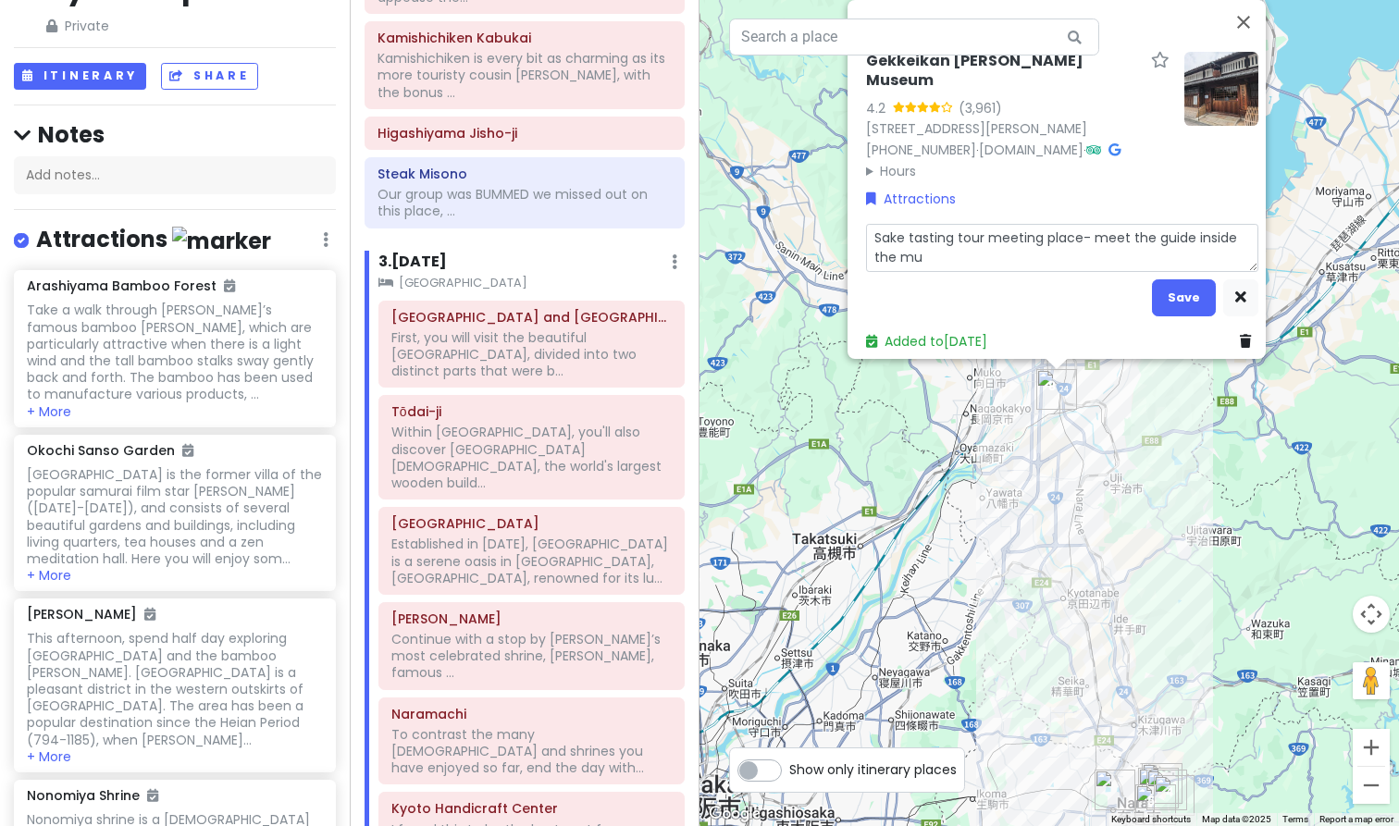
type textarea "Sake tasting tour meeting place- meet the guide inside the mus"
type textarea "x"
type textarea "Sake tasting tour meeting place- meet the guide inside the [MEDICAL_DATA]"
type textarea "x"
type textarea "Sake tasting tour meeting place- meet the guide inside the museu"
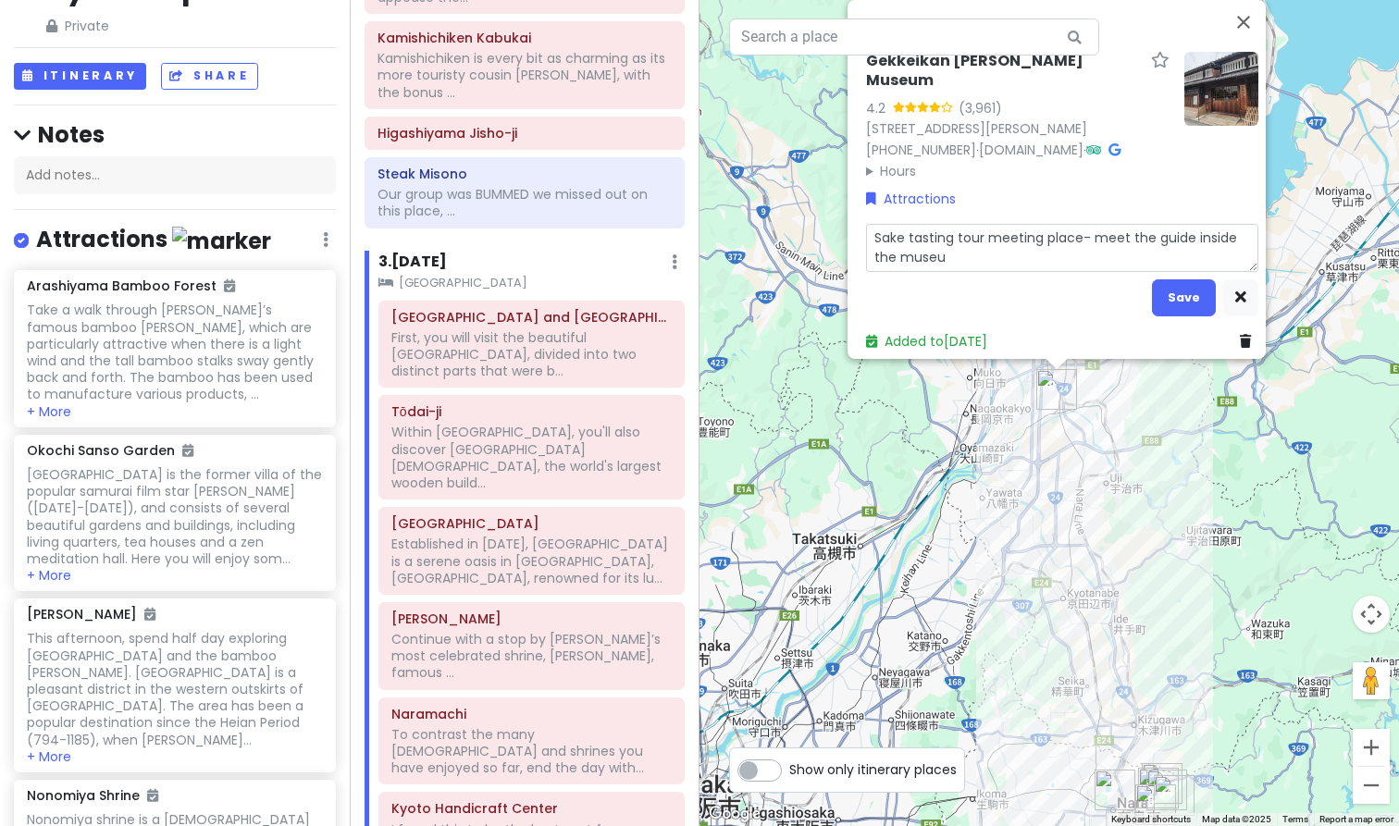
type textarea "x"
type textarea "Sake tasting tour meeting place- meet the guide inside the museum"
type textarea "x"
type textarea "Sake tasting tour meeting place- meet the guide inside the museum."
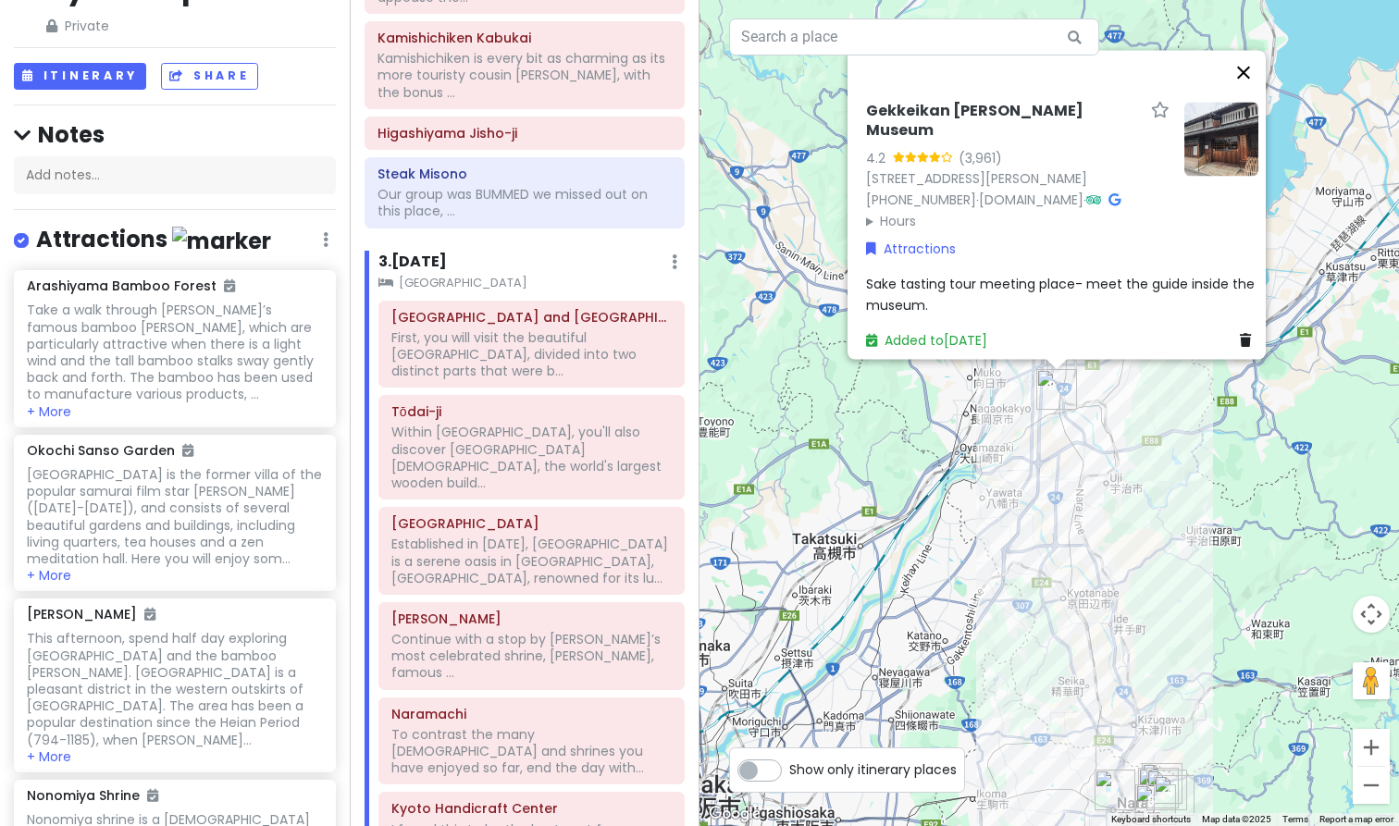
click at [1255, 59] on button "Close" at bounding box center [1244, 72] width 44 height 44
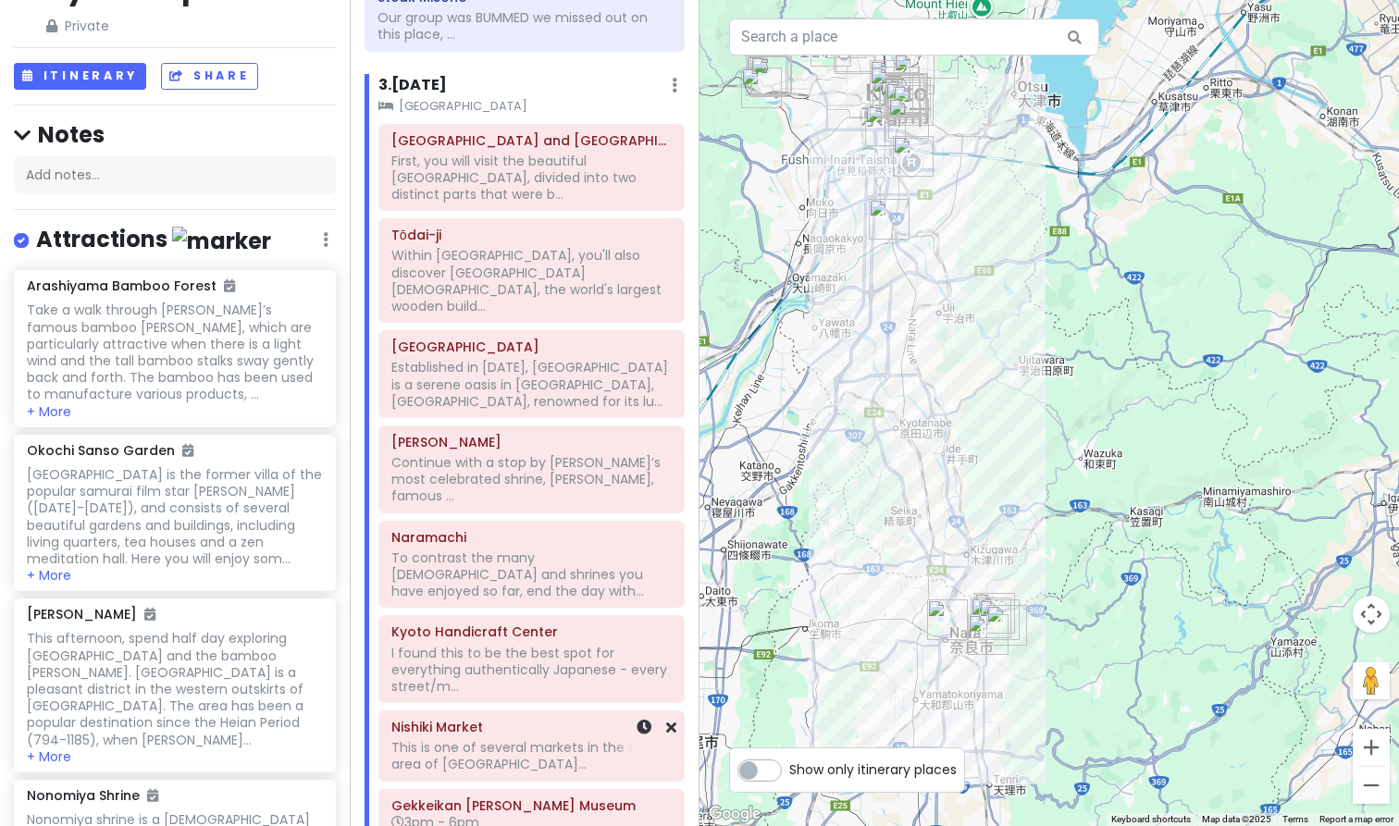
scroll to position [1621, 0]
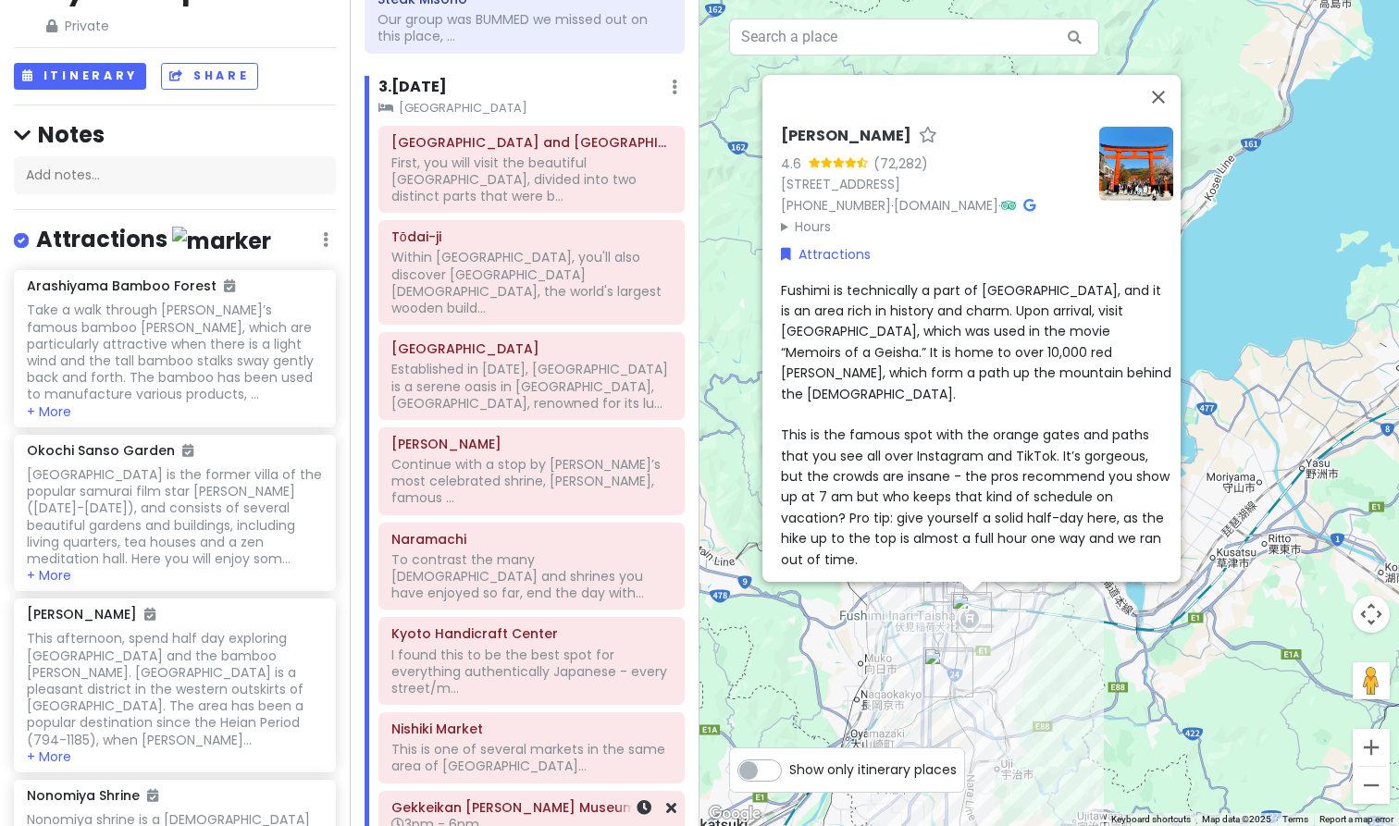
click at [562, 795] on div "Gekkeikan [PERSON_NAME][GEOGRAPHIC_DATA] 3pm - 6pm Sake tasting tour meeting pl…" at bounding box center [531, 835] width 280 height 80
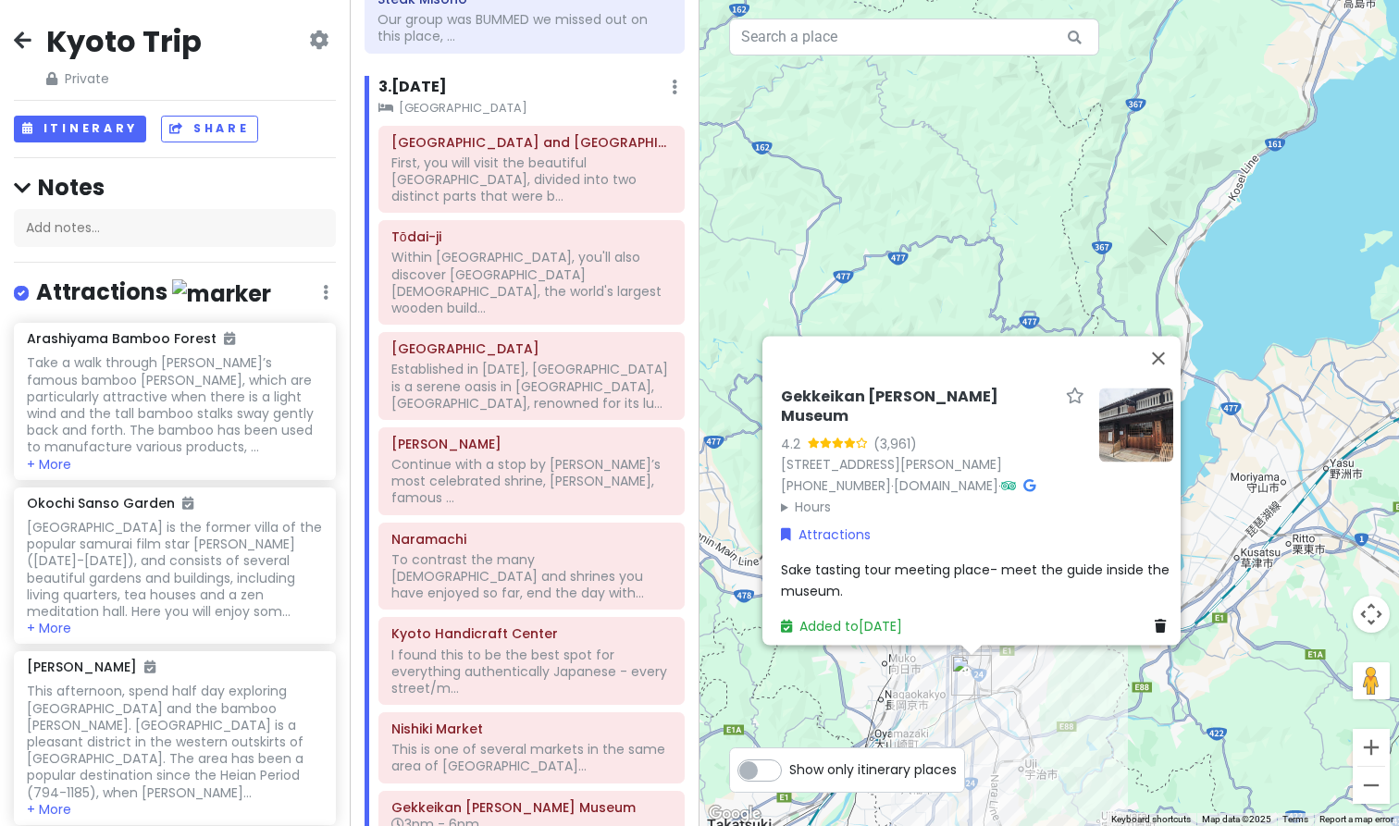
scroll to position [0, 0]
click at [20, 40] on icon at bounding box center [23, 39] width 18 height 15
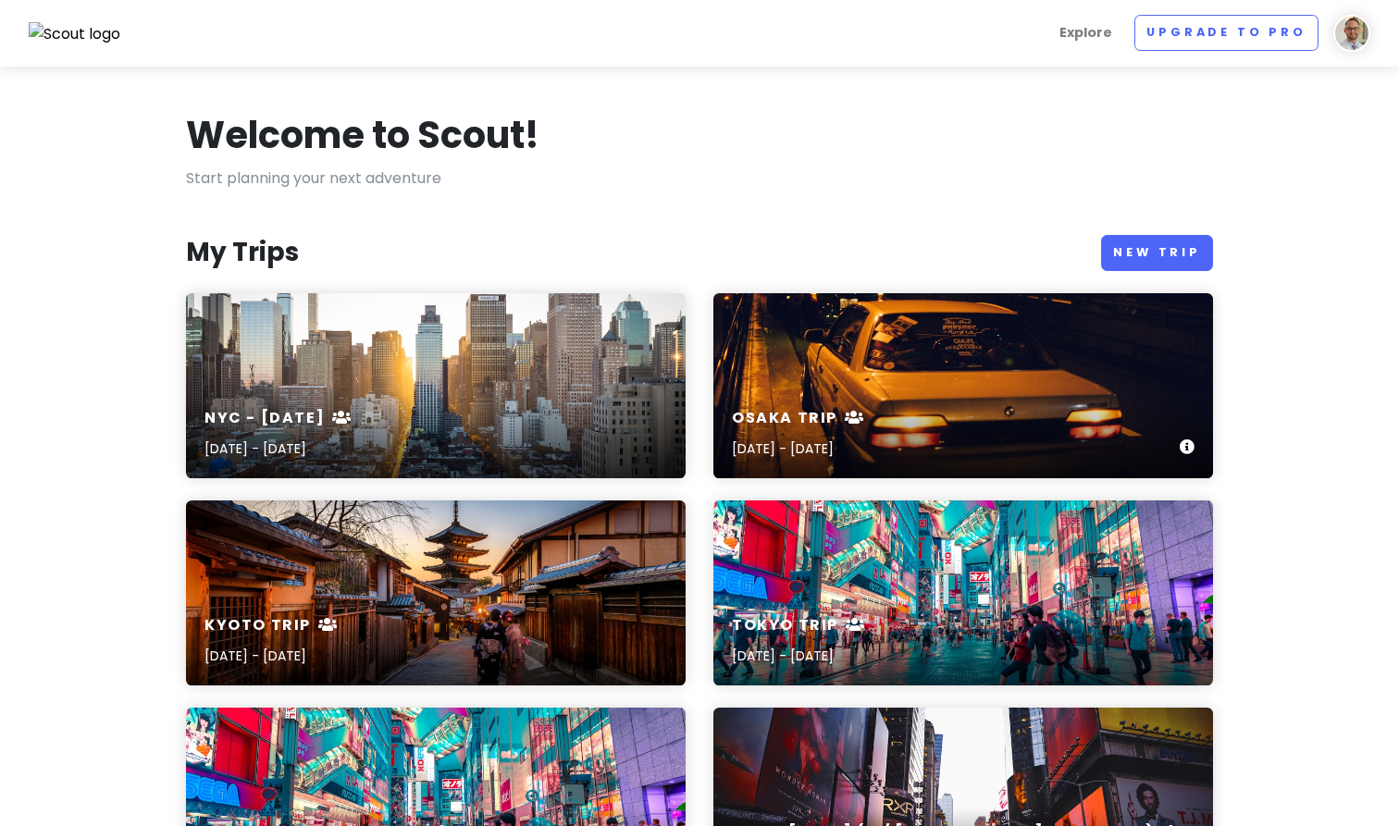
click at [784, 417] on h6 "Osaka Trip" at bounding box center [798, 418] width 133 height 19
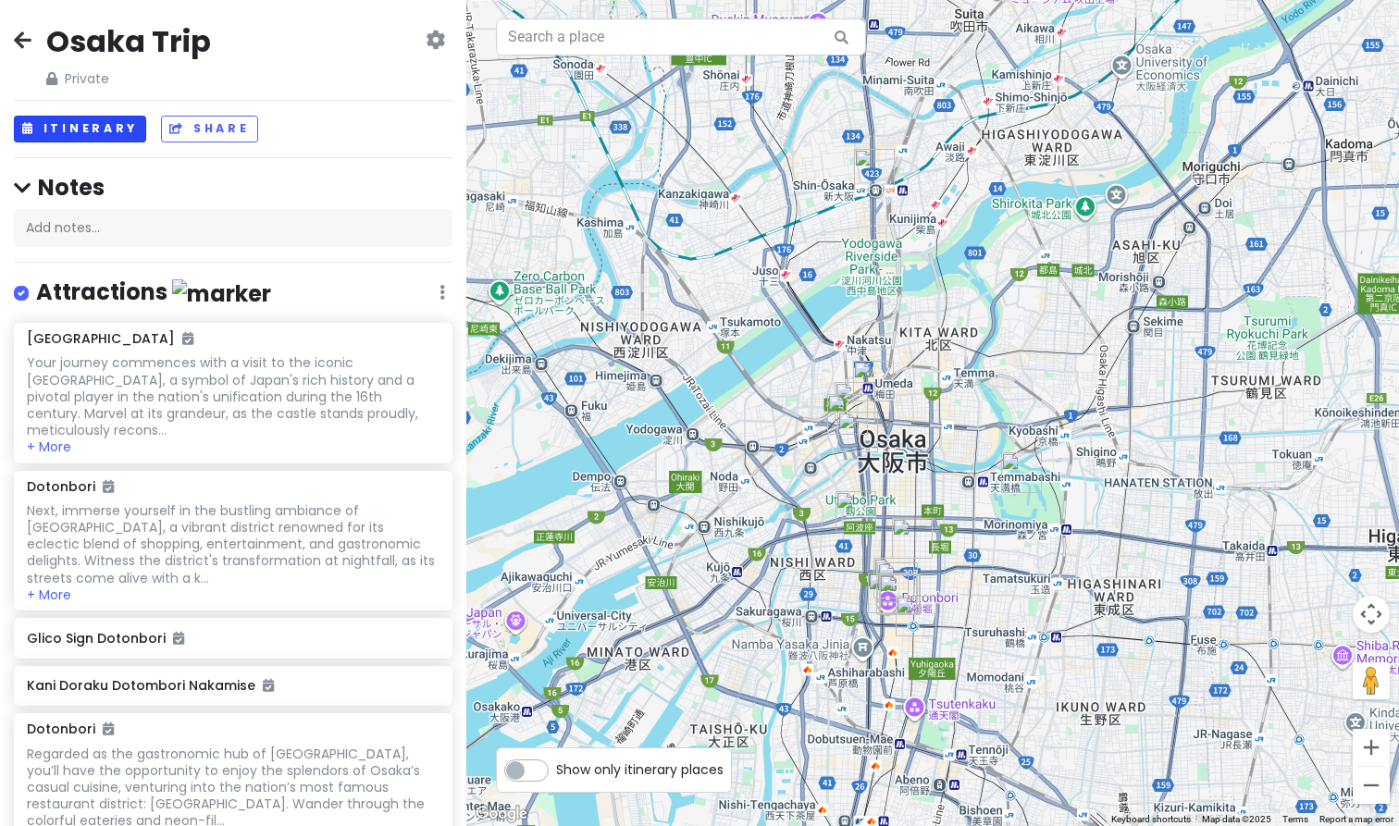
click at [106, 123] on button "Itinerary" at bounding box center [80, 129] width 132 height 27
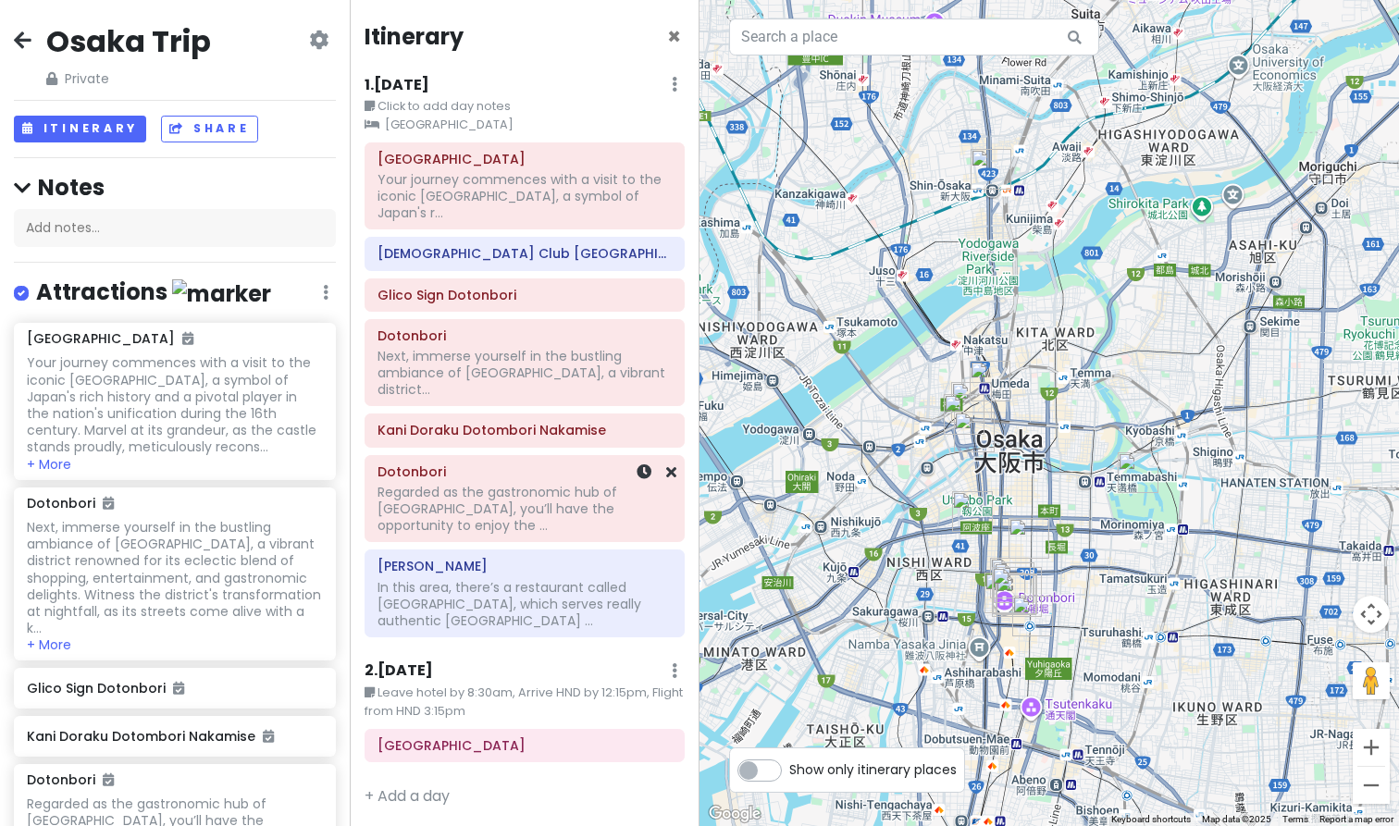
click at [509, 222] on div "Regarded as the gastronomic hub of [GEOGRAPHIC_DATA], you’ll have the opportuni…" at bounding box center [525, 196] width 294 height 51
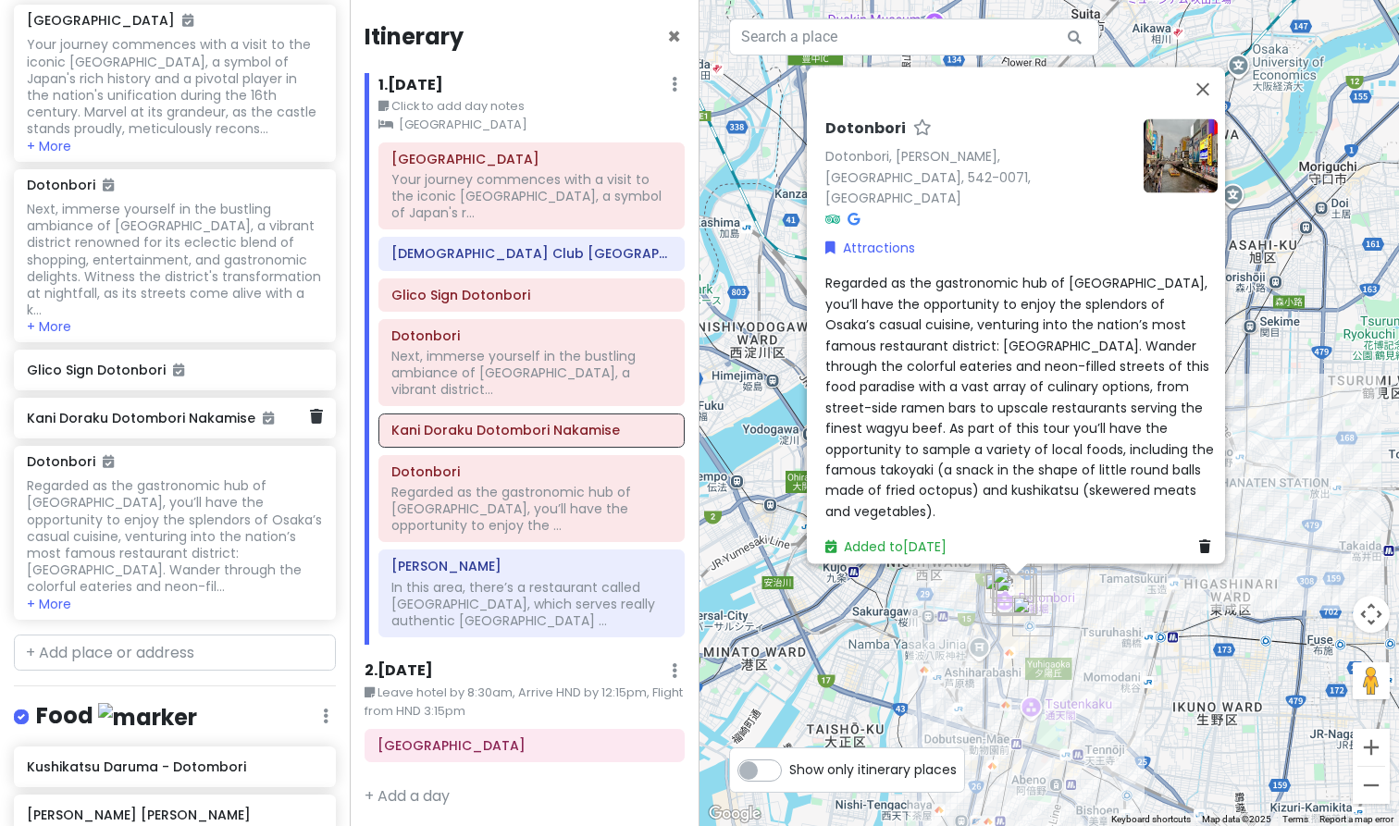
scroll to position [330, 0]
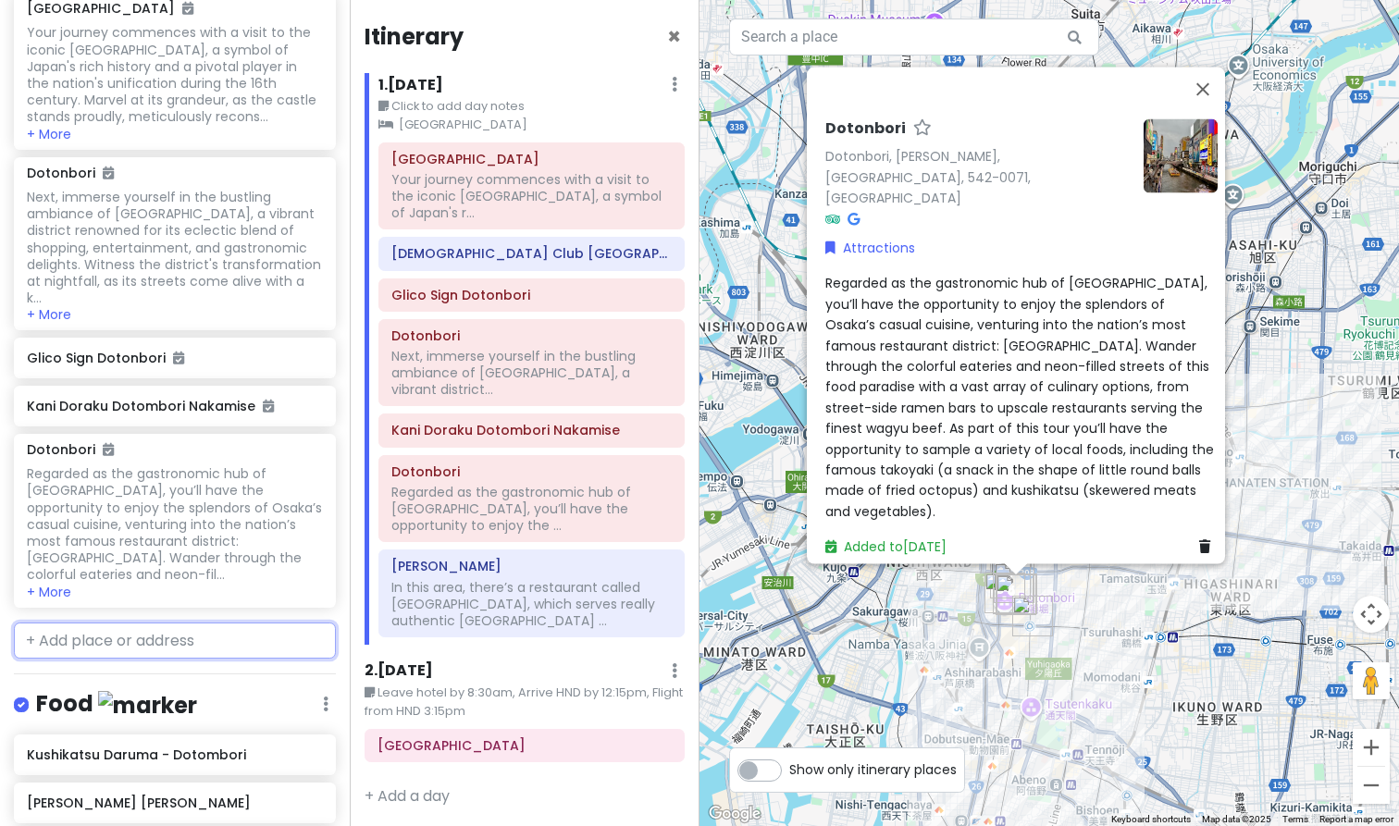
click at [218, 623] on input "text" at bounding box center [175, 641] width 322 height 37
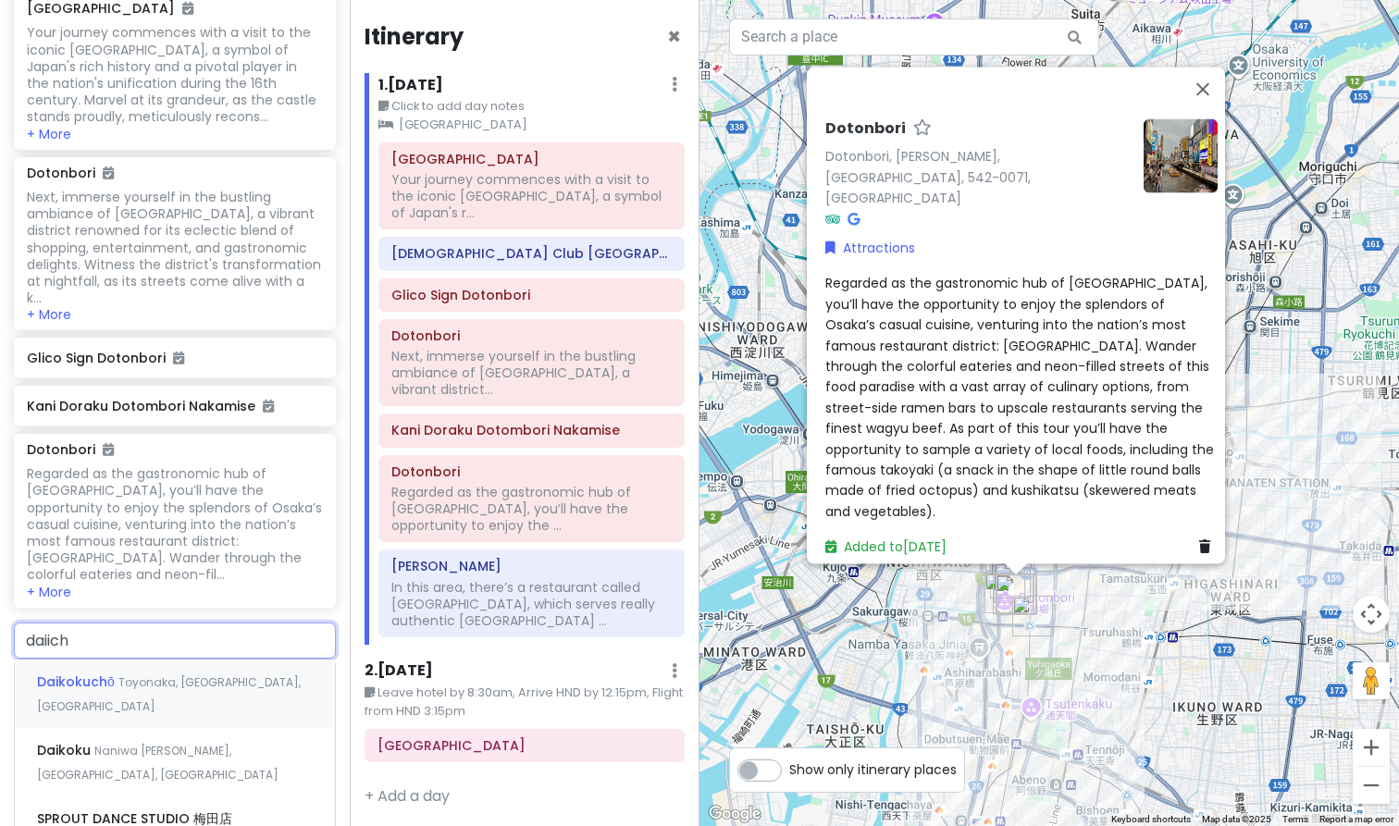
type input "daiichi"
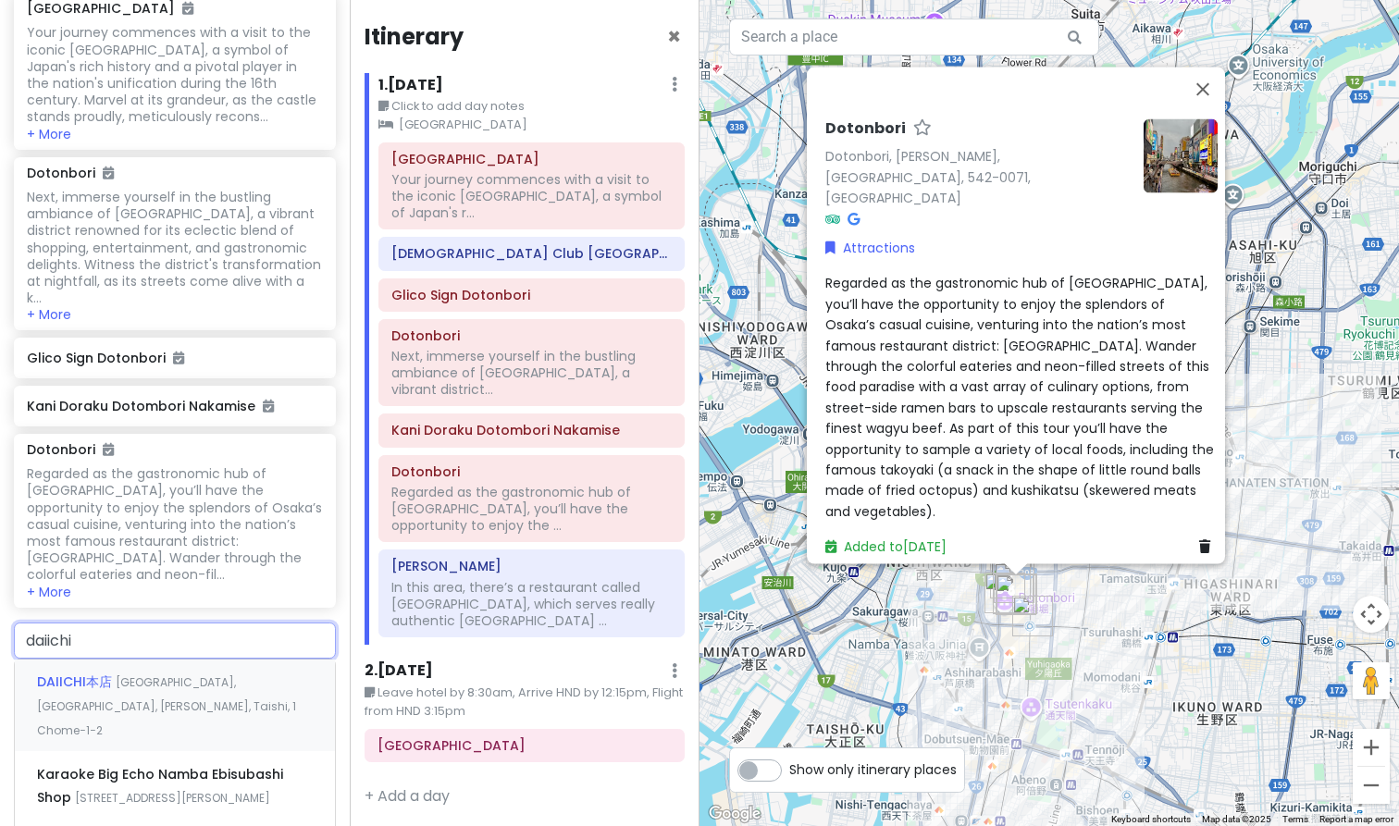
click at [172, 660] on div "DAIICHI本店 [GEOGRAPHIC_DATA], [GEOGRAPHIC_DATA], Nishinari Ward, Taishi, 1 Chome…" at bounding box center [175, 706] width 320 height 92
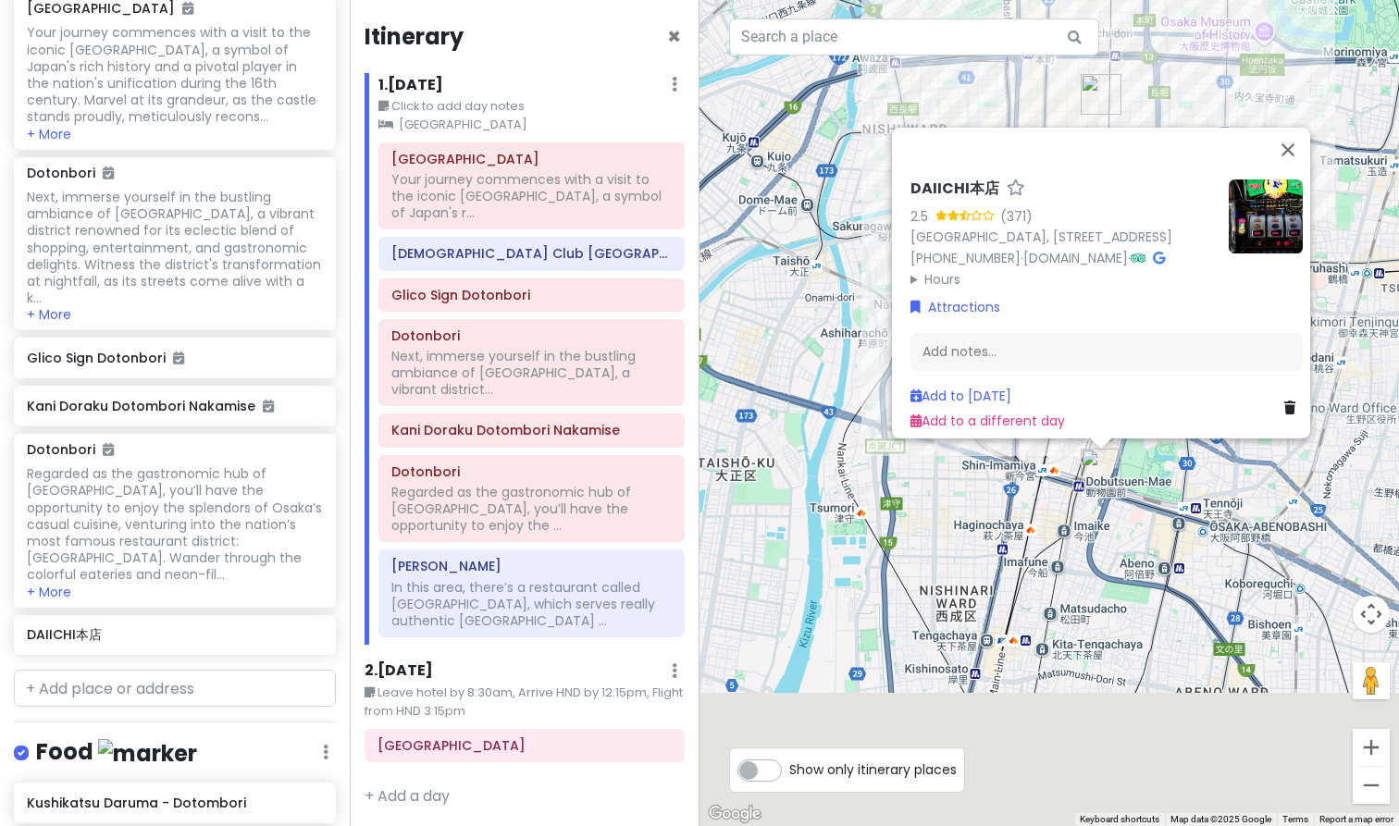
drag, startPoint x: 1111, startPoint y: 727, endPoint x: 1274, endPoint y: 433, distance: 336.4
click at [1274, 433] on div "DAIICHI本店 2.5 (371) [GEOGRAPHIC_DATA], [STREET_ADDRESS] [PHONE_NUMBER] · [DOMAI…" at bounding box center [1050, 413] width 700 height 826
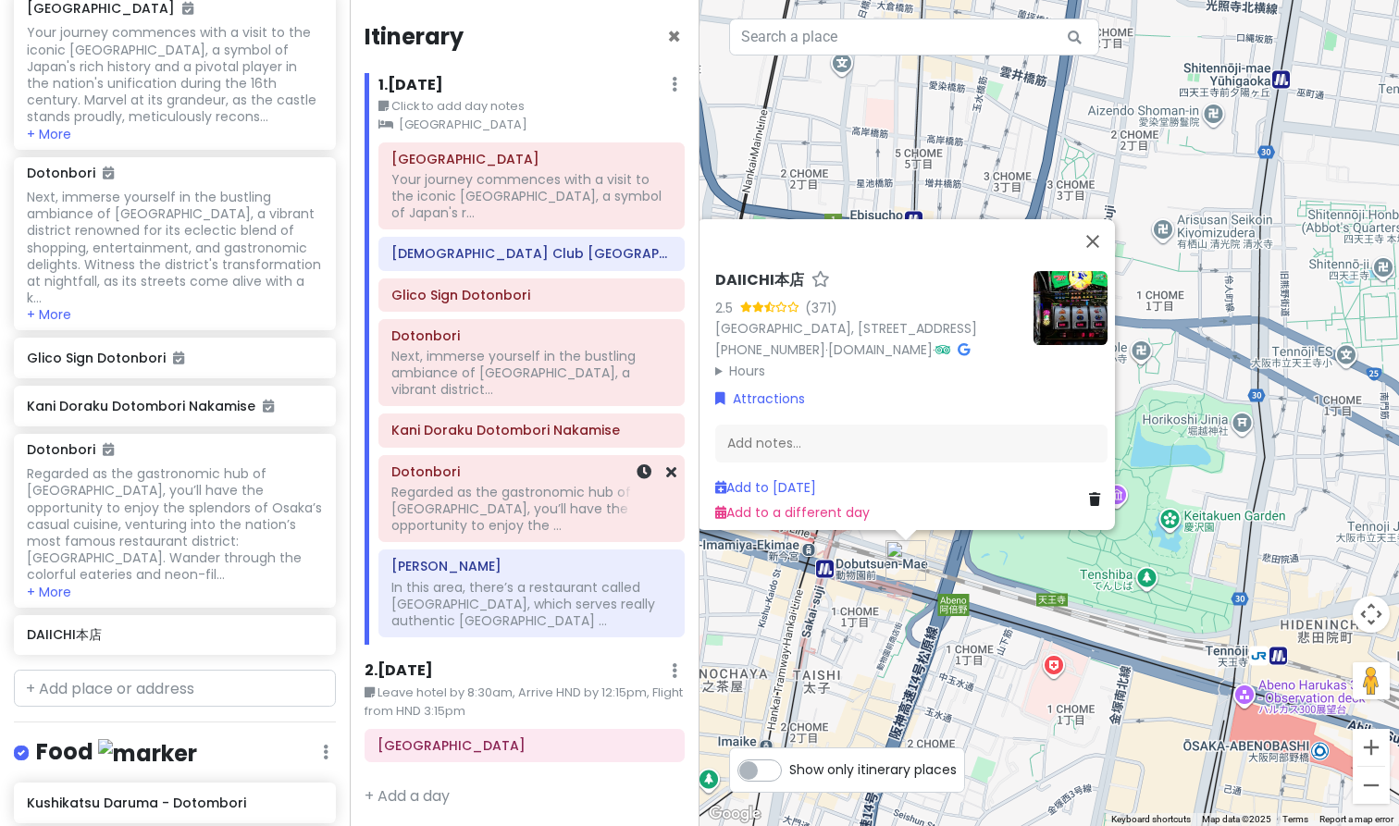
click at [454, 222] on div "Regarded as the gastronomic hub of [GEOGRAPHIC_DATA], you’ll have the opportuni…" at bounding box center [531, 196] width 280 height 51
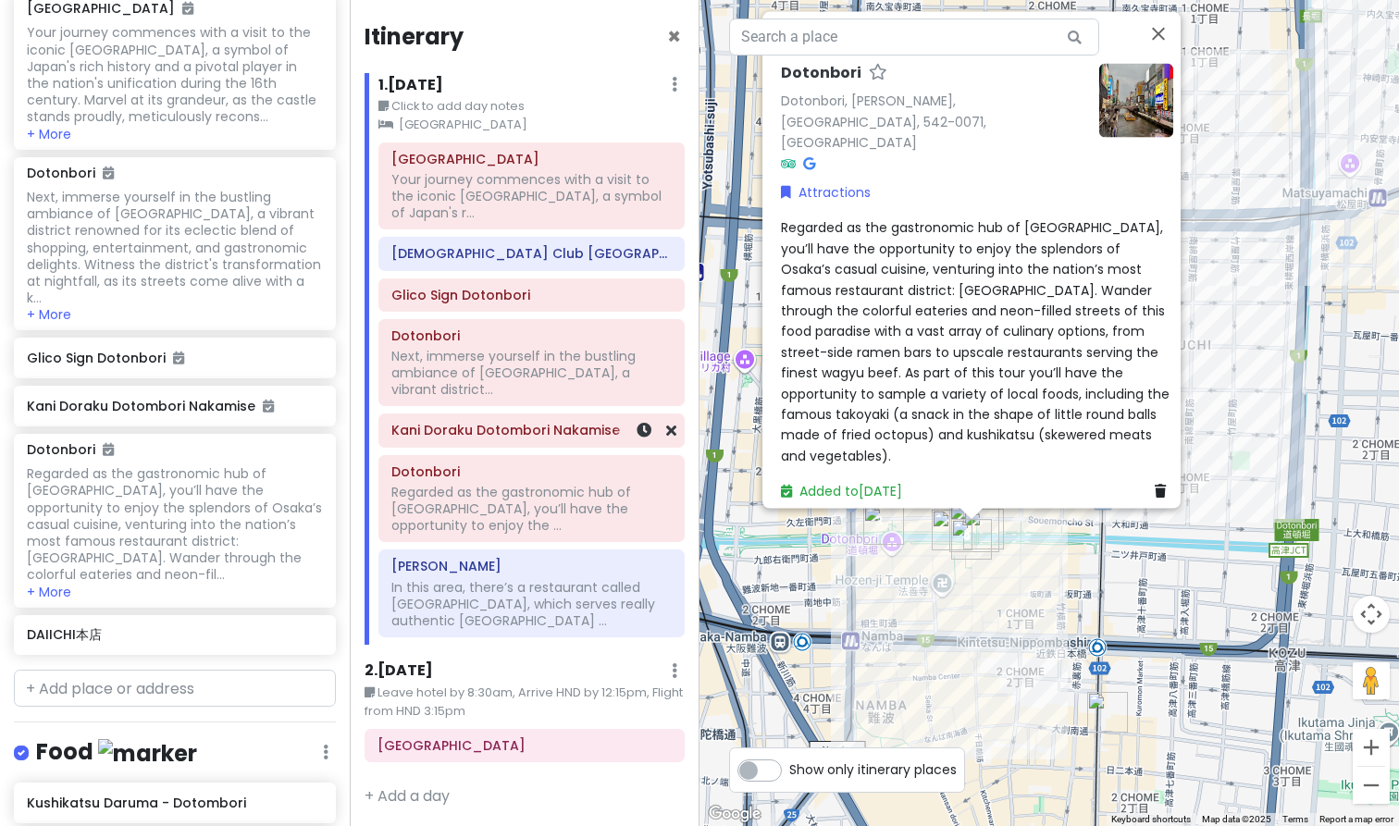
click at [472, 422] on h6 "Kani Doraku Dotombori Nakamise" at bounding box center [531, 430] width 280 height 17
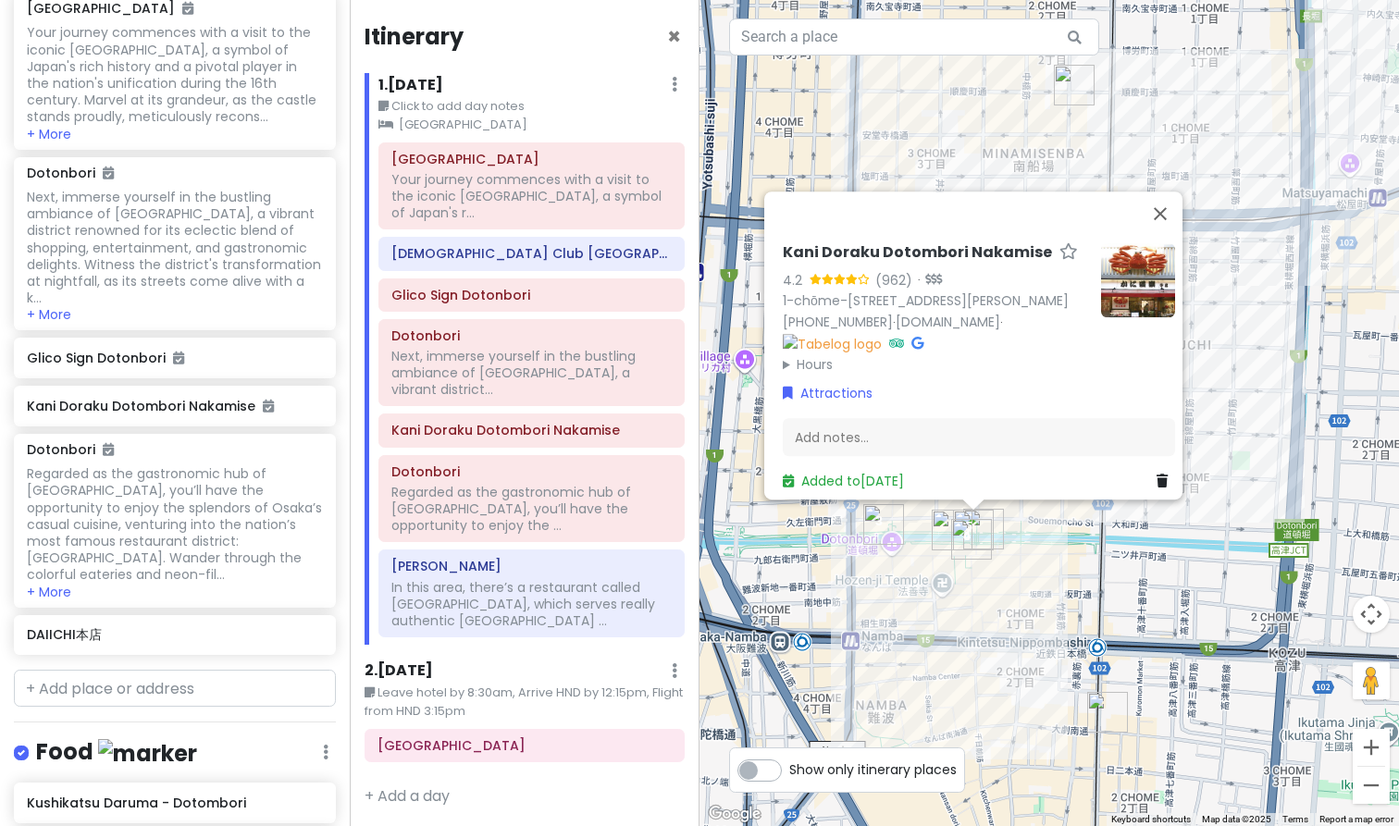
click at [488, 370] on div "[GEOGRAPHIC_DATA] Your journey commences with a visit to the iconic [GEOGRAPHIC…" at bounding box center [532, 394] width 334 height 503
click at [502, 222] on div "Next, immerse yourself in the bustling ambiance of [GEOGRAPHIC_DATA], a vibrant…" at bounding box center [531, 196] width 280 height 51
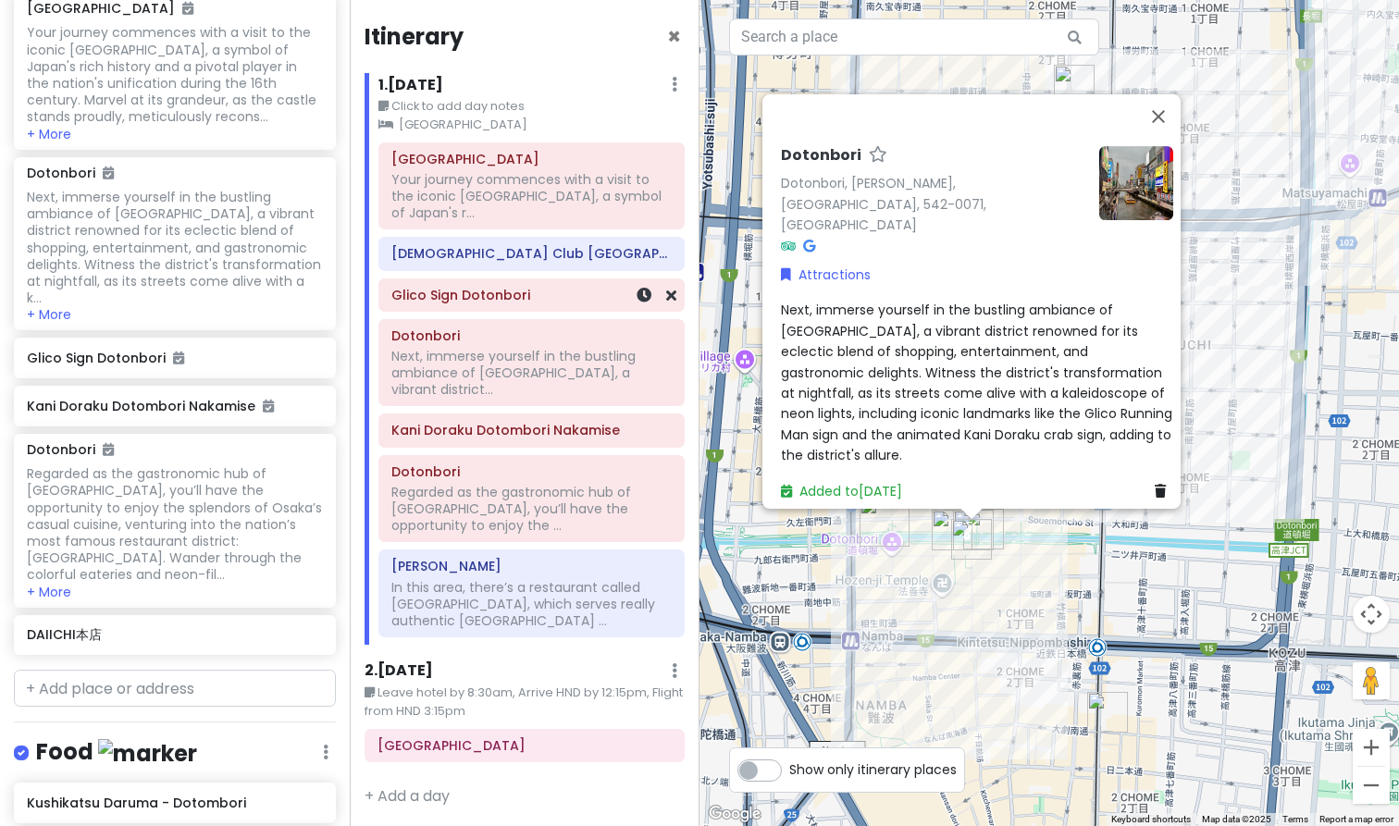
click at [531, 287] on div "Glico Sign Dotonbori" at bounding box center [531, 295] width 280 height 26
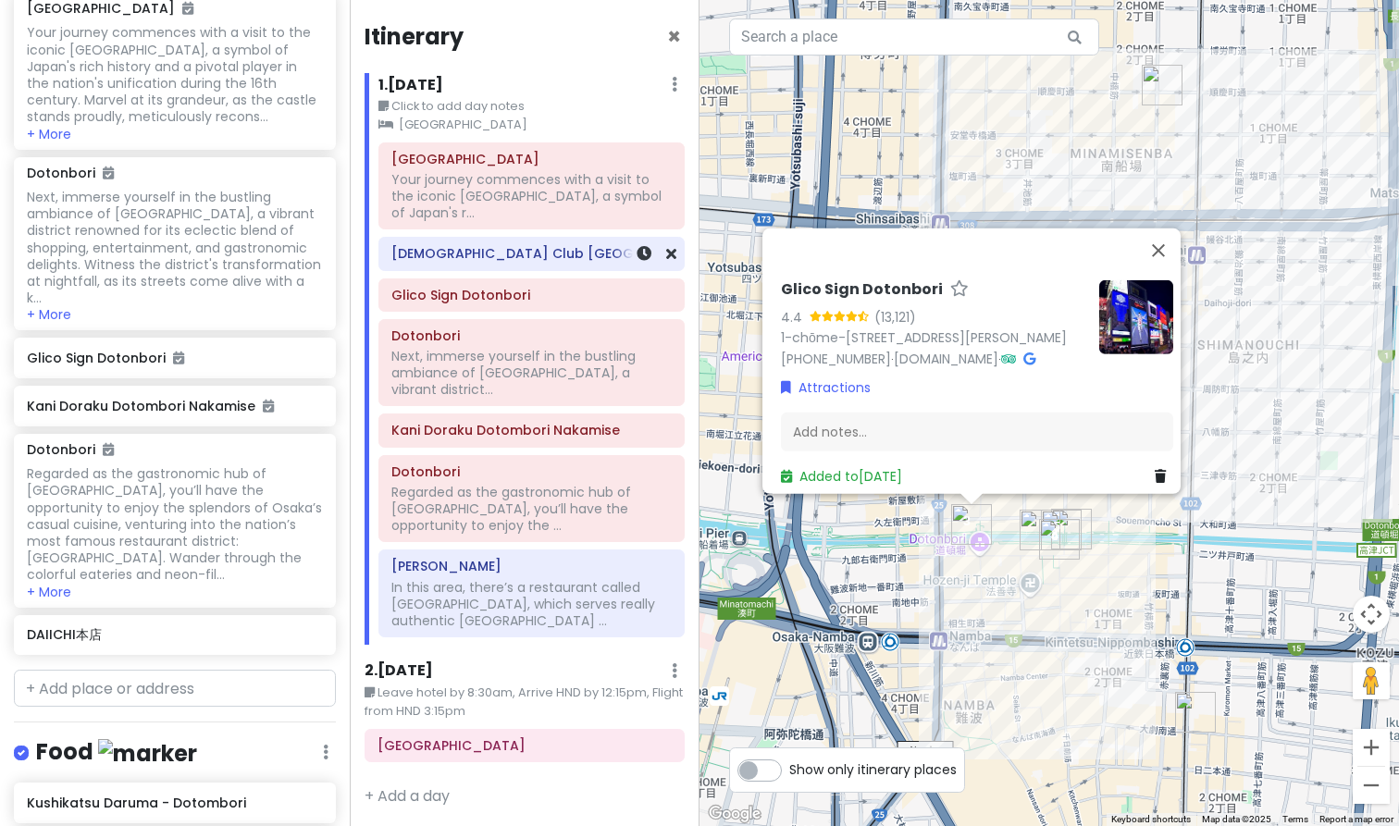
click at [537, 247] on div "[DEMOGRAPHIC_DATA] Club [GEOGRAPHIC_DATA]" at bounding box center [531, 255] width 280 height 26
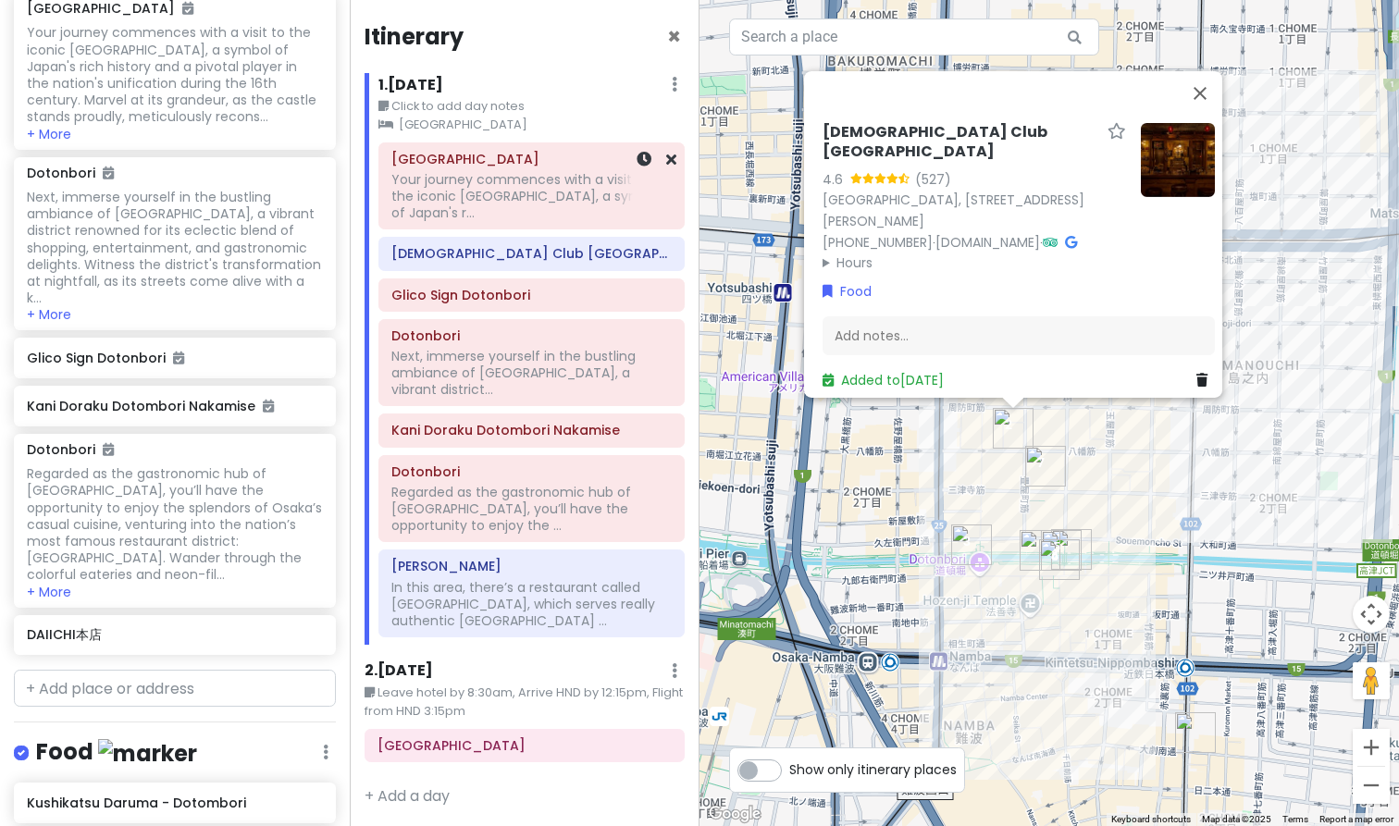
click at [555, 201] on div "Your journey commences with a visit to the iconic [GEOGRAPHIC_DATA], a symbol o…" at bounding box center [531, 196] width 280 height 51
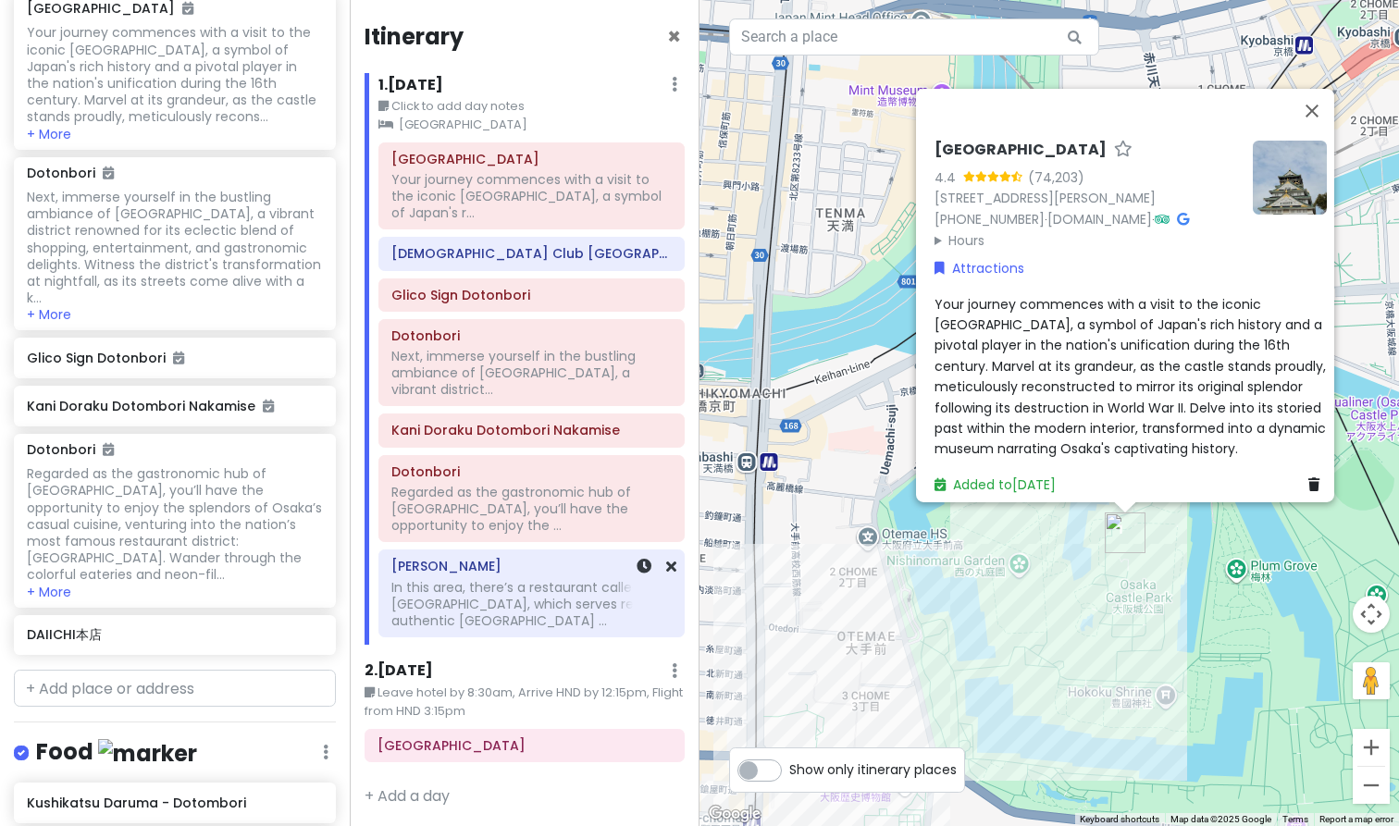
click at [537, 558] on h6 "[PERSON_NAME]" at bounding box center [531, 566] width 280 height 17
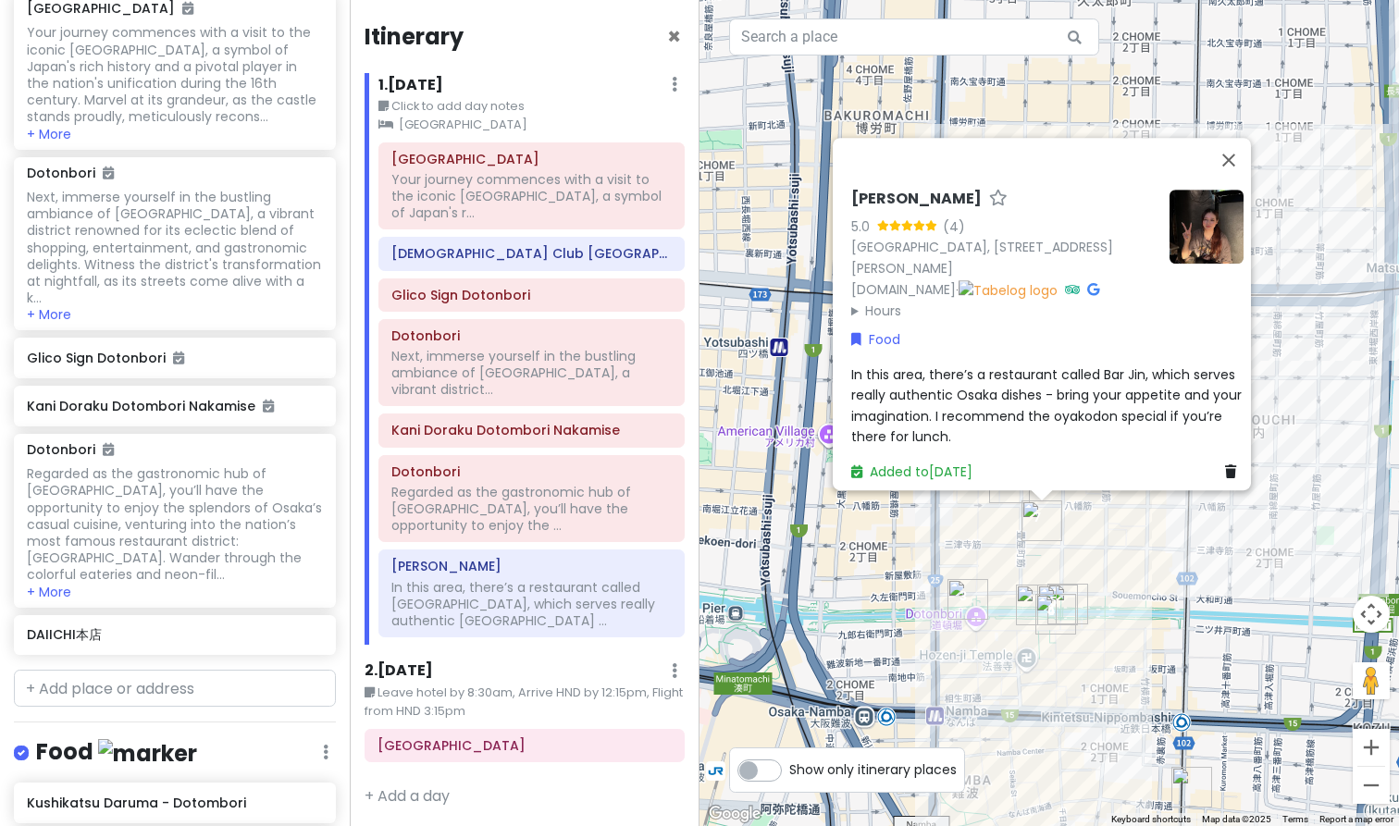
drag, startPoint x: 1053, startPoint y: 730, endPoint x: 1127, endPoint y: 491, distance: 250.0
click at [1127, 493] on div "BAR JIN 5.0 (4) [GEOGRAPHIC_DATA], [STREET_ADDRESS][PERSON_NAME] [DOMAIN_NAME] …" at bounding box center [1050, 413] width 700 height 826
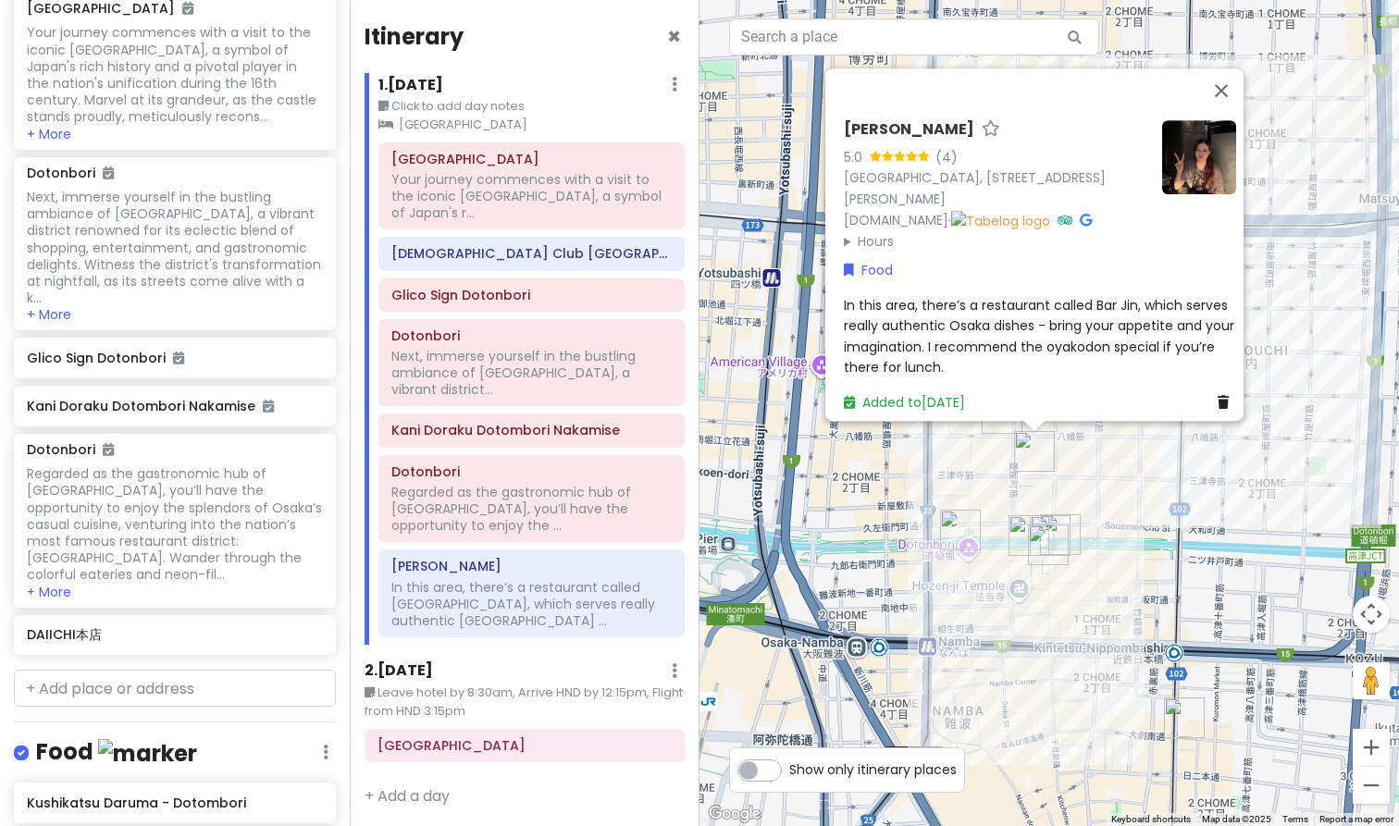
drag, startPoint x: 938, startPoint y: 663, endPoint x: 926, endPoint y: 590, distance: 73.2
click at [926, 590] on div "BAR JIN 5.0 (4) [GEOGRAPHIC_DATA], [STREET_ADDRESS][PERSON_NAME] [DOMAIN_NAME] …" at bounding box center [1050, 413] width 700 height 826
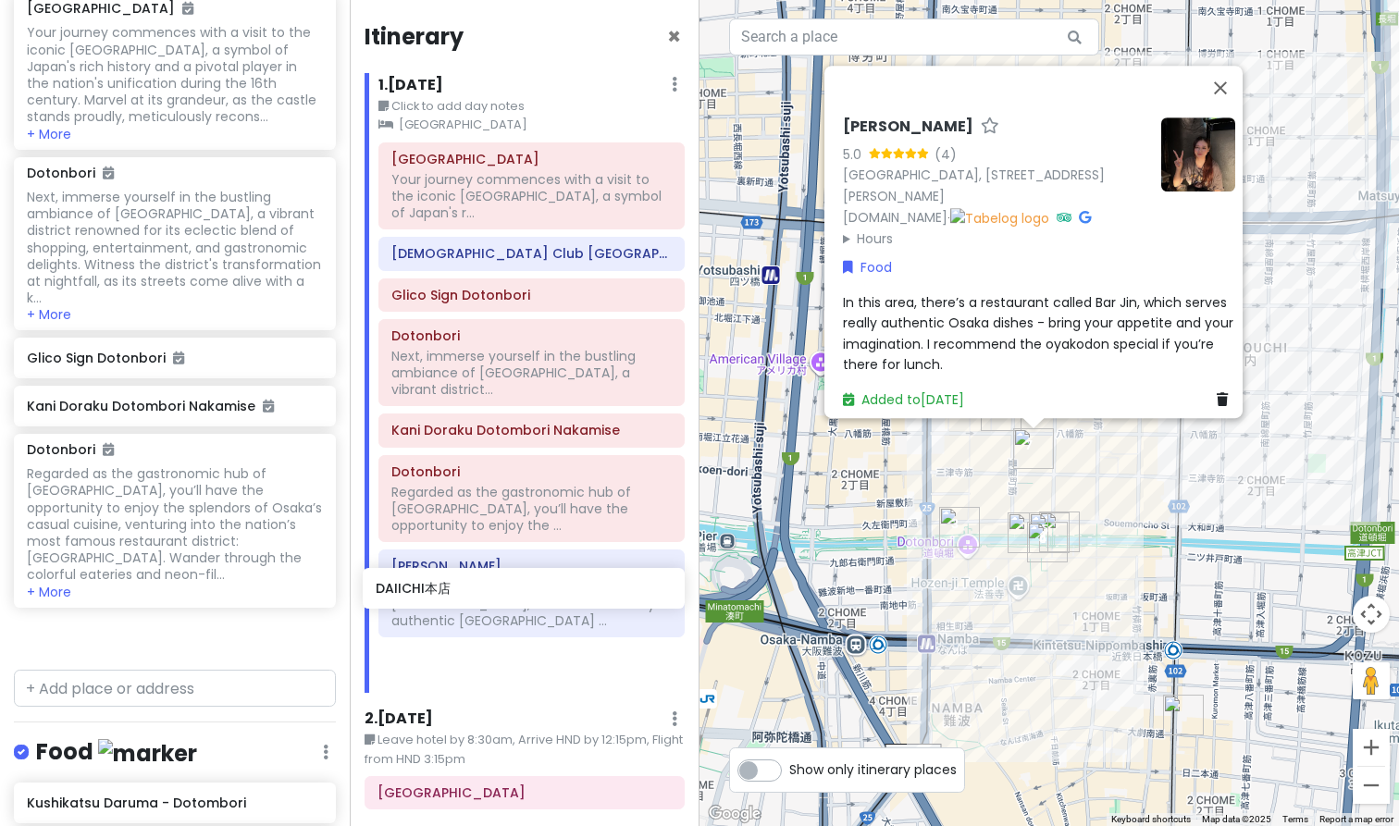
drag, startPoint x: 176, startPoint y: 585, endPoint x: 524, endPoint y: 580, distance: 348.0
click at [524, 581] on div "Osaka Trip Private Change Dates Make a Copy Delete Trip Go Pro ⚡️ Give Feedback…" at bounding box center [699, 413] width 1399 height 826
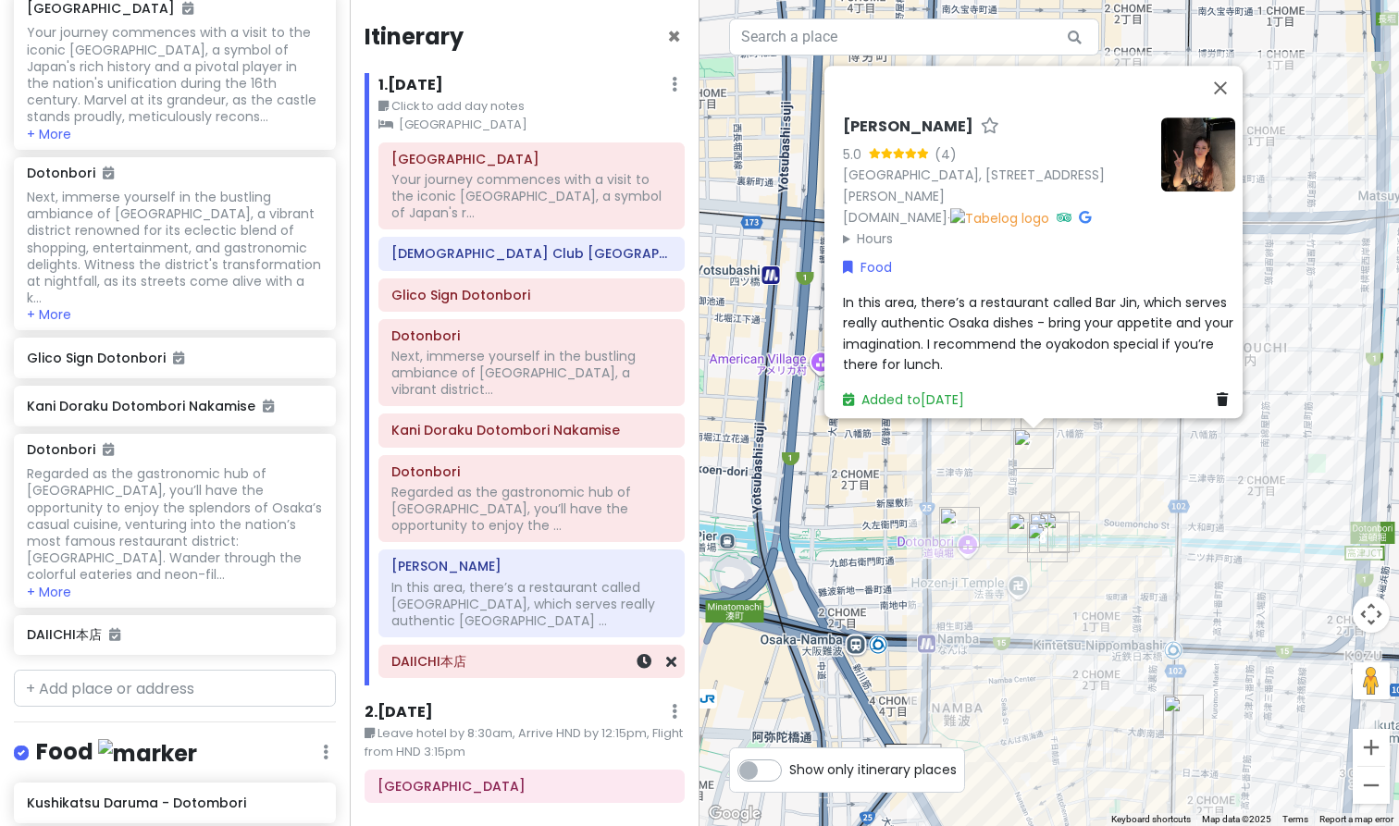
click at [495, 653] on h6 "DAIICHI本店" at bounding box center [531, 661] width 280 height 17
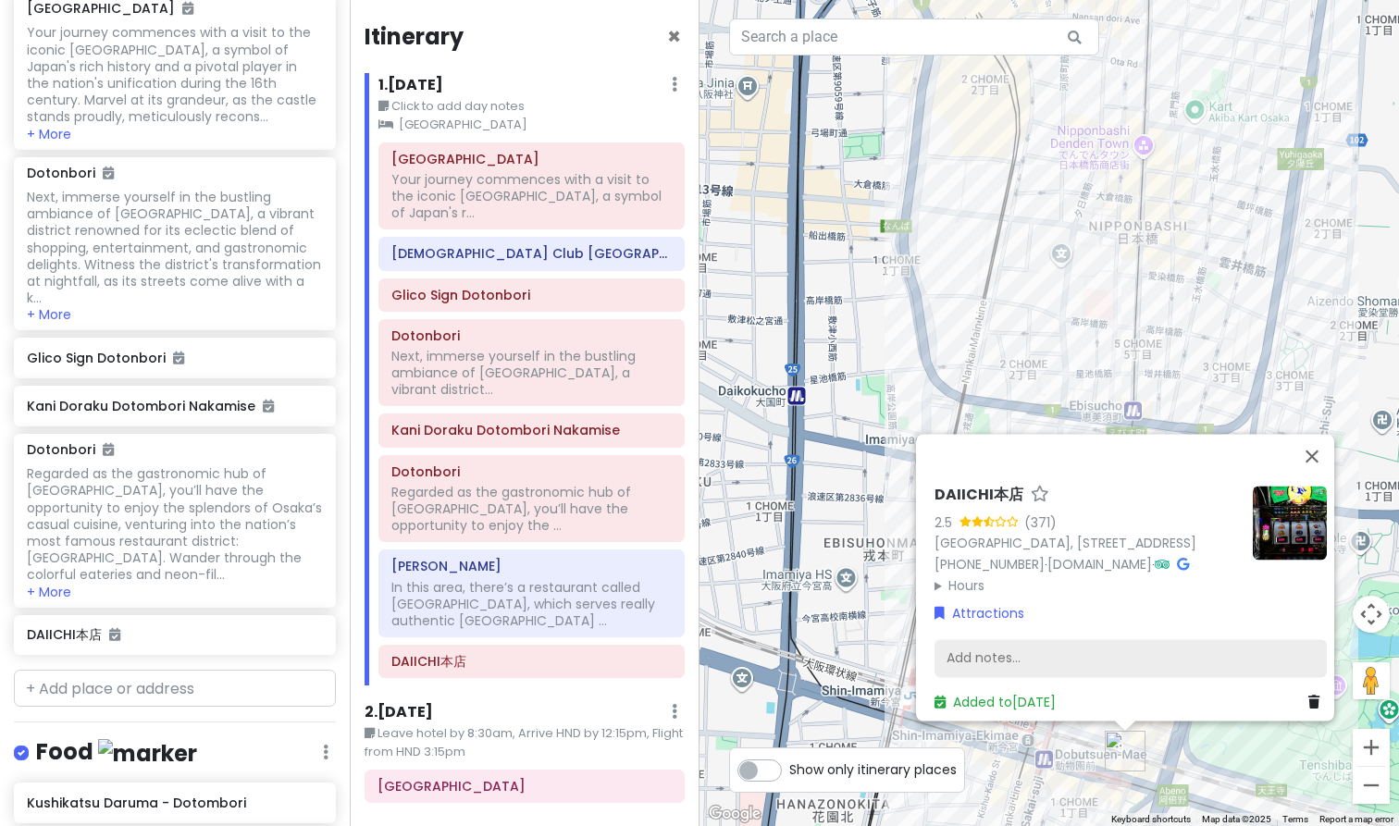
click at [1039, 652] on div "Add notes..." at bounding box center [1131, 659] width 392 height 39
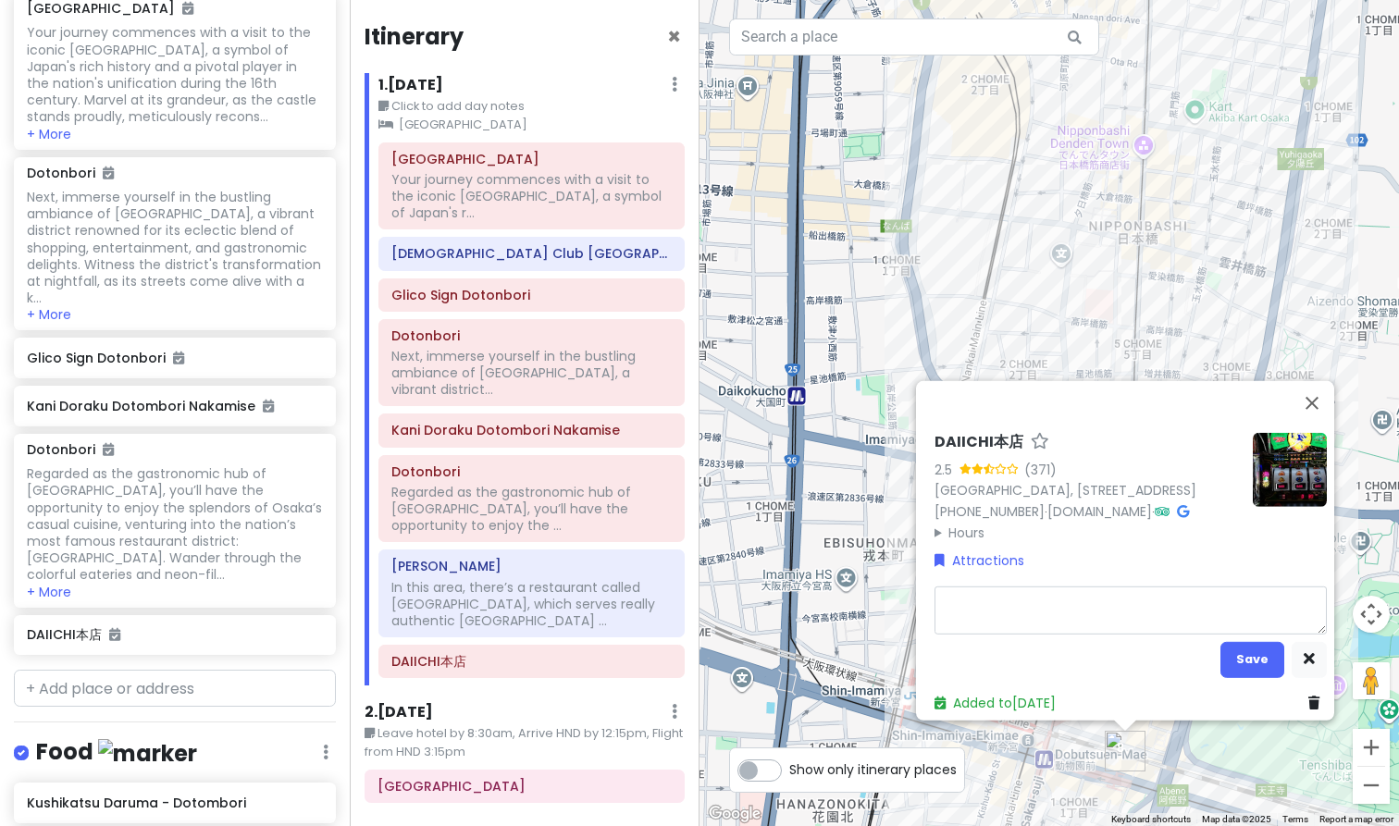
type textarea "x"
type textarea "M"
type textarea "x"
type textarea "Me"
type textarea "x"
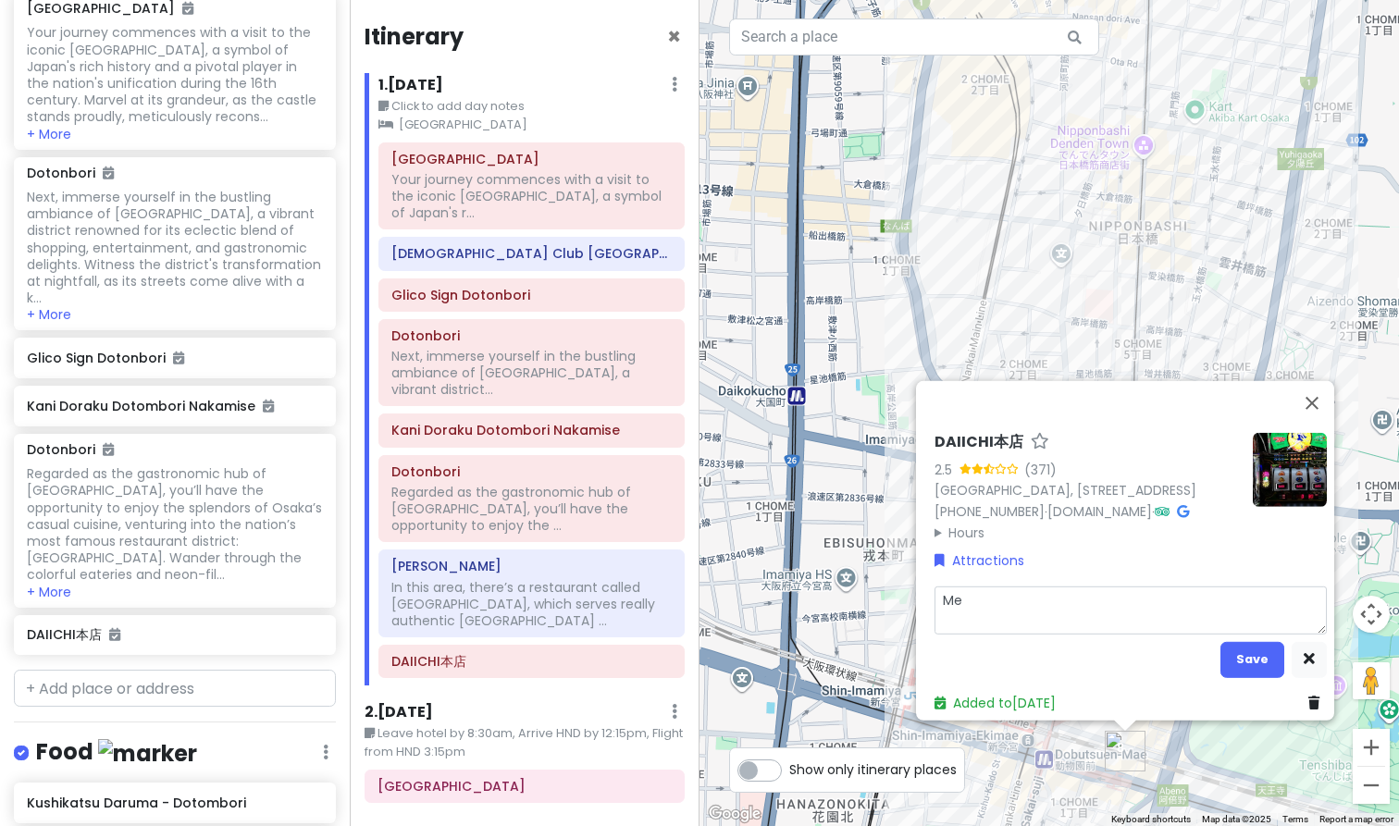
type textarea "Mee"
type textarea "x"
type textarea "Meet"
type textarea "x"
type textarea "Meeti"
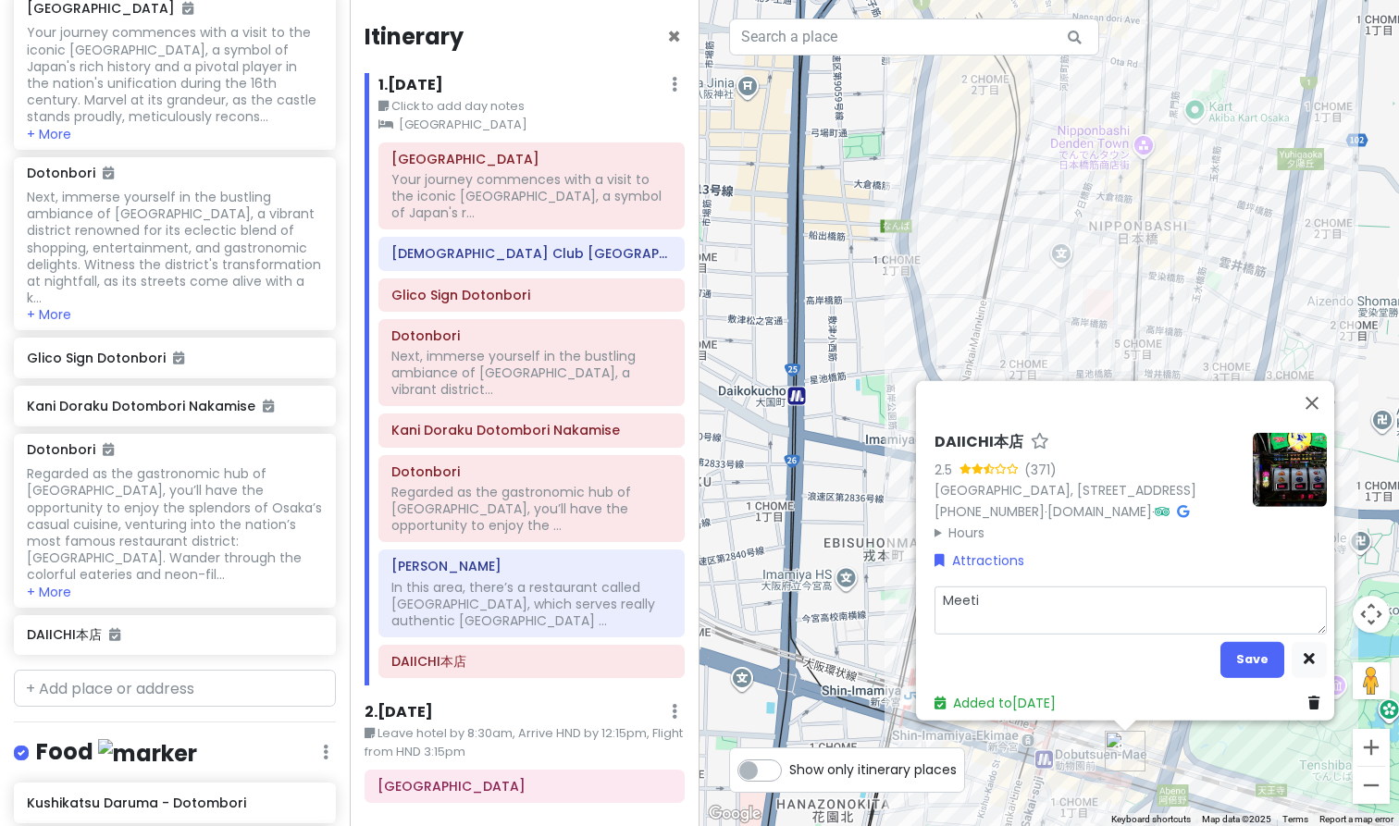
type textarea "x"
type textarea "Meetin"
type textarea "x"
type textarea "Meeting"
type textarea "x"
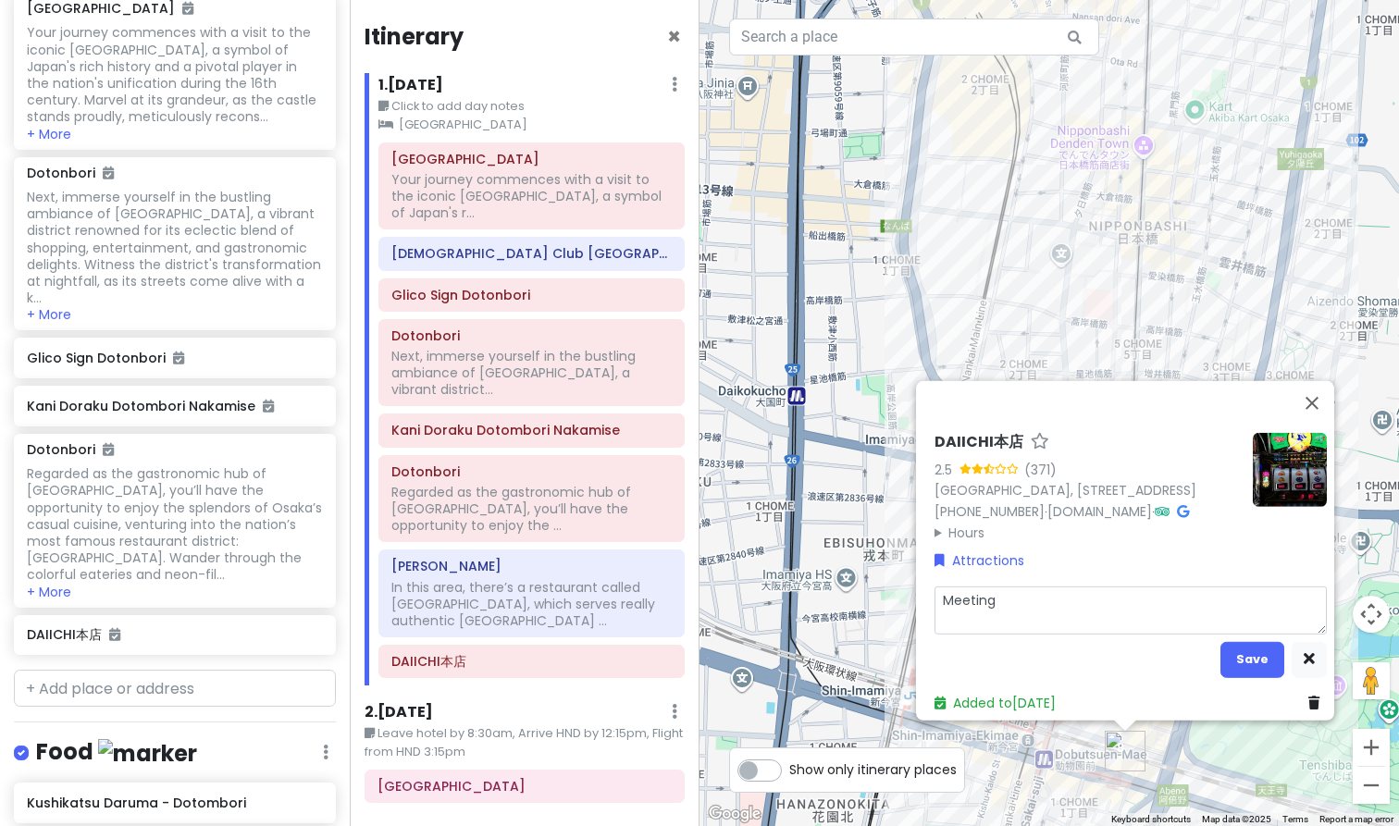
type textarea "Meeting"
type textarea "x"
type textarea "Meeting p"
type textarea "x"
type textarea "Meeting po"
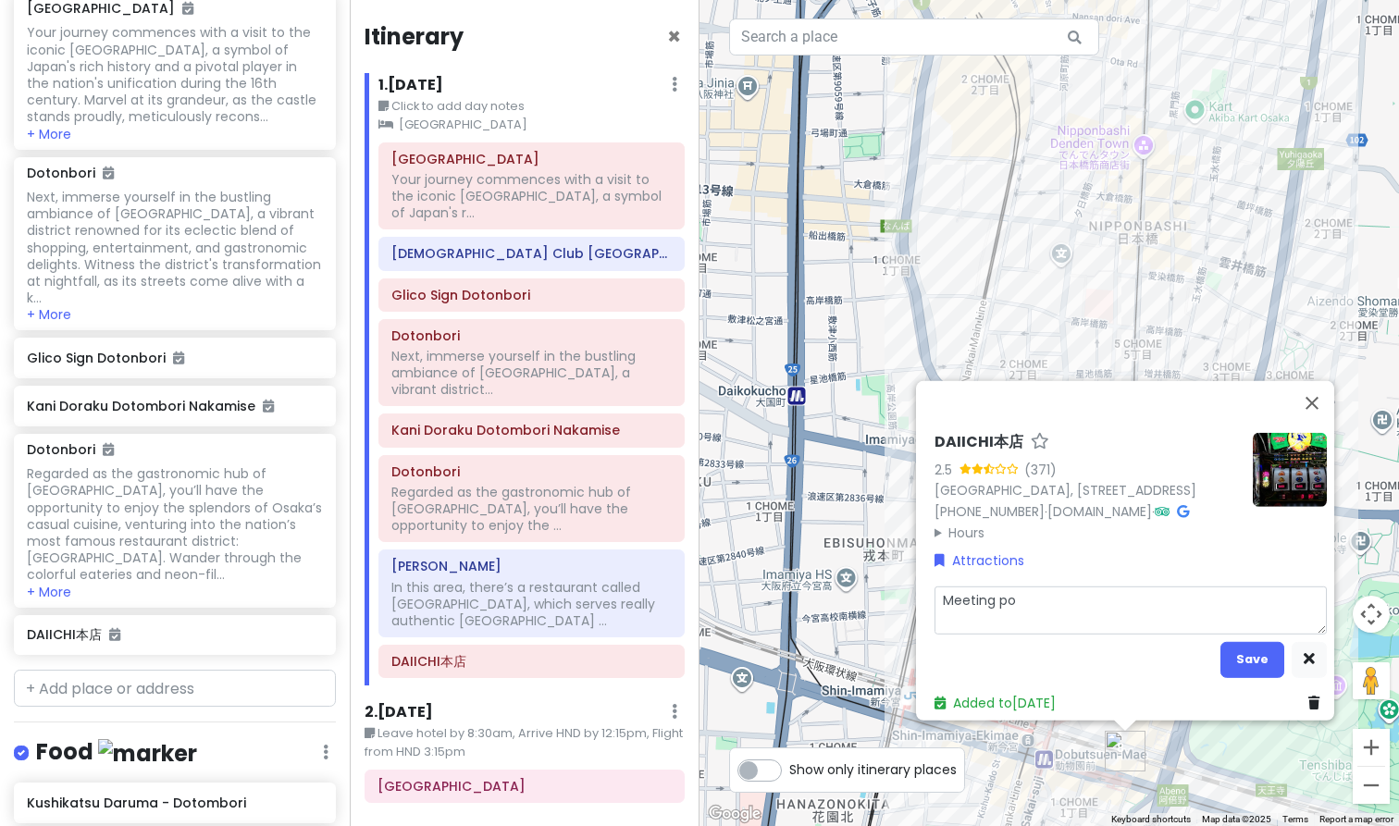
type textarea "x"
type textarea "Meeting poi"
type textarea "x"
type textarea "Meeting poin"
type textarea "x"
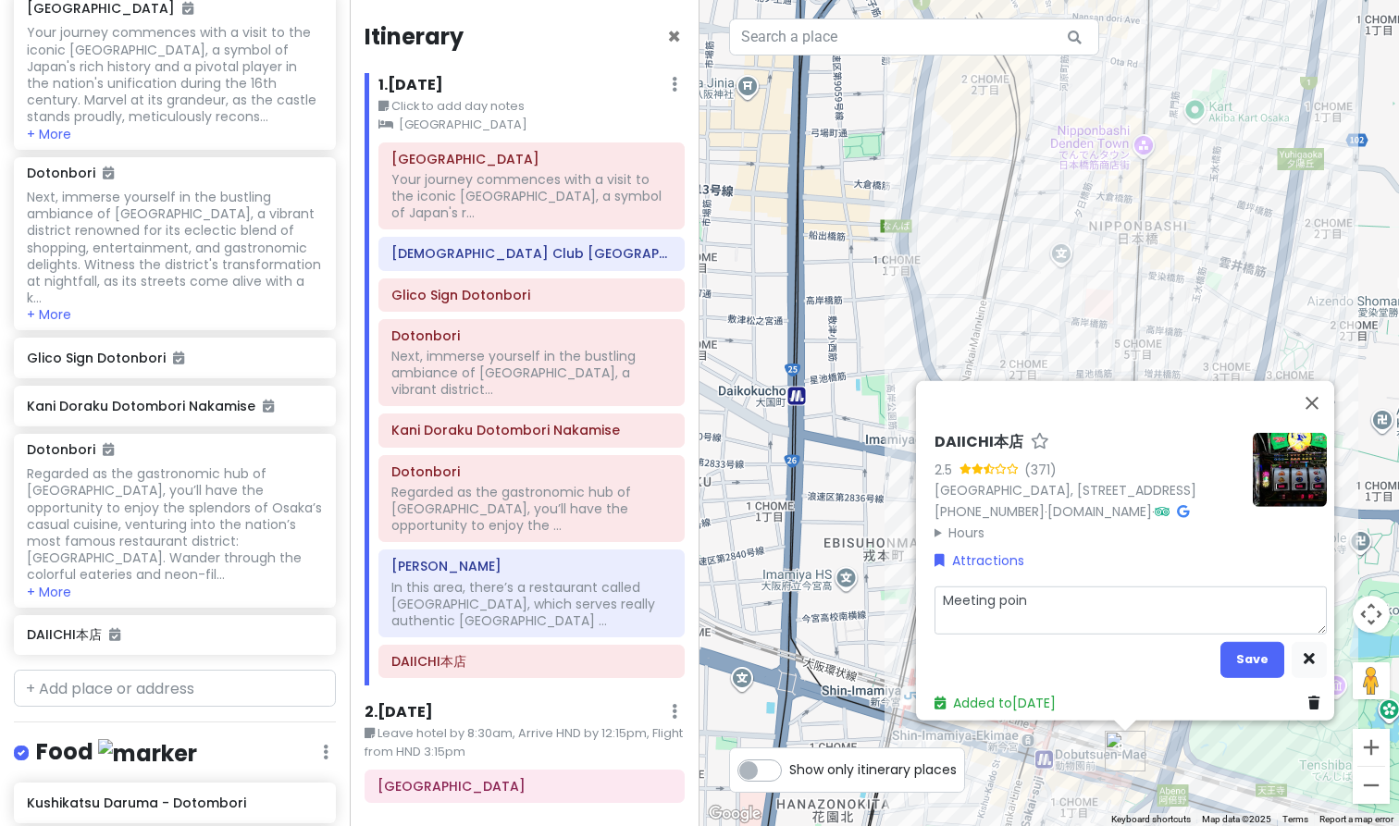
type textarea "Meeting point"
type textarea "x"
type textarea "Meeting point"
type textarea "x"
type textarea "Meeting point f"
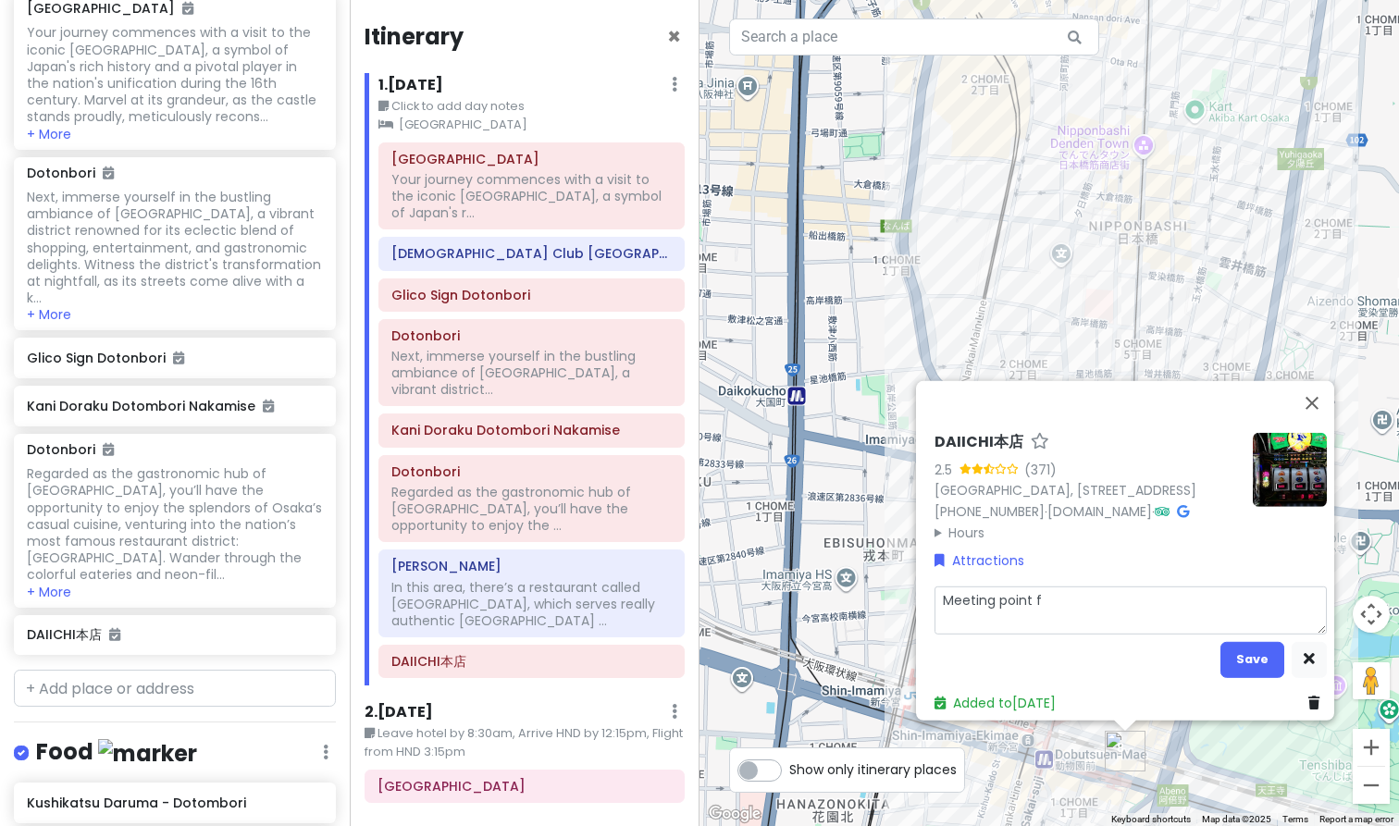
type textarea "x"
type textarea "Meeting point fo"
type textarea "x"
type textarea "Meeting point for"
type textarea "x"
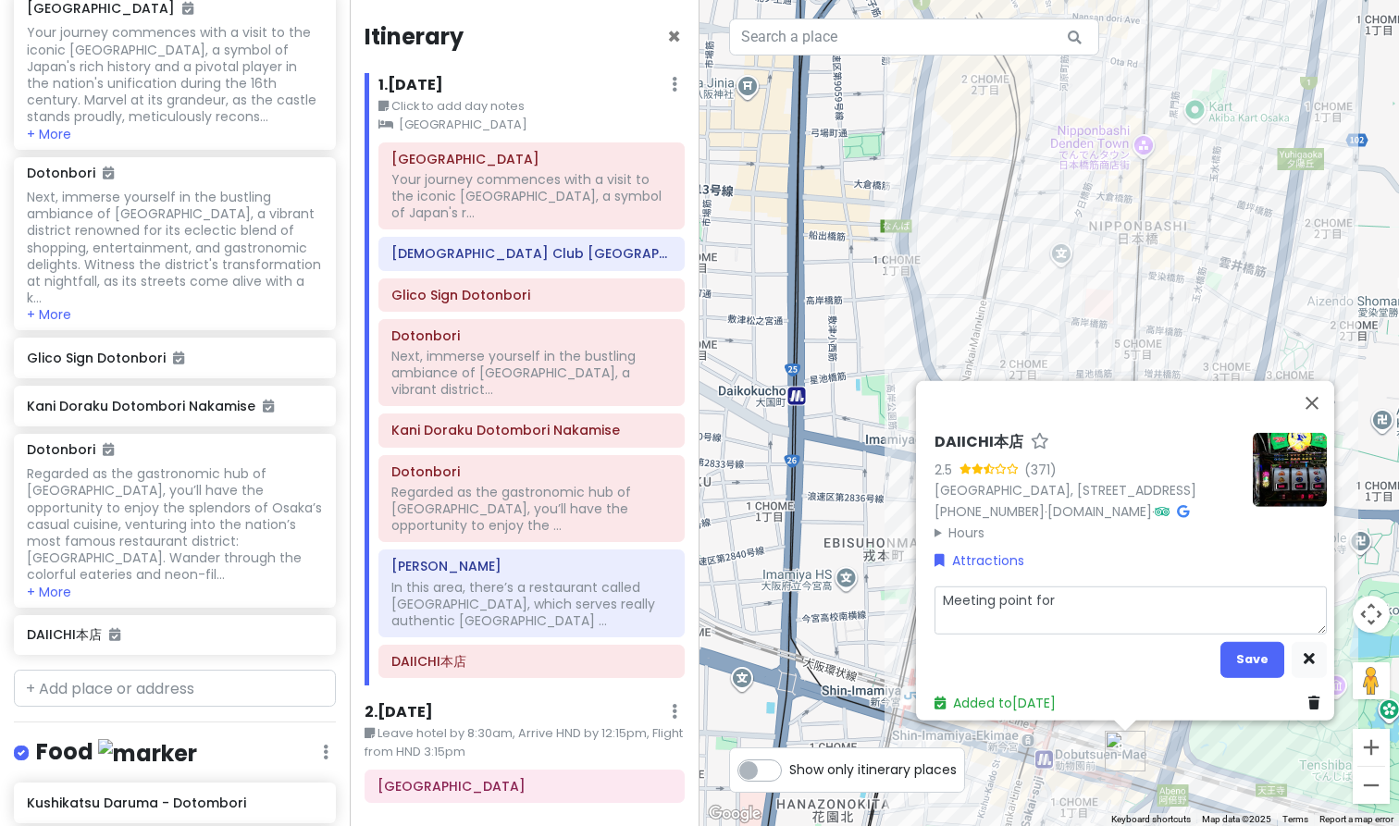
type textarea "Meeting point for"
type textarea "x"
type textarea "Meeting point for f"
type textarea "x"
type textarea "Meeting point for fo"
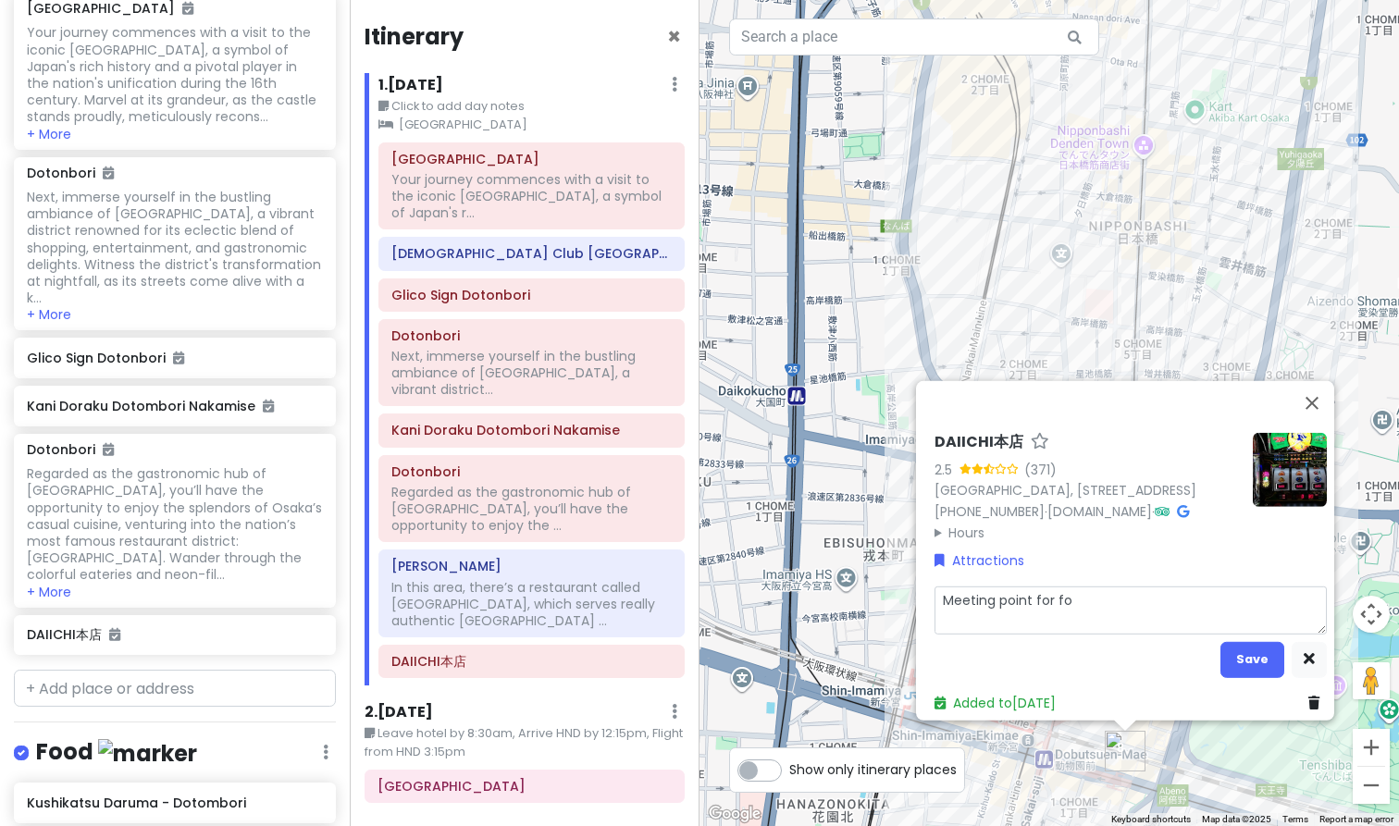
type textarea "x"
type textarea "Meeting point for foo"
type textarea "x"
type textarea "Meeting point for food"
type textarea "x"
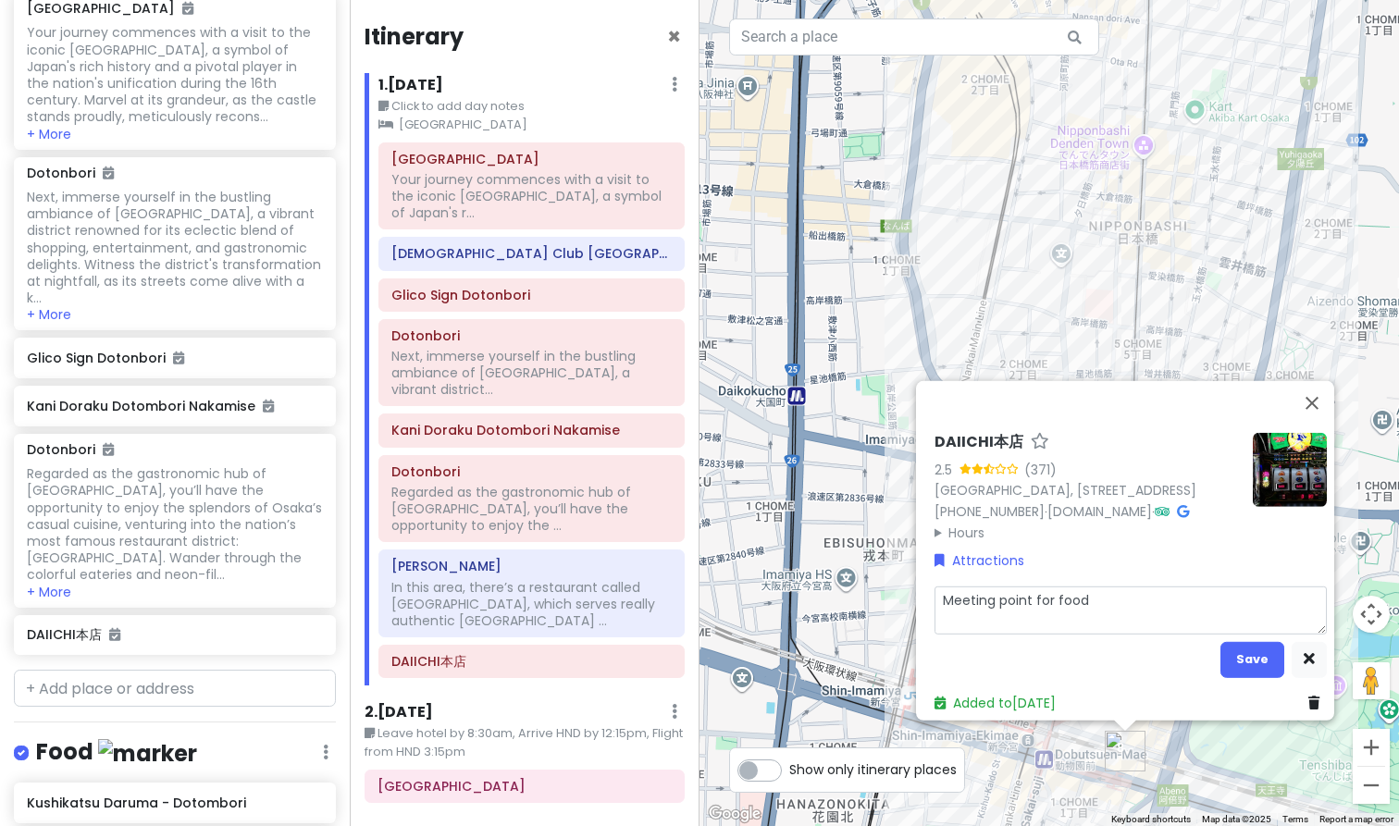
type textarea "Meeting point for food"
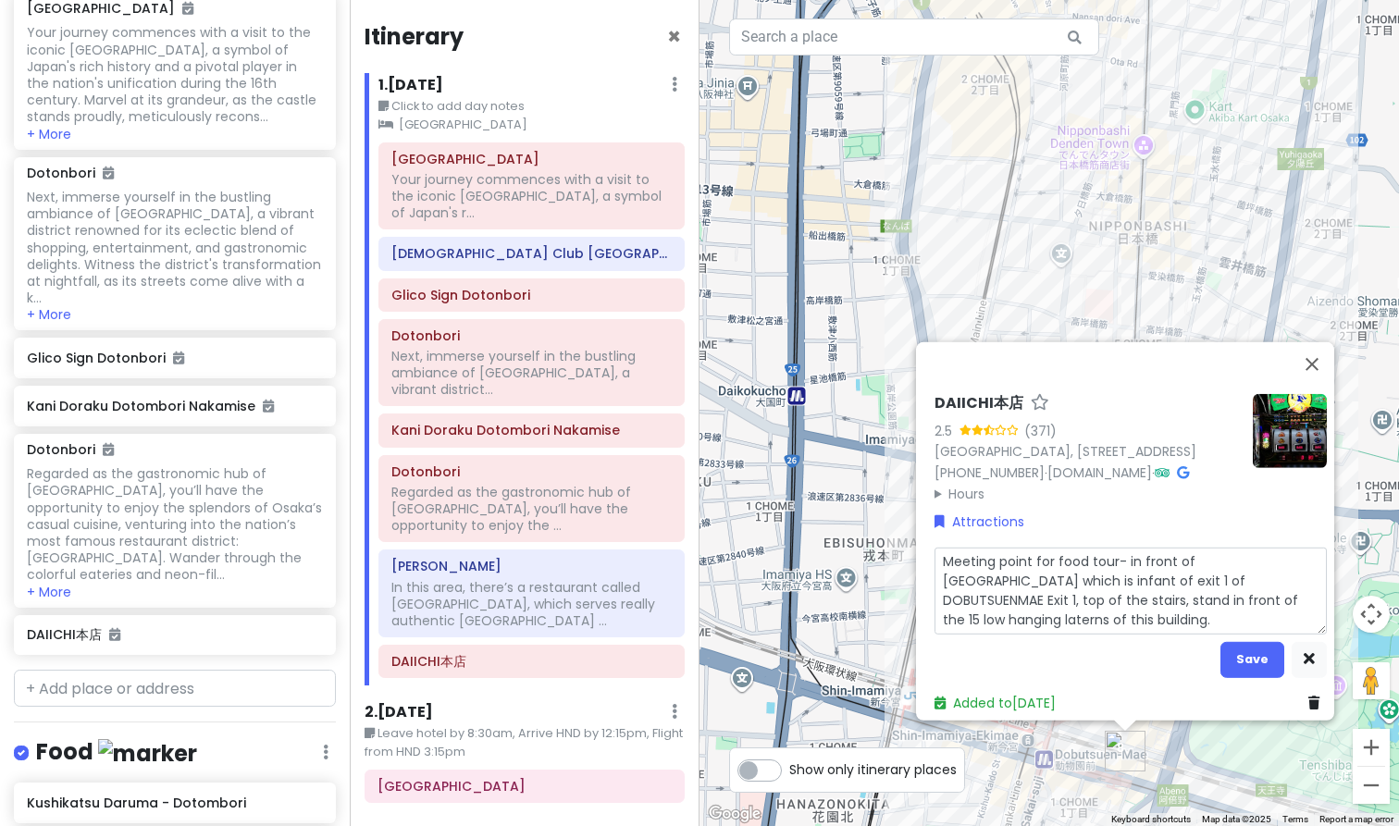
click at [1236, 594] on textarea "Meeting point for food tour- in front of [GEOGRAPHIC_DATA] which is infant of e…" at bounding box center [1131, 590] width 392 height 87
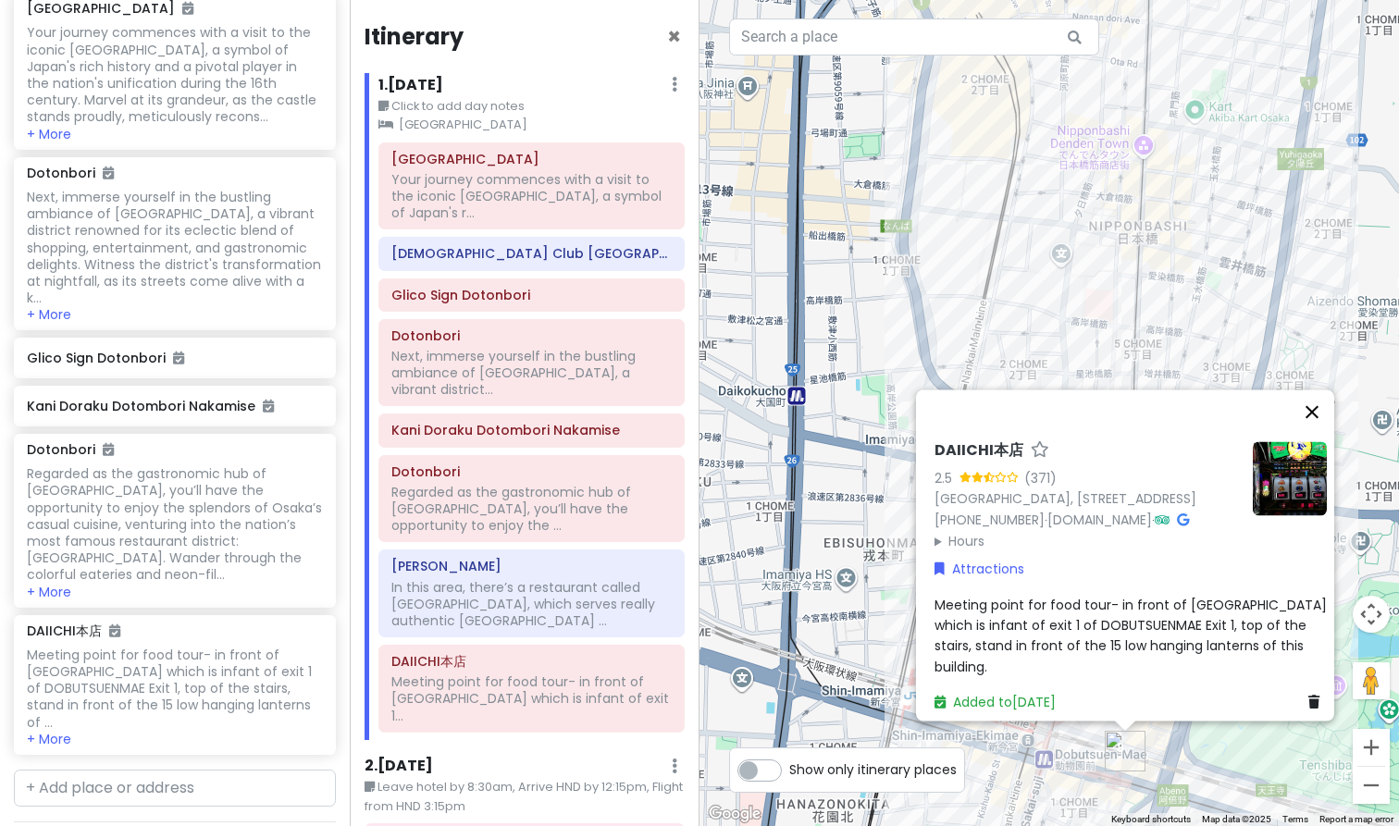
click at [1319, 423] on button "Close" at bounding box center [1312, 412] width 44 height 44
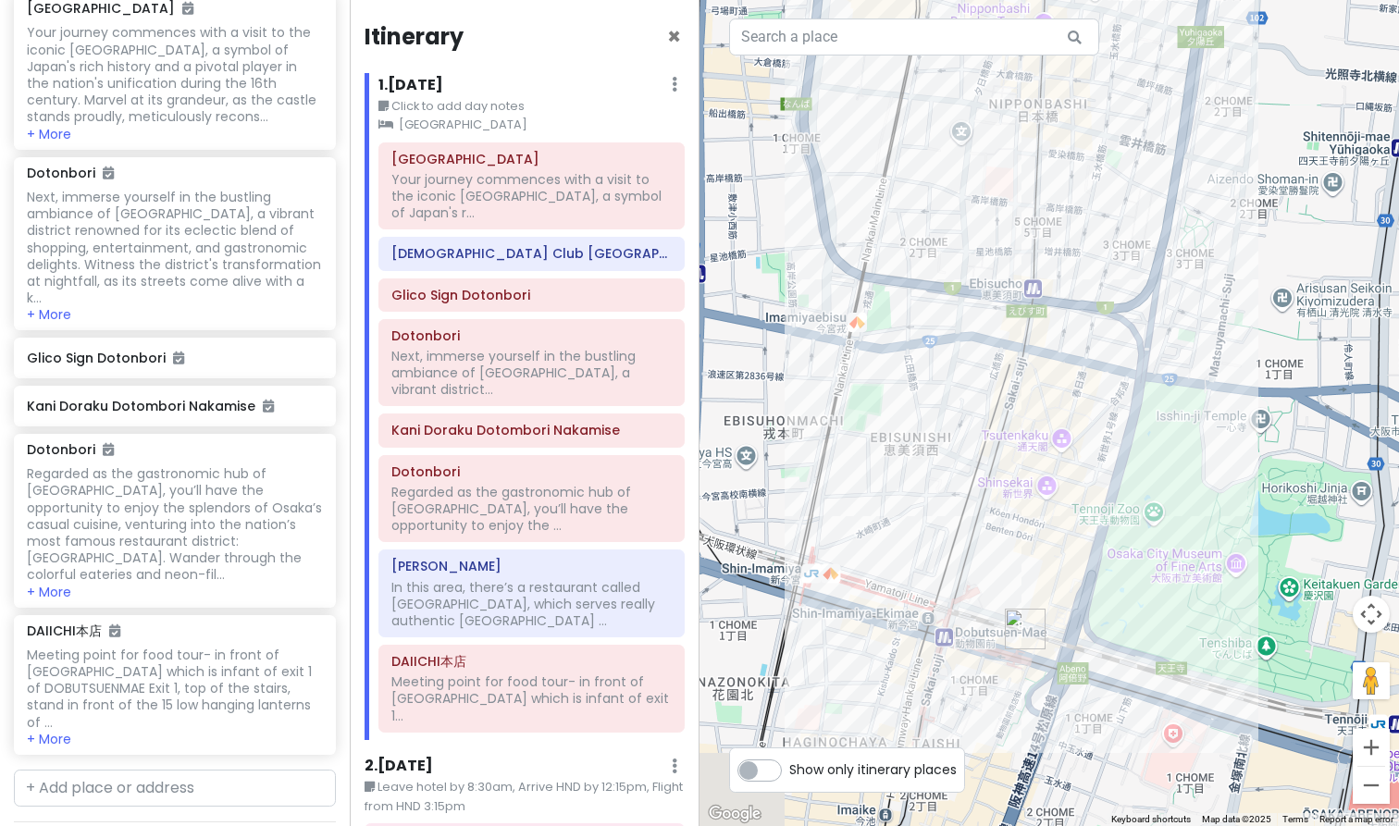
drag, startPoint x: 1253, startPoint y: 503, endPoint x: 1127, endPoint y: 355, distance: 193.6
click at [1127, 355] on div at bounding box center [1050, 413] width 700 height 826
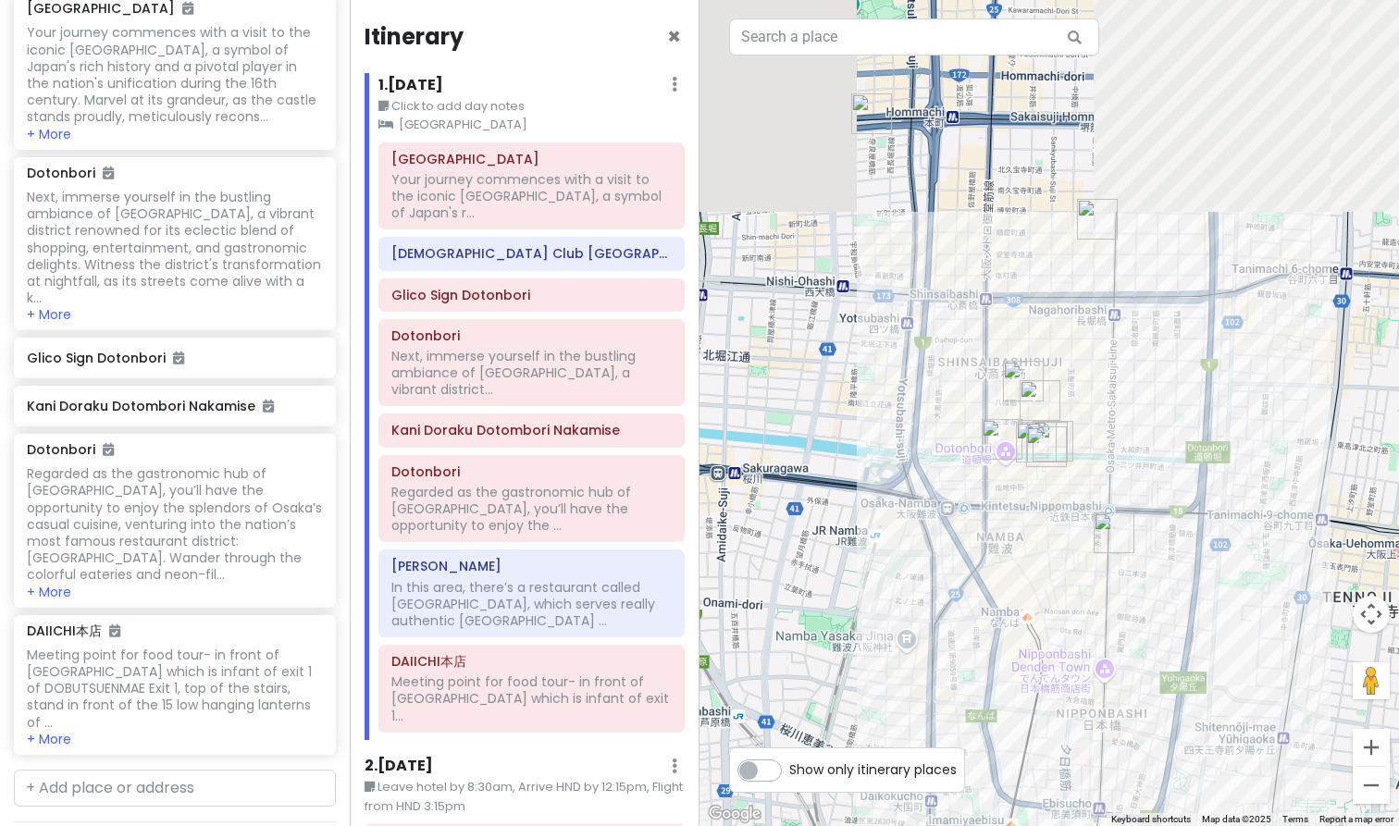
drag, startPoint x: 837, startPoint y: 385, endPoint x: 934, endPoint y: 825, distance: 450.2
click at [934, 825] on div at bounding box center [1050, 413] width 700 height 826
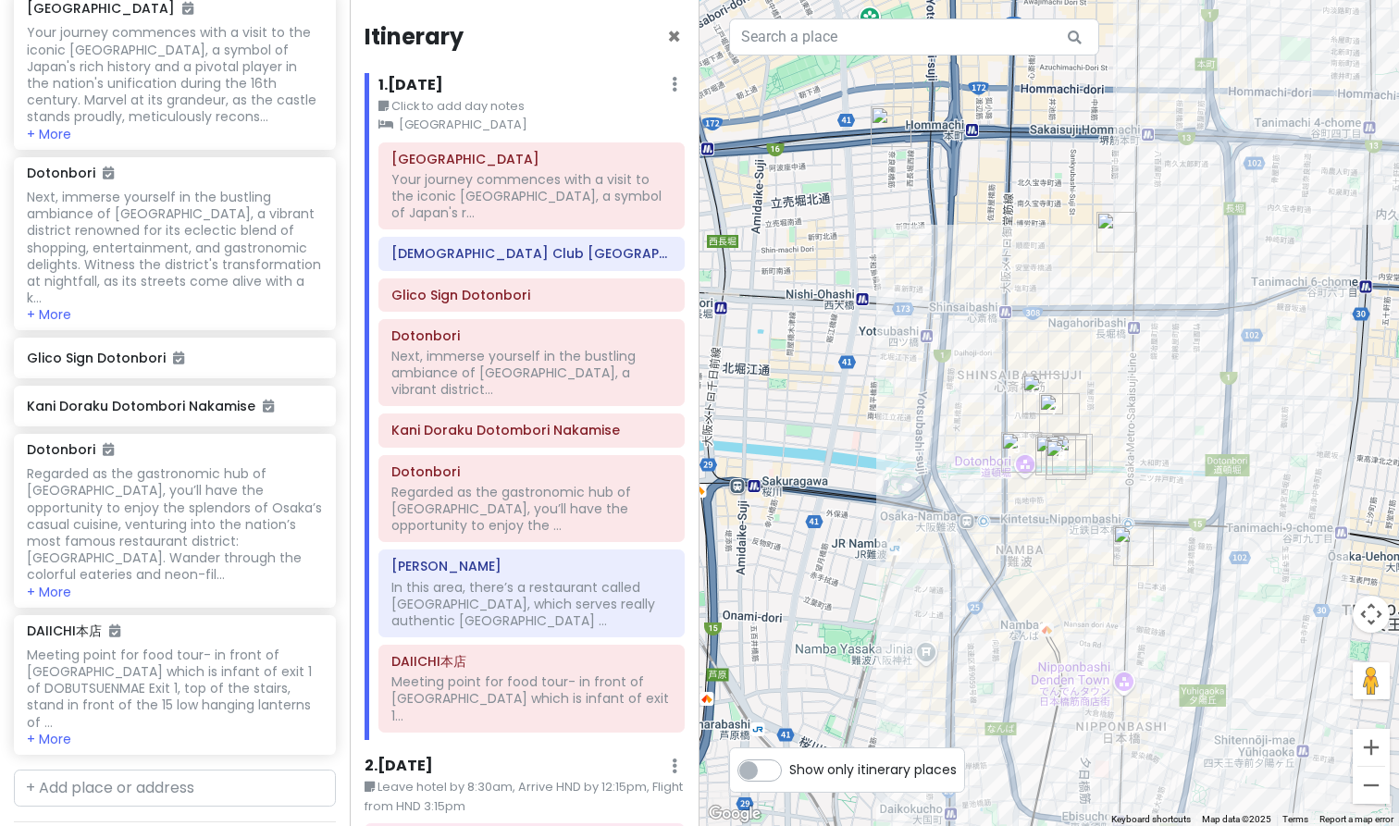
click at [559, 826] on h6 "[GEOGRAPHIC_DATA]" at bounding box center [525, 840] width 294 height 17
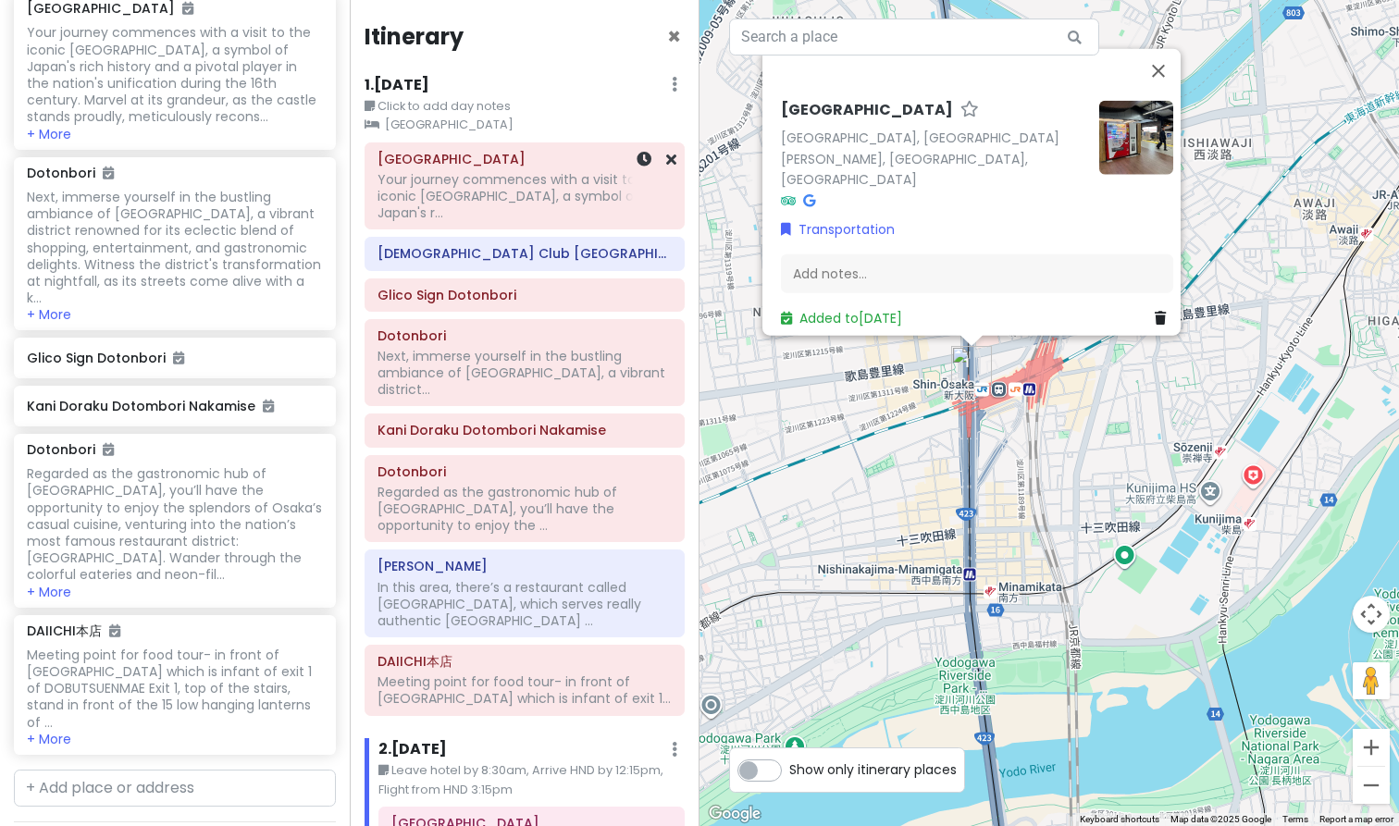
click at [524, 171] on div "Your journey commences with a visit to the iconic [GEOGRAPHIC_DATA], a symbol o…" at bounding box center [525, 196] width 294 height 51
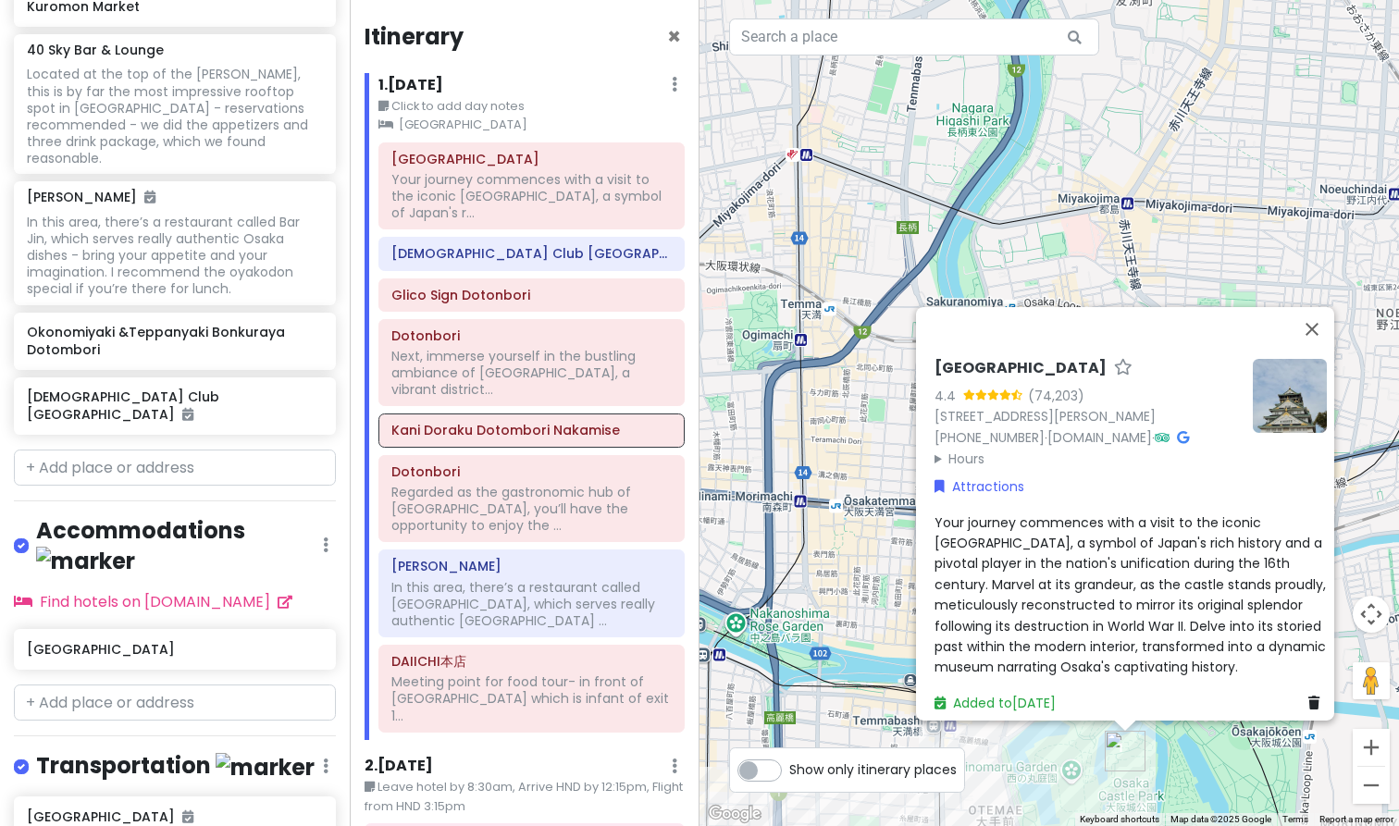
scroll to position [1464, 0]
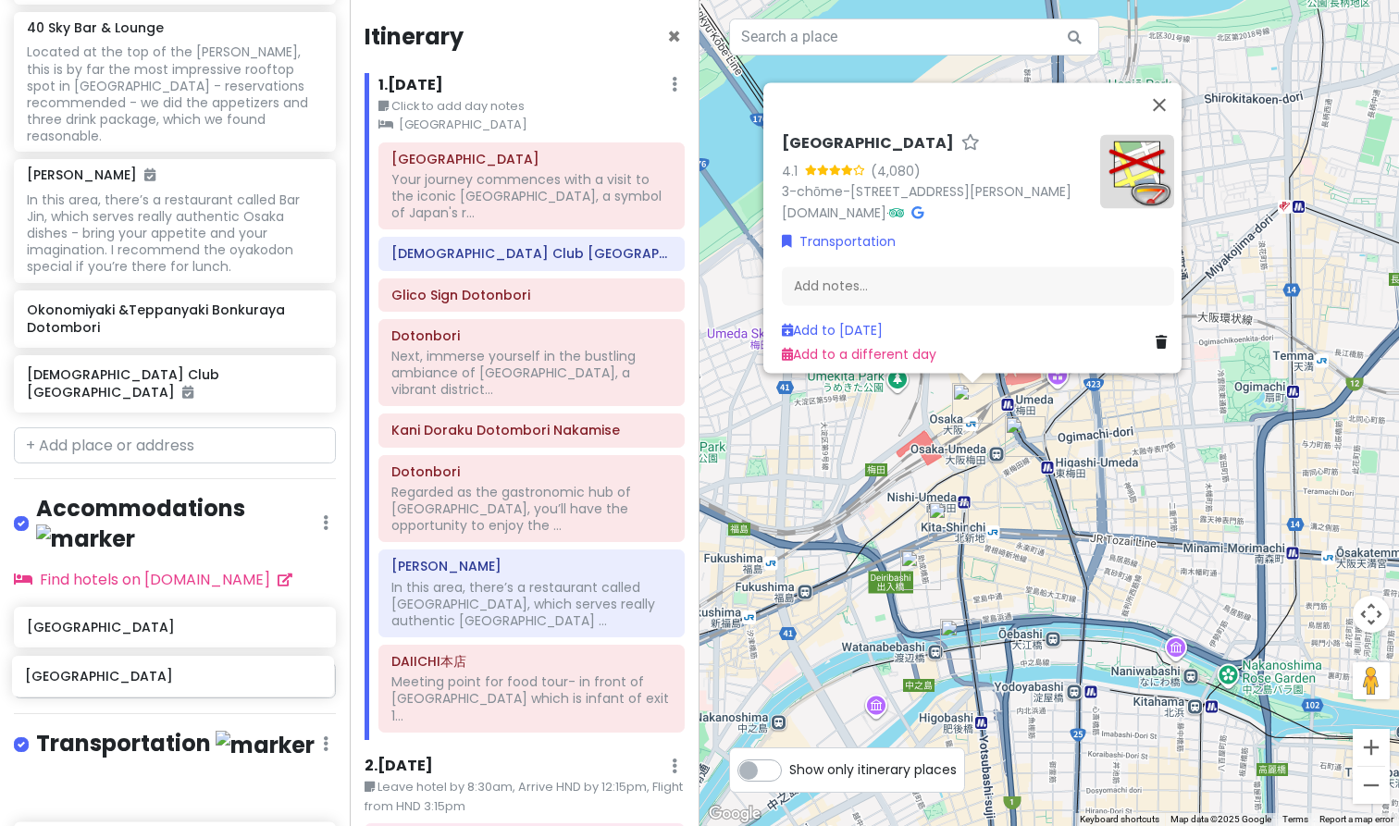
drag, startPoint x: 121, startPoint y: 727, endPoint x: 119, endPoint y: 669, distance: 58.3
click at [119, 775] on div "[GEOGRAPHIC_DATA] [GEOGRAPHIC_DATA]" at bounding box center [175, 822] width 350 height 95
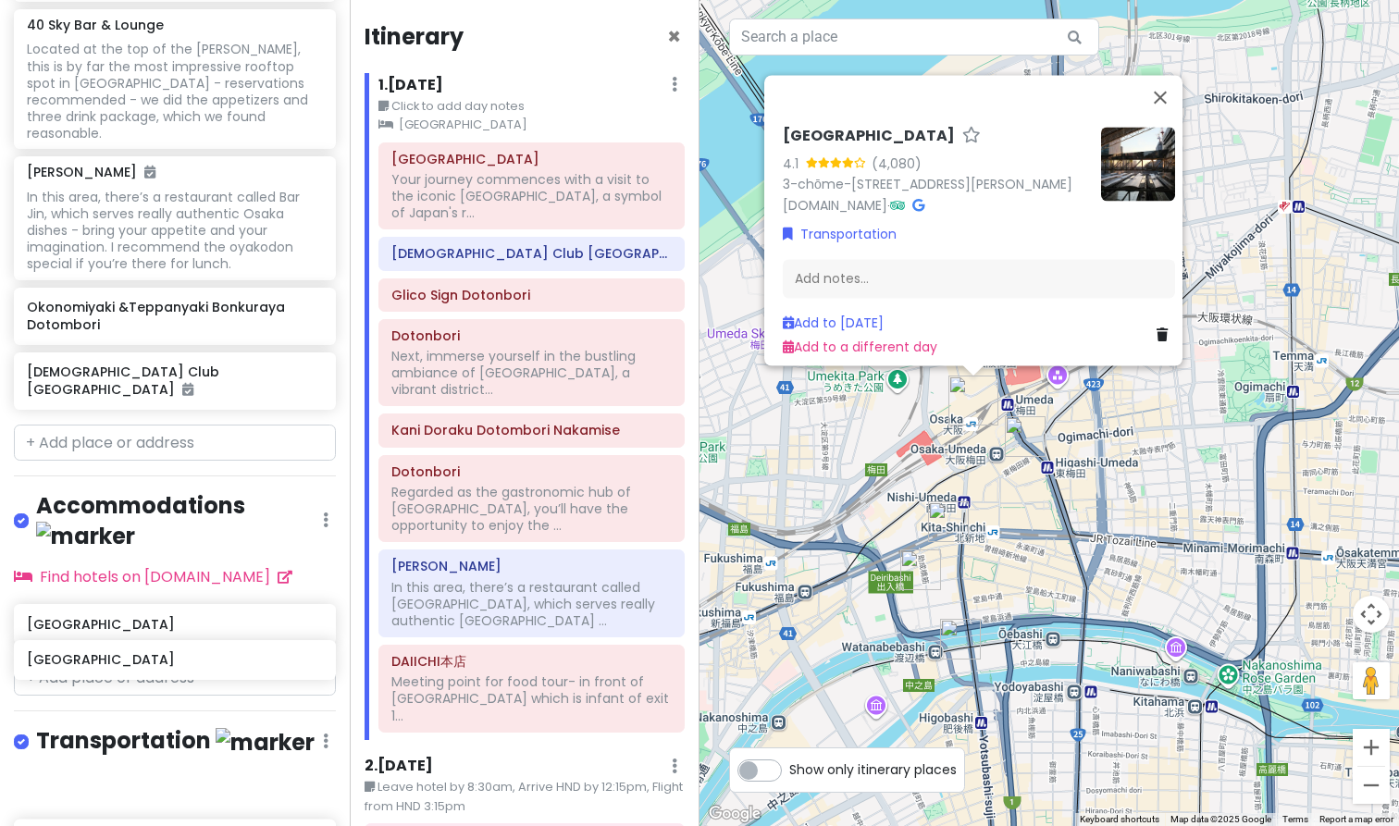
scroll to position [1493, 0]
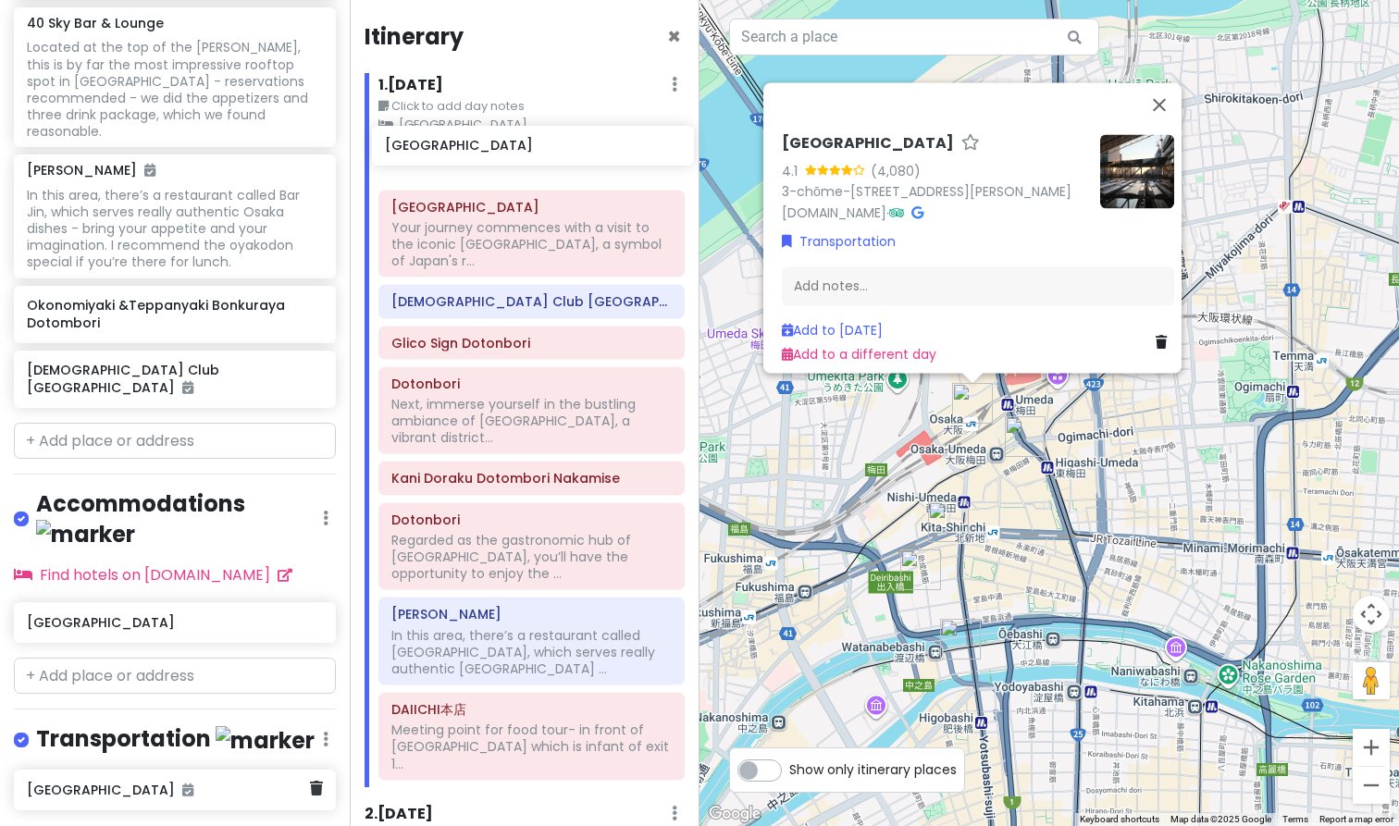
drag, startPoint x: 110, startPoint y: 670, endPoint x: 469, endPoint y: 155, distance: 627.5
click at [469, 155] on div "Osaka Trip Private Change Dates Make a Copy Delete Trip Go Pro ⚡️ Give Feedback…" at bounding box center [699, 413] width 1399 height 826
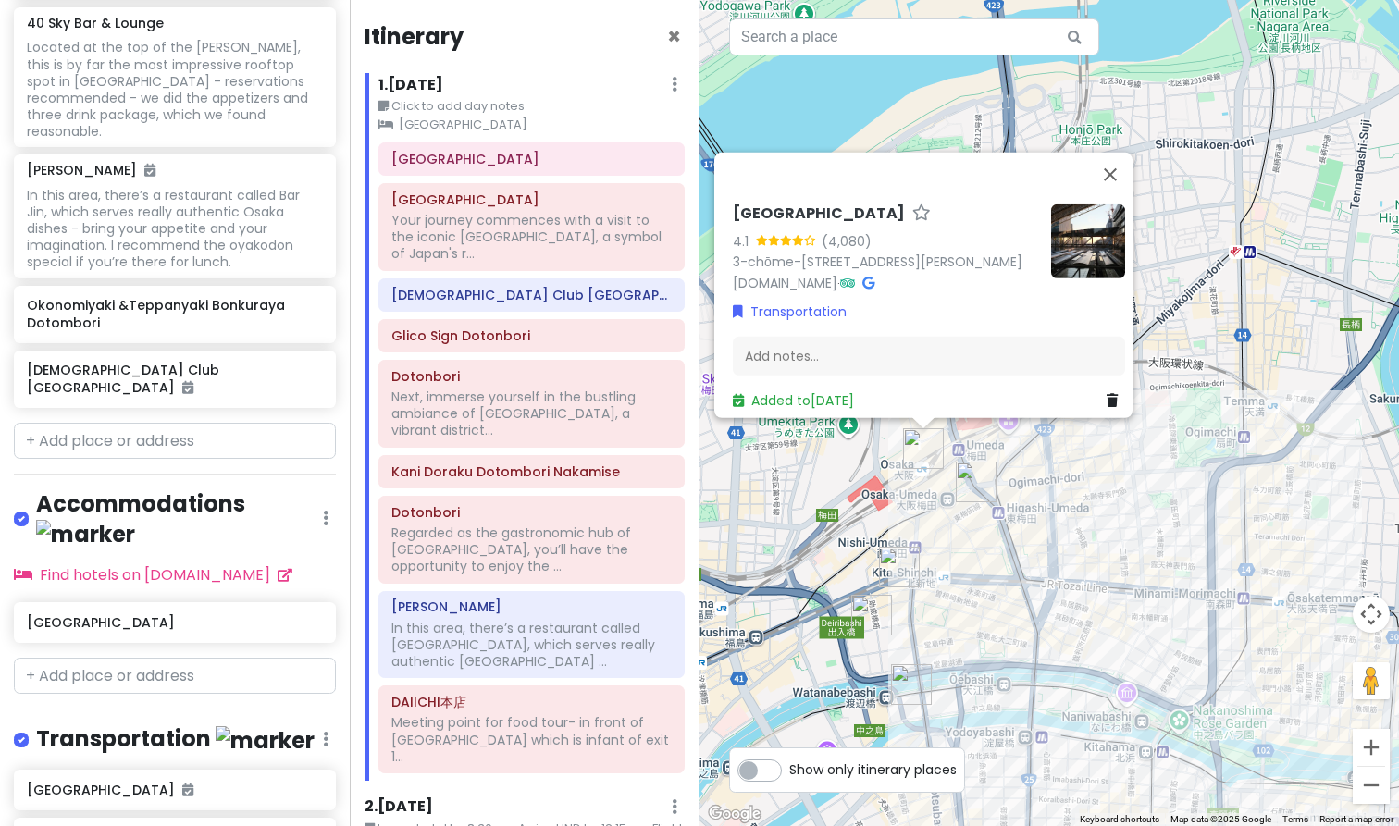
drag, startPoint x: 1044, startPoint y: 507, endPoint x: 995, endPoint y: 549, distance: 64.3
click at [995, 549] on div "[GEOGRAPHIC_DATA] 4.1 (4,080) 3-chōme-1-1 Umeda, [PERSON_NAME], [GEOGRAPHIC_DAT…" at bounding box center [1050, 413] width 700 height 826
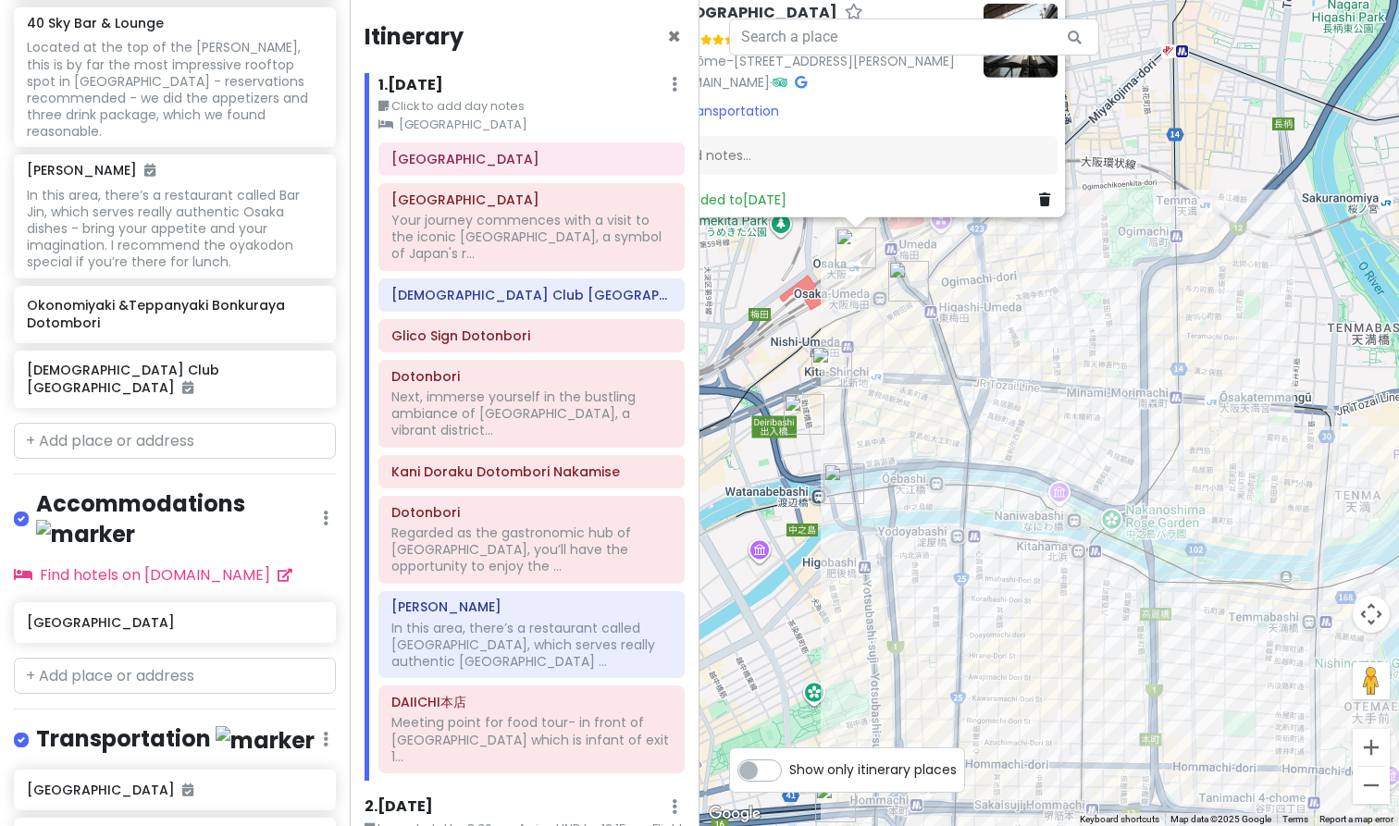
drag, startPoint x: 1095, startPoint y: 544, endPoint x: 1024, endPoint y: 346, distance: 210.5
click at [1024, 346] on div "[GEOGRAPHIC_DATA] 4.1 (4,080) 3-chōme-1-1 Umeda, [PERSON_NAME], [GEOGRAPHIC_DAT…" at bounding box center [1050, 413] width 700 height 826
click at [818, 358] on img "Watanabe Curry" at bounding box center [832, 366] width 41 height 41
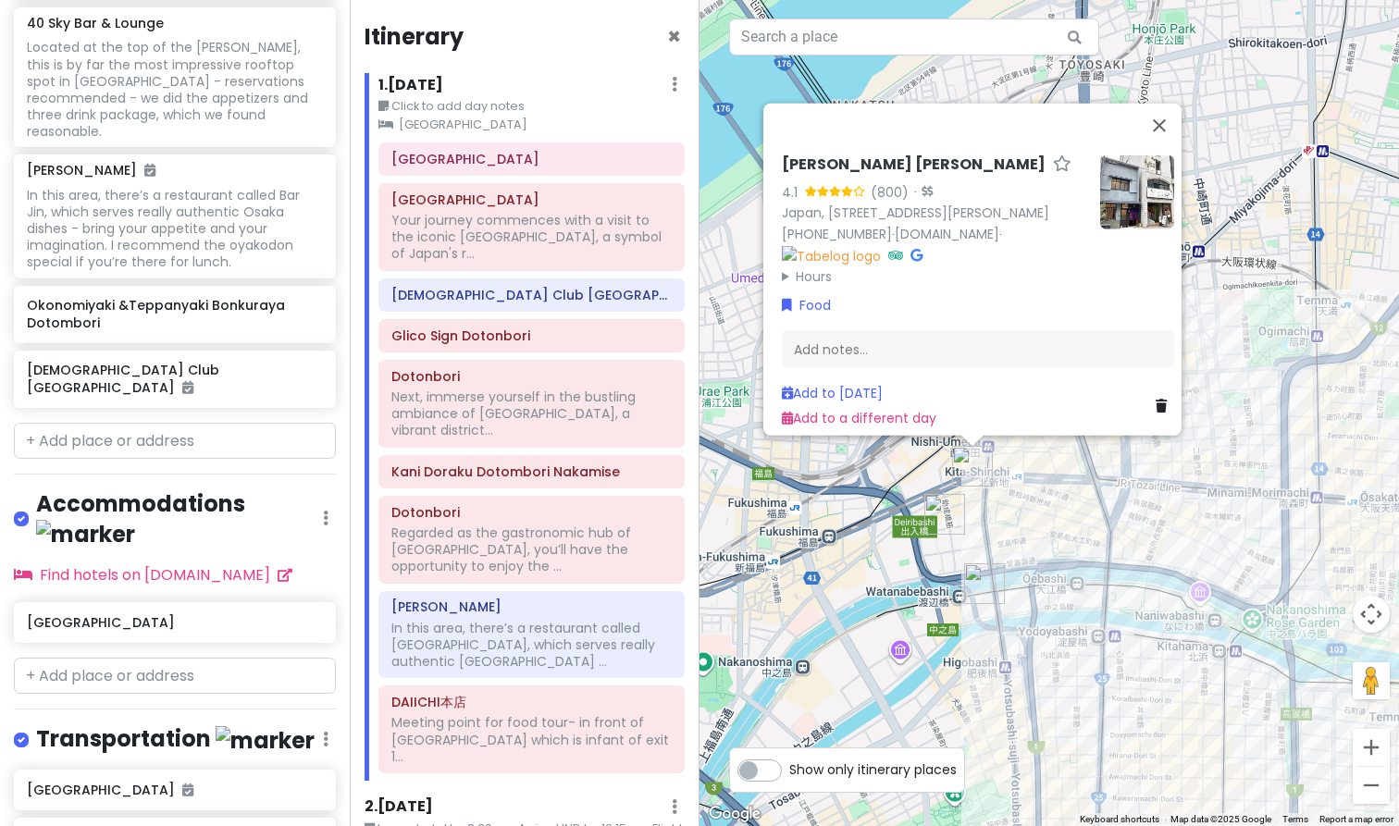
click at [985, 583] on img "40 Sky Bar & Lounge" at bounding box center [984, 584] width 41 height 41
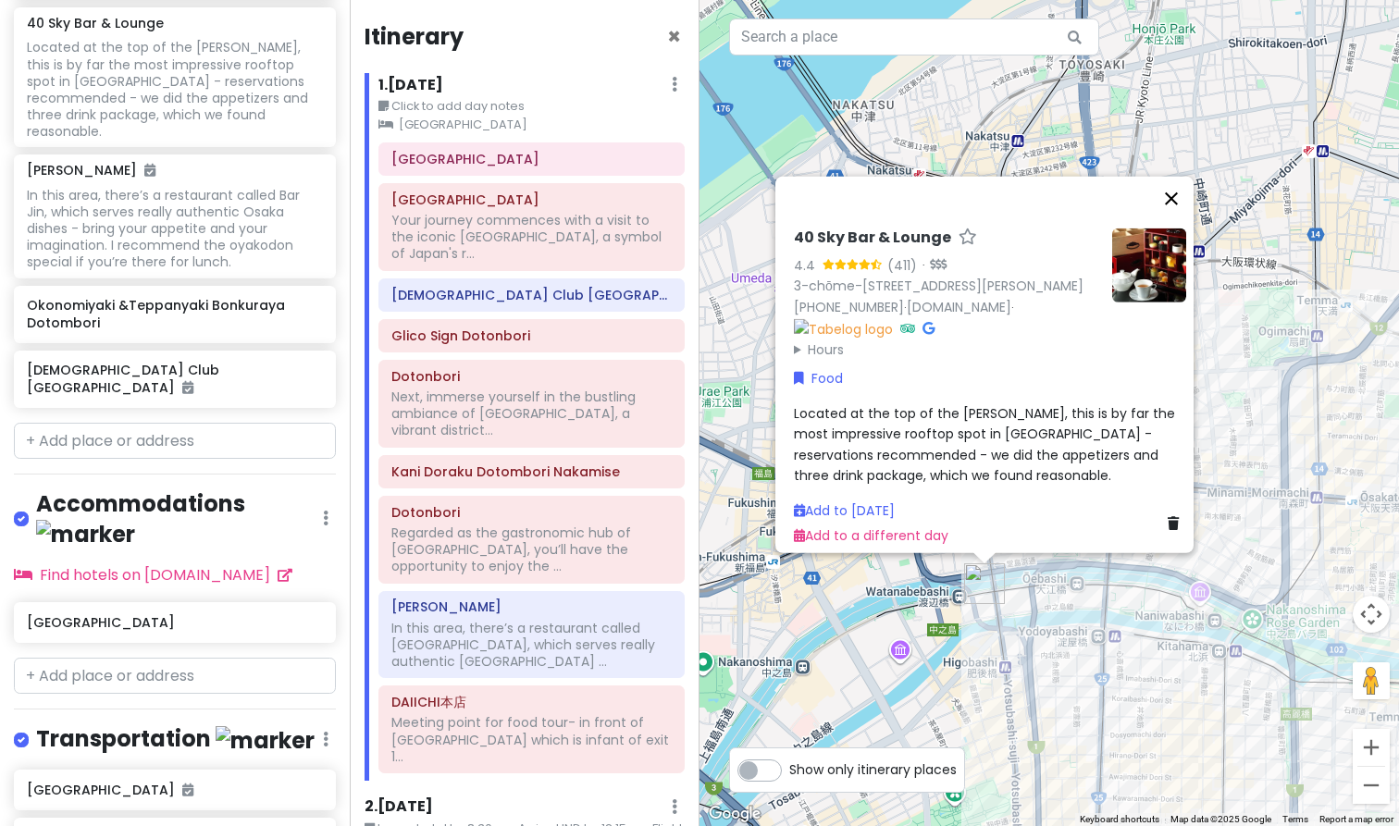
click at [1175, 176] on button "Close" at bounding box center [1171, 198] width 44 height 44
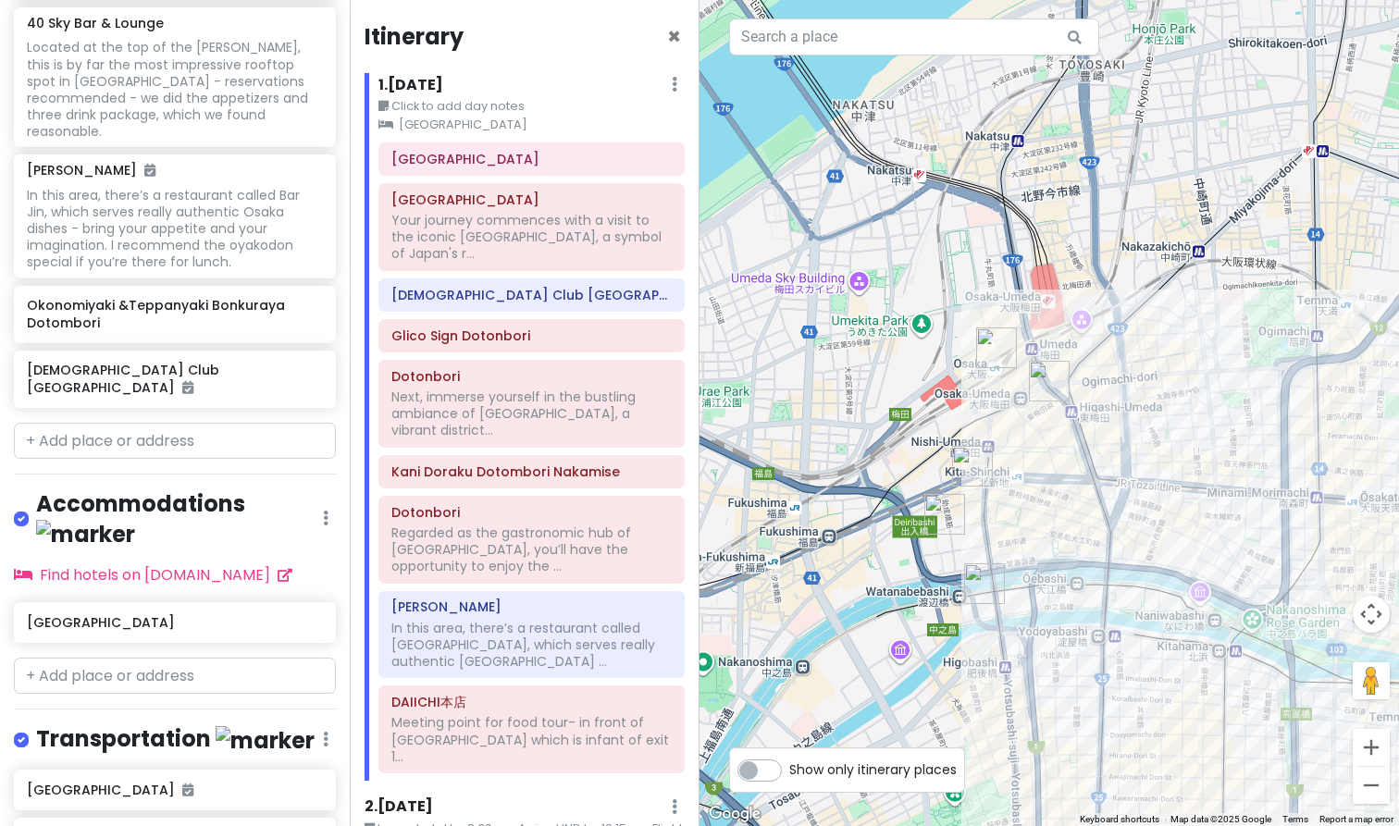
click at [1056, 379] on img "BOTANI:CURRY" at bounding box center [1049, 381] width 41 height 41
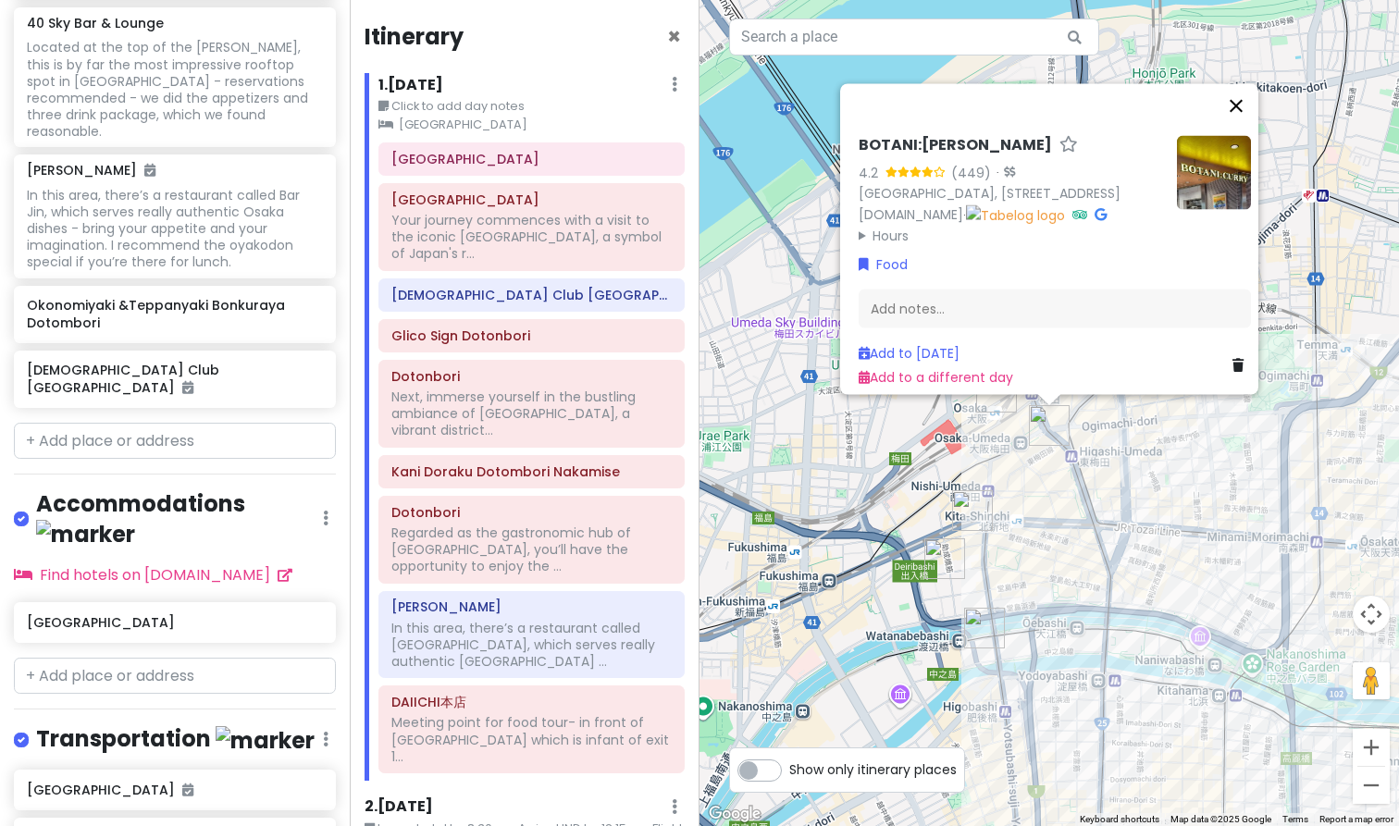
click at [1244, 83] on button "Close" at bounding box center [1236, 105] width 44 height 44
